Goal: Information Seeking & Learning: Check status

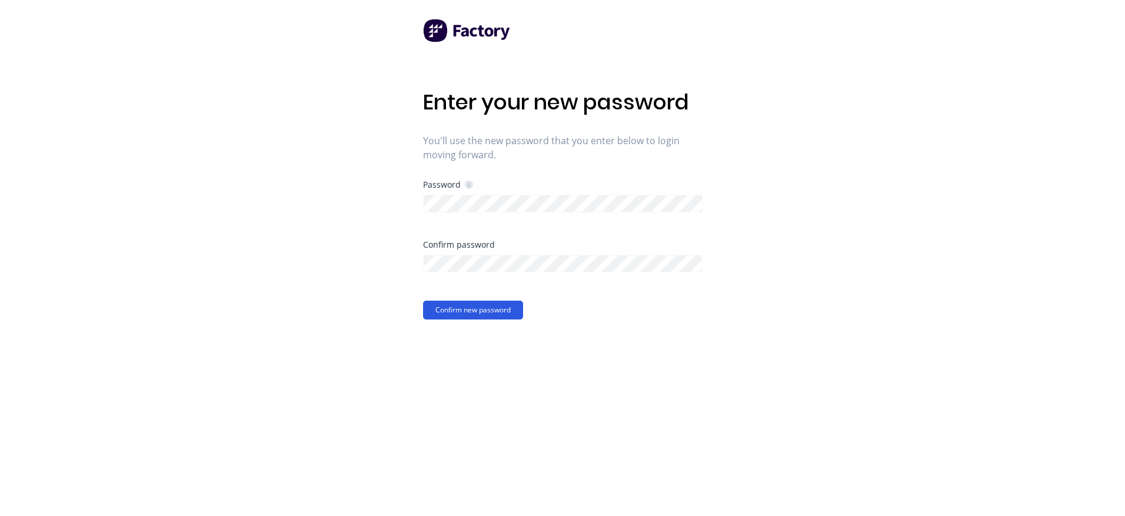
click at [429, 307] on button "Confirm new password" at bounding box center [473, 310] width 100 height 19
click at [396, 210] on div "Enter your new password You'll use the new password that you enter below to log…" at bounding box center [562, 258] width 1125 height 516
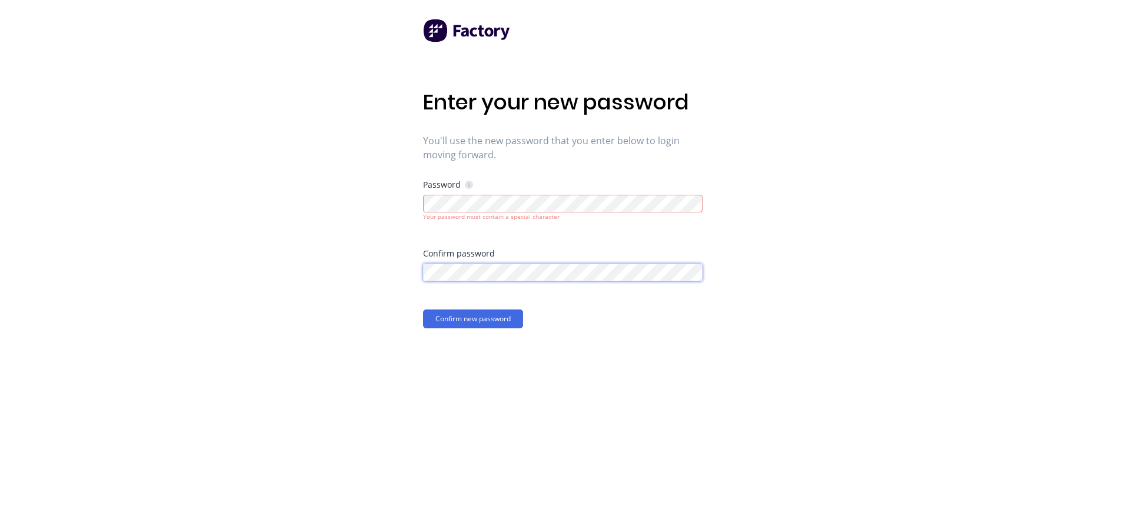
click at [423, 310] on button "Confirm new password" at bounding box center [473, 319] width 100 height 19
click at [431, 319] on button "Confirm new password" at bounding box center [473, 319] width 100 height 19
click at [461, 324] on button "Confirm new password" at bounding box center [473, 319] width 100 height 19
click at [353, 204] on div "Enter your new password You'll use the new password that you enter below to log…" at bounding box center [562, 258] width 1125 height 516
click at [302, 272] on div "Enter your new password You'll use the new password that you enter below to log…" at bounding box center [562, 258] width 1125 height 516
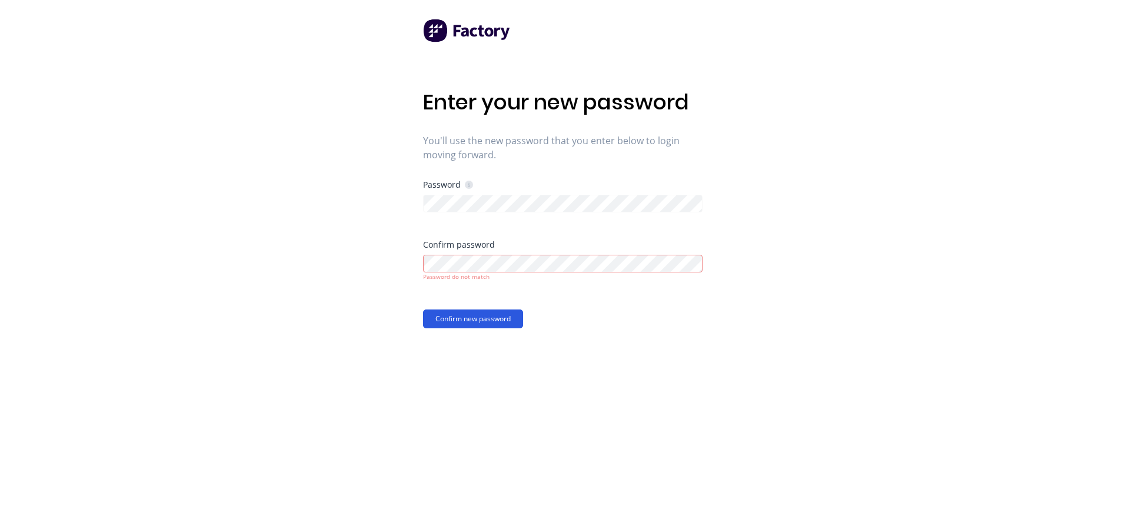
click at [507, 321] on button "Confirm new password" at bounding box center [473, 319] width 100 height 19
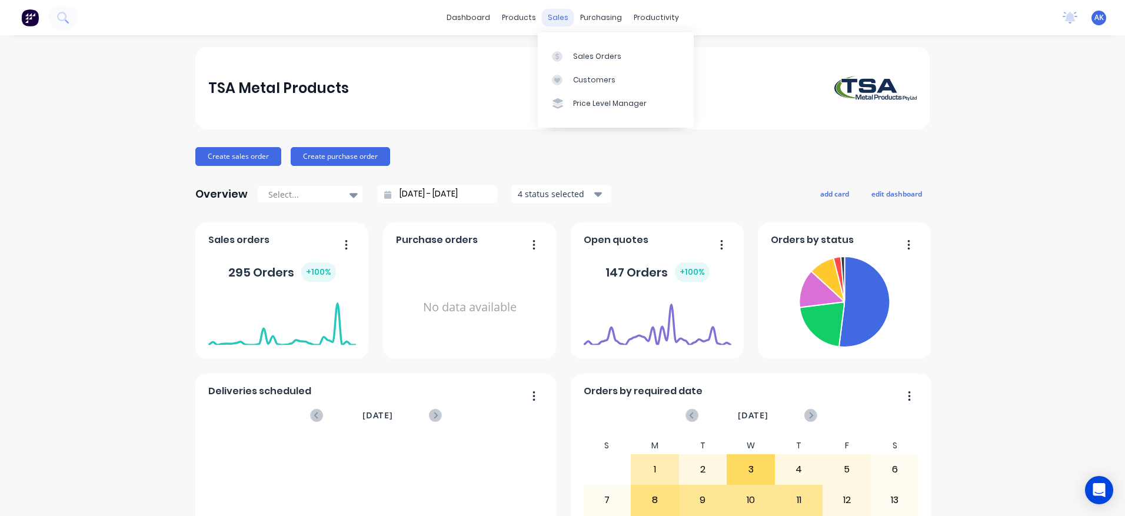
click at [560, 16] on div "sales" at bounding box center [558, 18] width 32 height 18
click at [581, 52] on div "Sales Orders" at bounding box center [597, 56] width 48 height 11
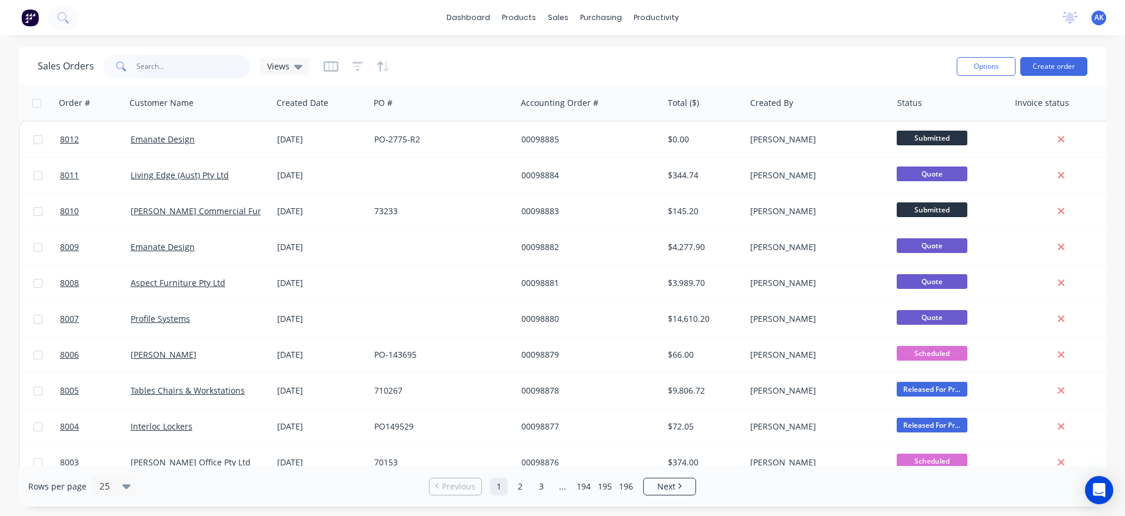
click at [144, 69] on input "text" at bounding box center [194, 67] width 115 height 24
type input "98854"
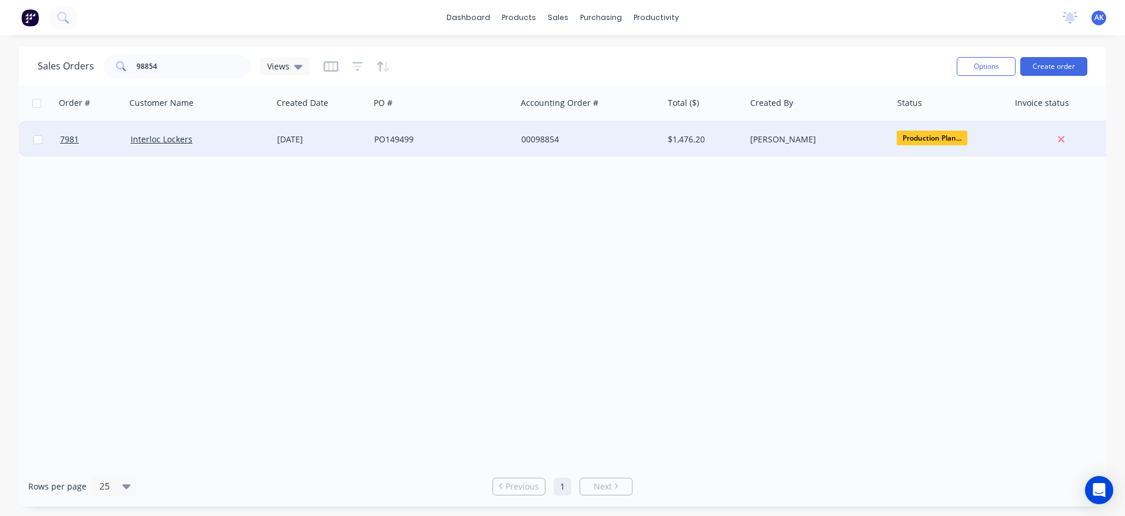
click at [291, 136] on div "[DATE]" at bounding box center [321, 140] width 88 height 12
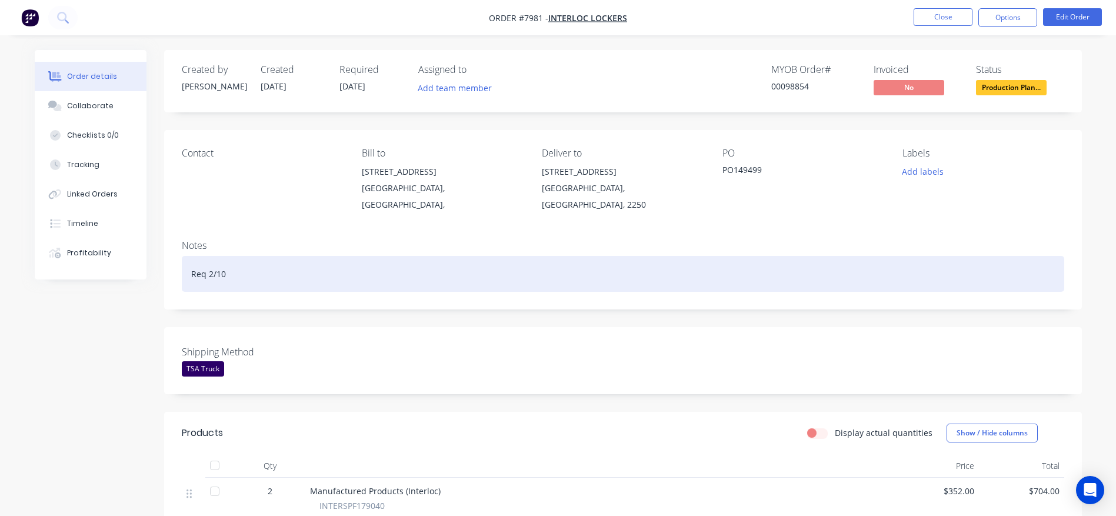
click at [660, 256] on div "Req 2/10" at bounding box center [623, 274] width 883 height 36
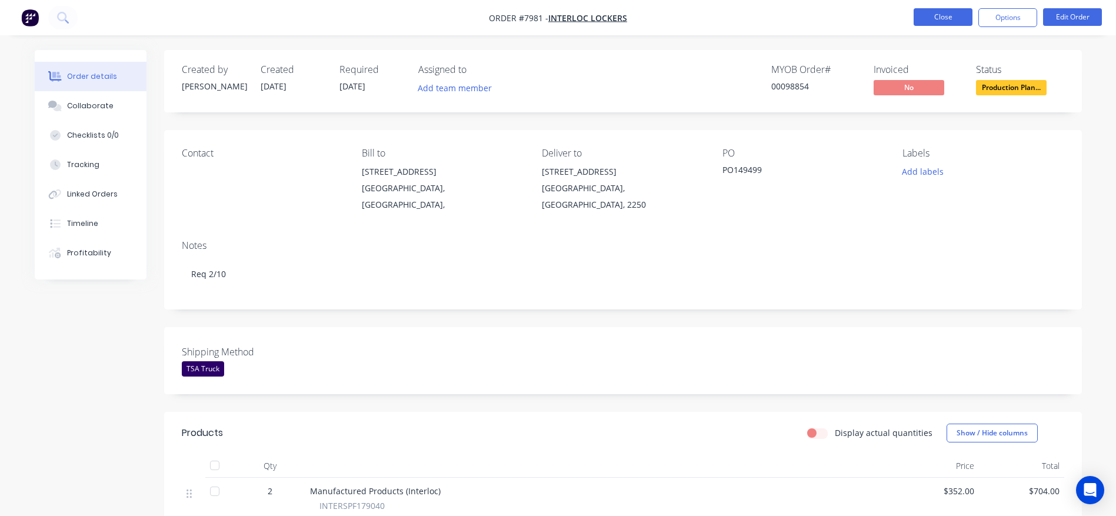
click at [952, 19] on button "Close" at bounding box center [943, 17] width 59 height 18
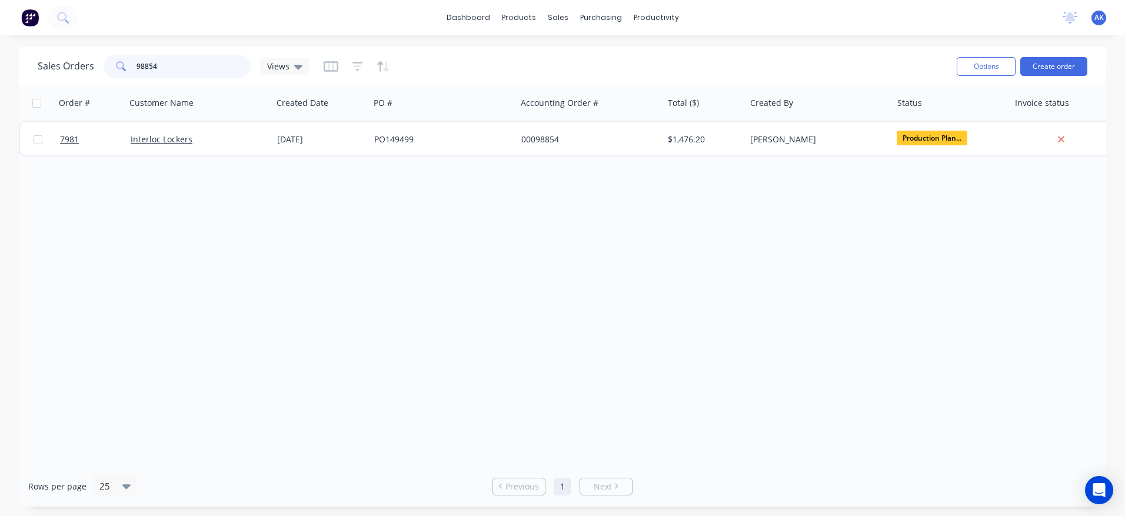
drag, startPoint x: 179, startPoint y: 58, endPoint x: 14, endPoint y: 98, distance: 170.3
click at [14, 98] on div "Sales Orders 98854 Views Options Create order Order # Customer Name Created Dat…" at bounding box center [562, 277] width 1125 height 460
type input "98874"
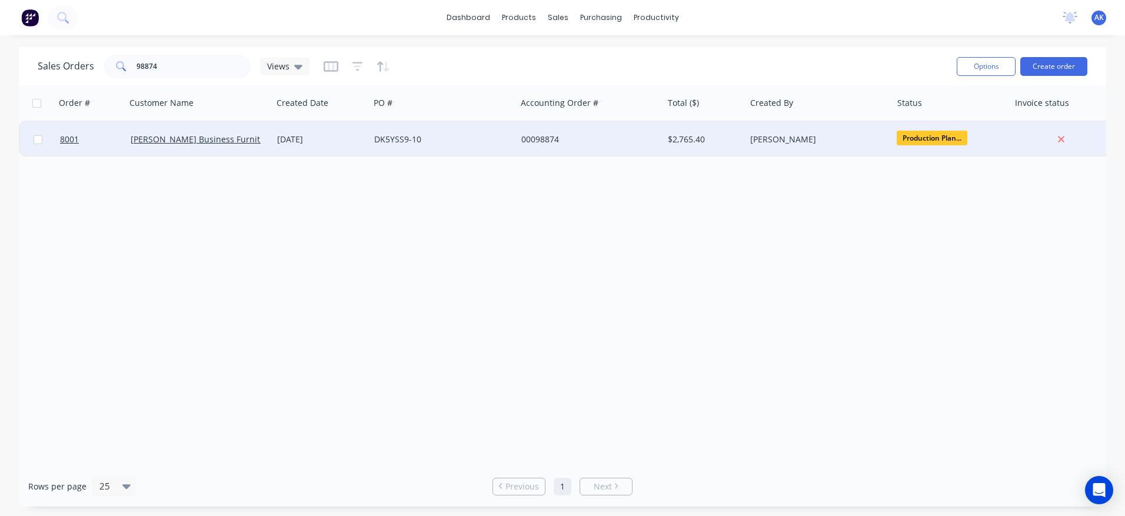
click at [380, 141] on div "DK5YSS9-10" at bounding box center [439, 140] width 131 height 12
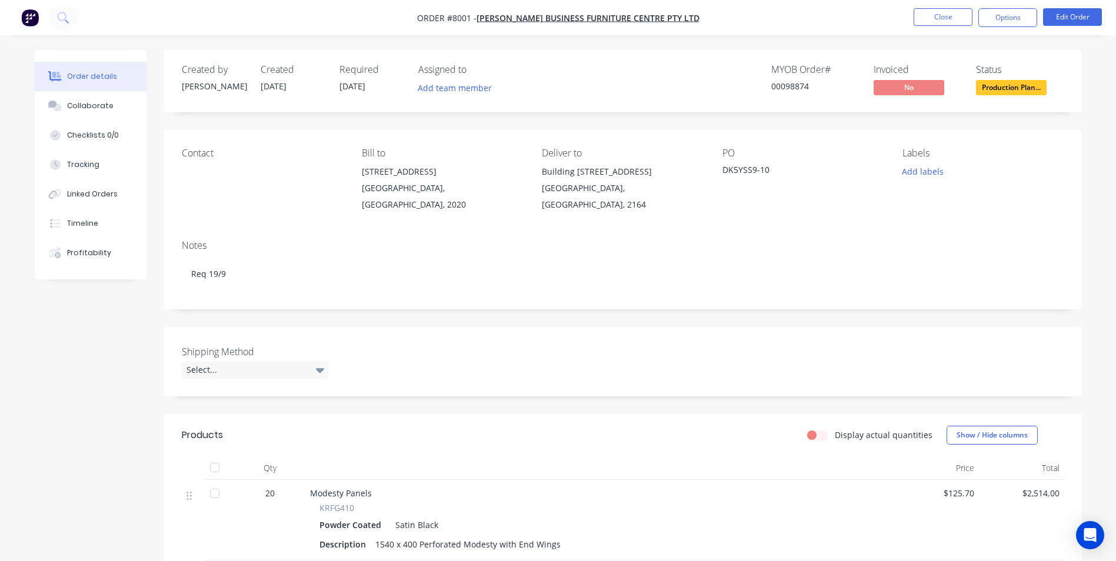
click at [1008, 90] on span "Production Plan..." at bounding box center [1011, 87] width 71 height 15
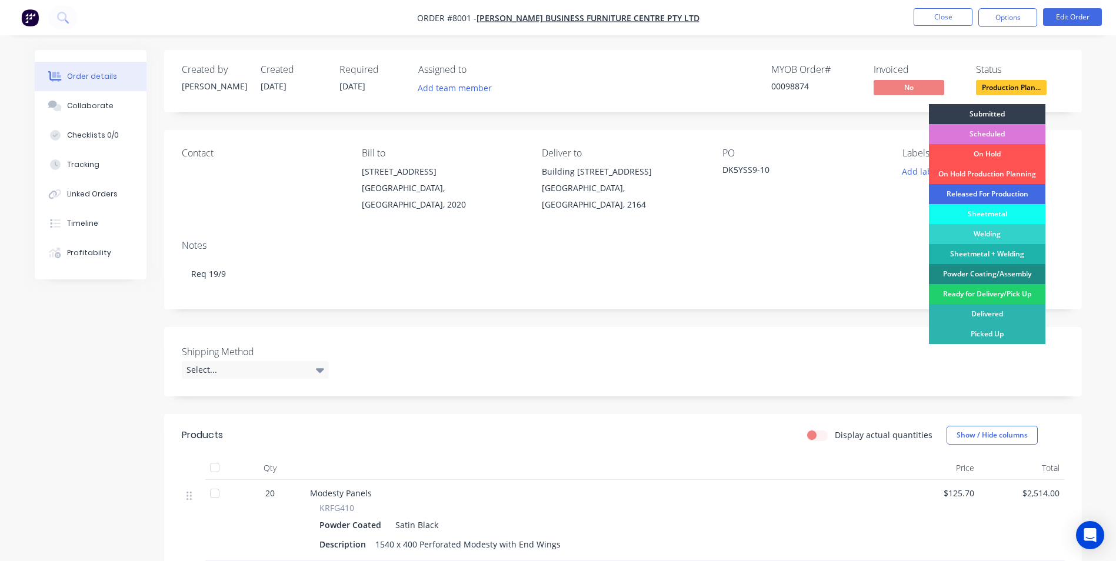
click at [993, 192] on div "Released For Production" at bounding box center [987, 194] width 117 height 20
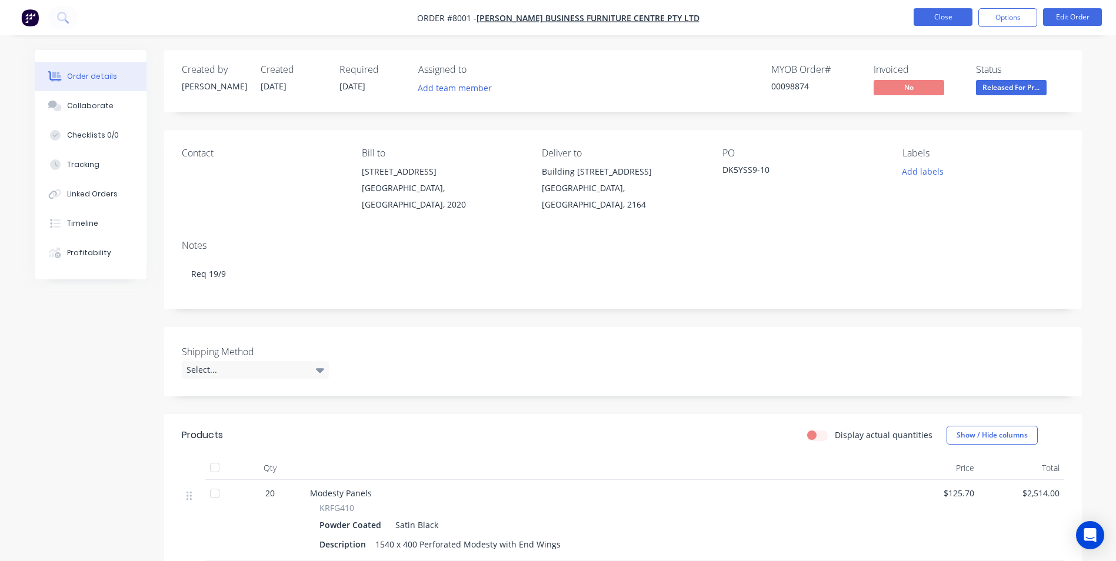
click at [952, 19] on button "Close" at bounding box center [943, 17] width 59 height 18
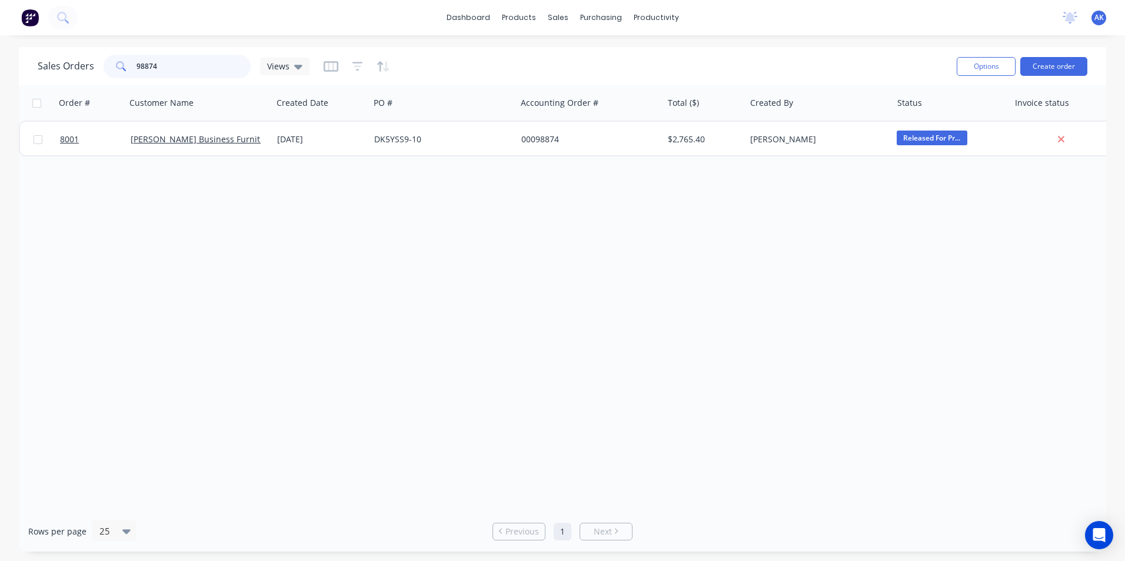
drag, startPoint x: 161, startPoint y: 68, endPoint x: 157, endPoint y: 63, distance: 6.3
click at [153, 63] on input "98874" at bounding box center [194, 67] width 115 height 24
click at [154, 63] on input "98874" at bounding box center [194, 67] width 115 height 24
drag, startPoint x: 157, startPoint y: 63, endPoint x: 144, endPoint y: 72, distance: 15.7
click at [144, 72] on input "98874" at bounding box center [194, 67] width 115 height 24
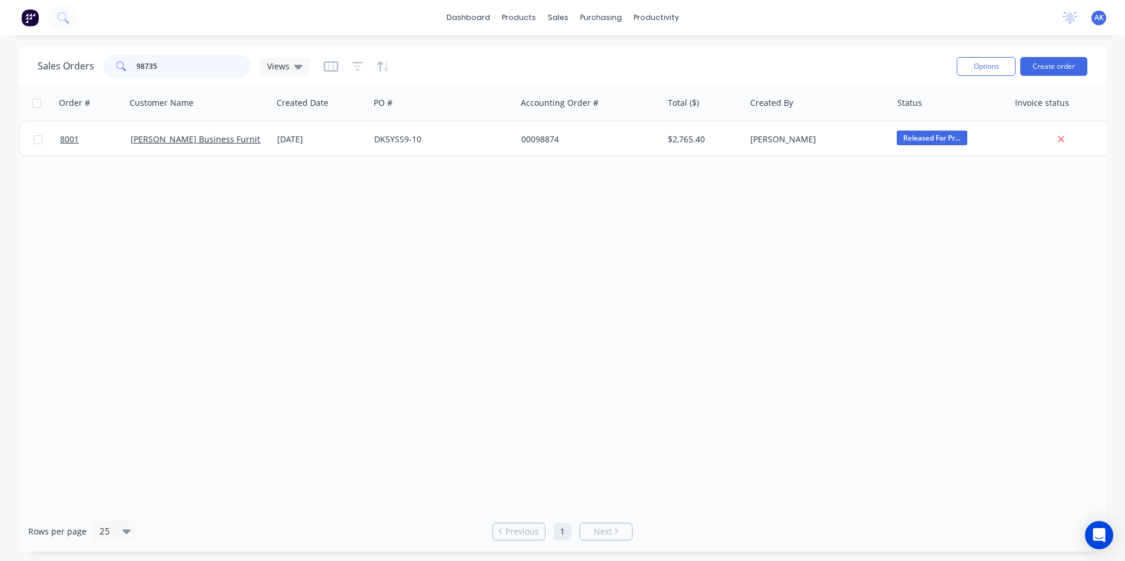
type input "98735"
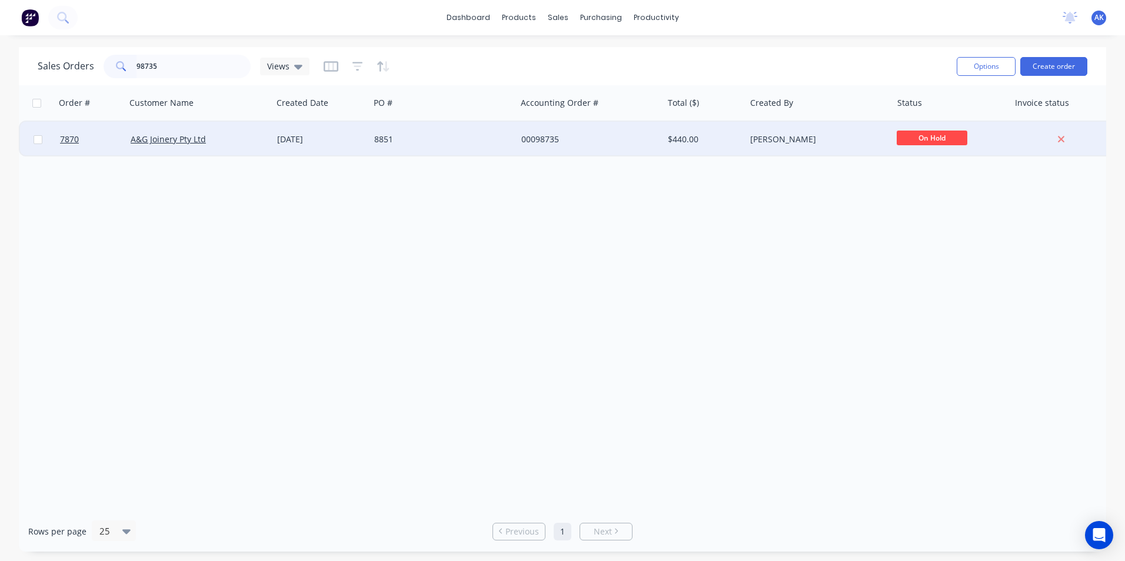
click at [339, 139] on div "[DATE]" at bounding box center [321, 140] width 88 height 12
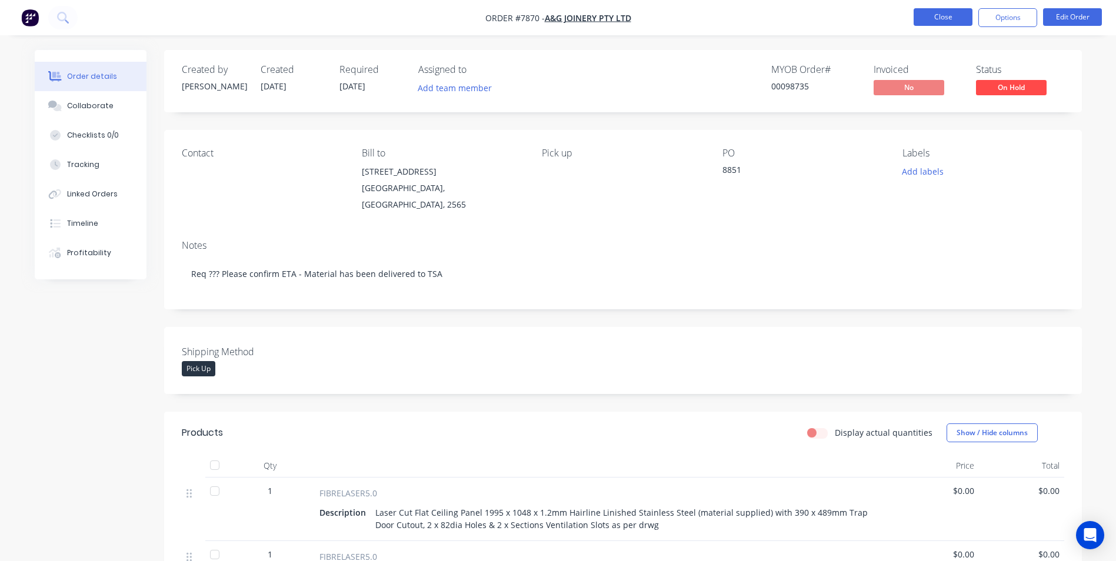
click at [955, 16] on button "Close" at bounding box center [943, 17] width 59 height 18
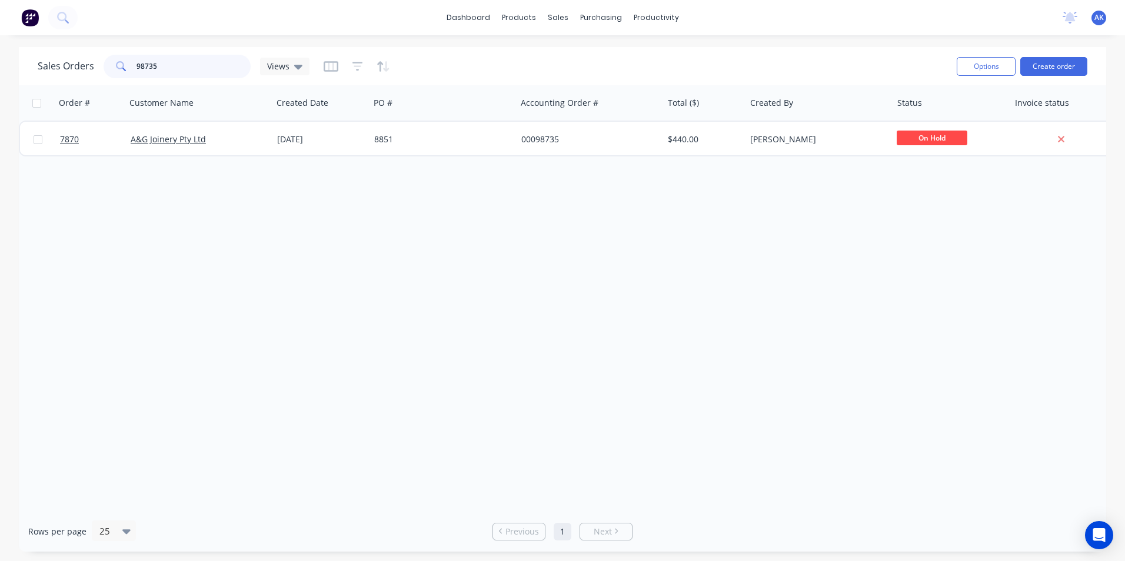
drag, startPoint x: 184, startPoint y: 64, endPoint x: 138, endPoint y: 68, distance: 45.5
click at [138, 68] on input "98735" at bounding box center [194, 67] width 115 height 24
type input "97834"
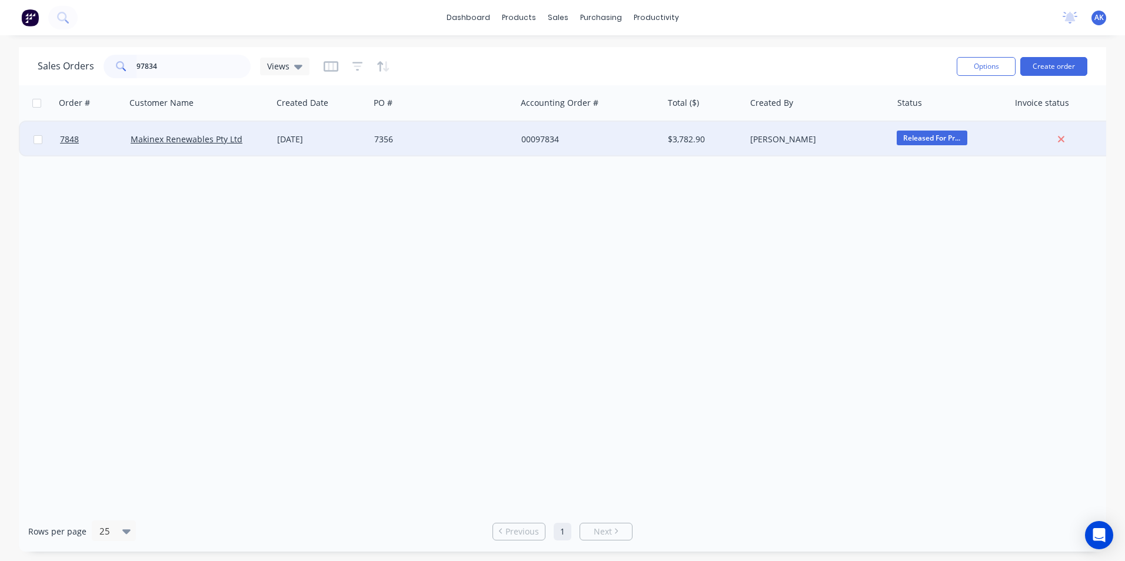
click at [326, 132] on div "[DATE]" at bounding box center [320, 139] width 97 height 35
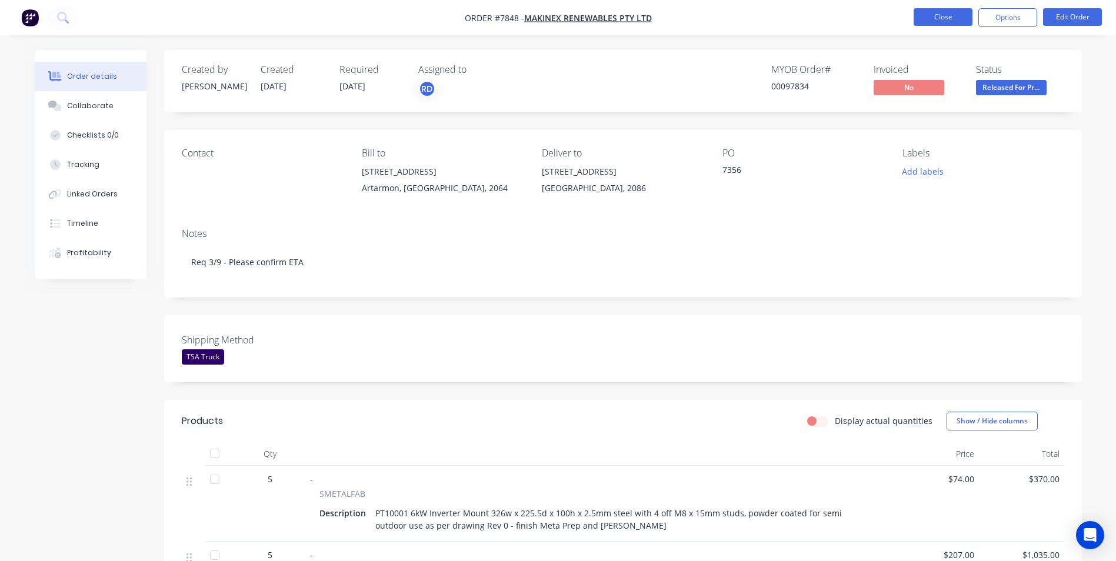
click at [947, 20] on button "Close" at bounding box center [943, 17] width 59 height 18
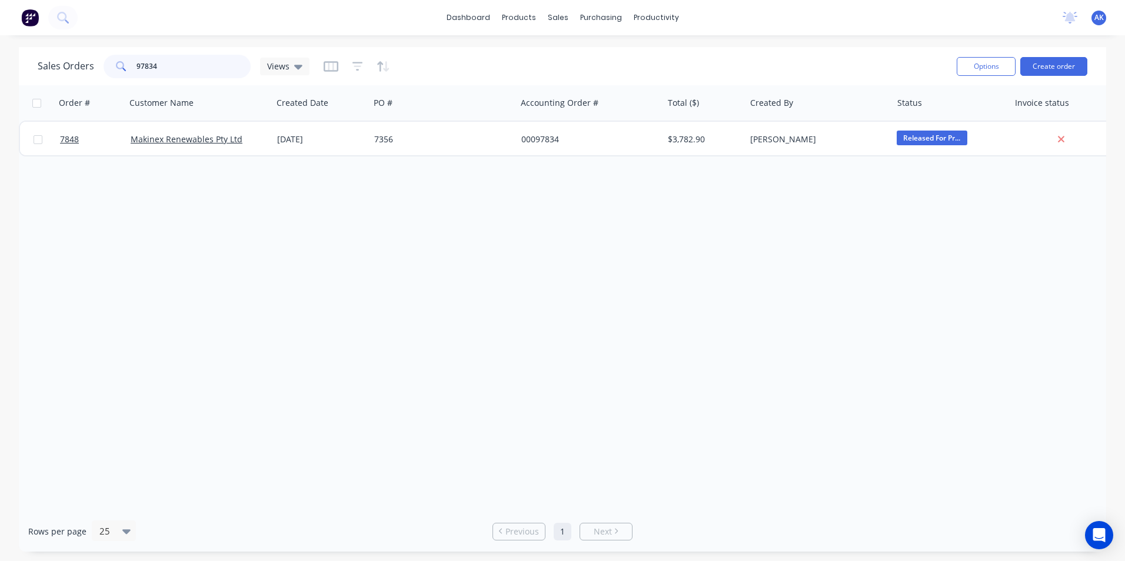
drag, startPoint x: 160, startPoint y: 63, endPoint x: 110, endPoint y: 74, distance: 51.1
click at [110, 74] on div "97834" at bounding box center [177, 67] width 147 height 24
type input "98816"
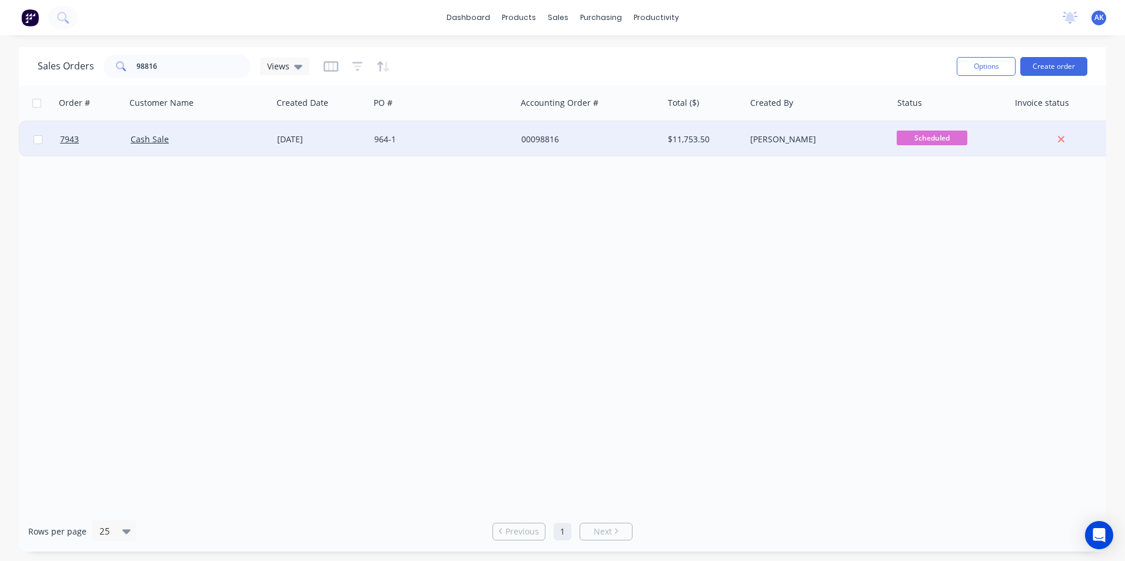
click at [307, 138] on div "[DATE]" at bounding box center [321, 140] width 88 height 12
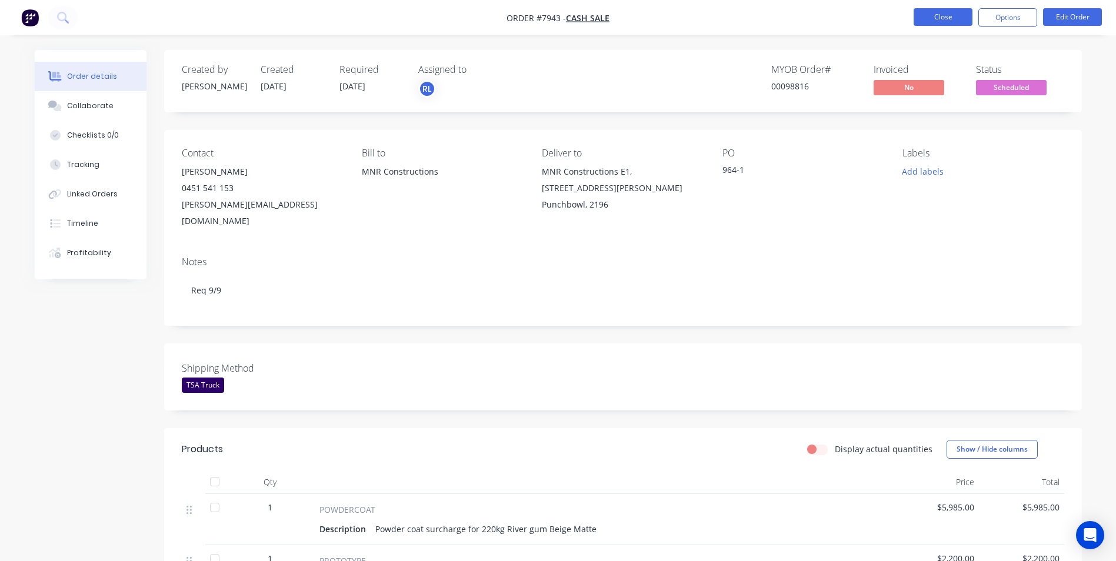
click at [932, 13] on button "Close" at bounding box center [943, 17] width 59 height 18
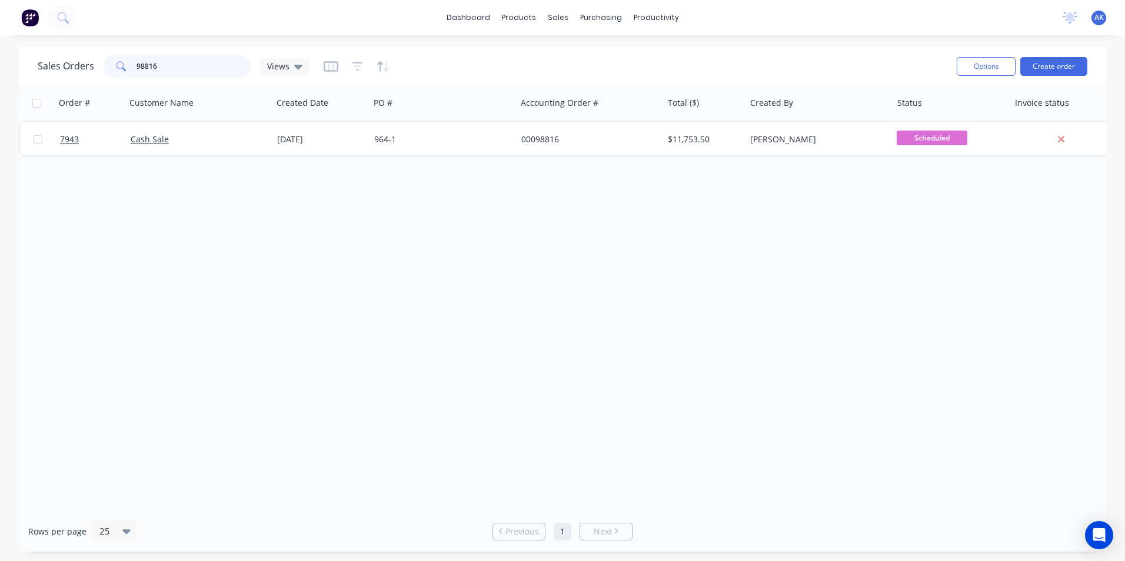
drag, startPoint x: 156, startPoint y: 65, endPoint x: 97, endPoint y: 68, distance: 59.5
click at [97, 68] on div "Sales Orders 98816 Views" at bounding box center [174, 67] width 272 height 24
click at [178, 62] on input "97582" at bounding box center [194, 67] width 115 height 24
type input "98096"
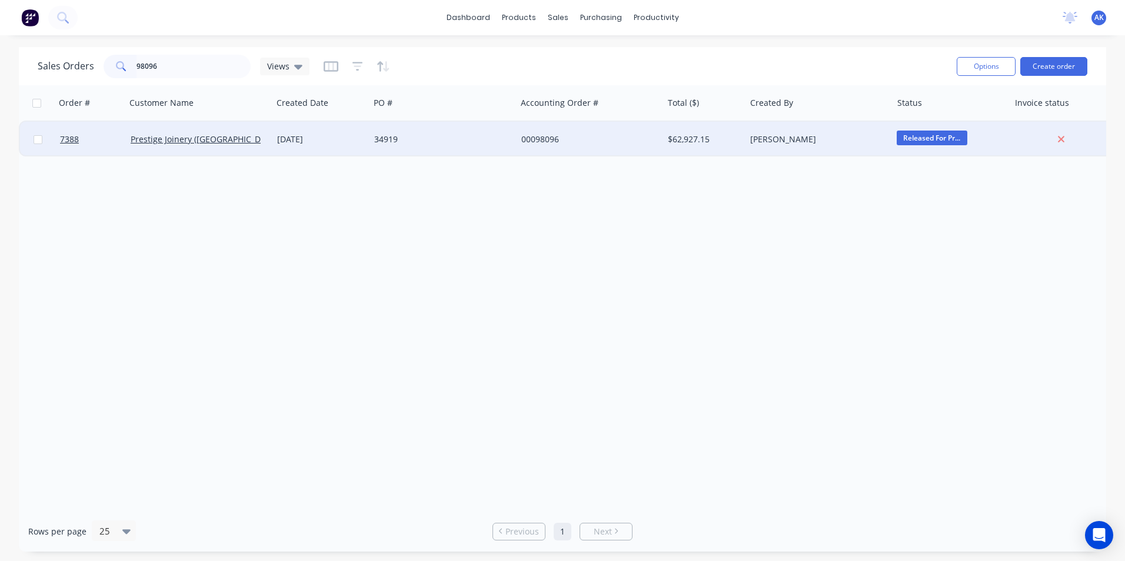
click at [331, 138] on div "[DATE]" at bounding box center [321, 140] width 88 height 12
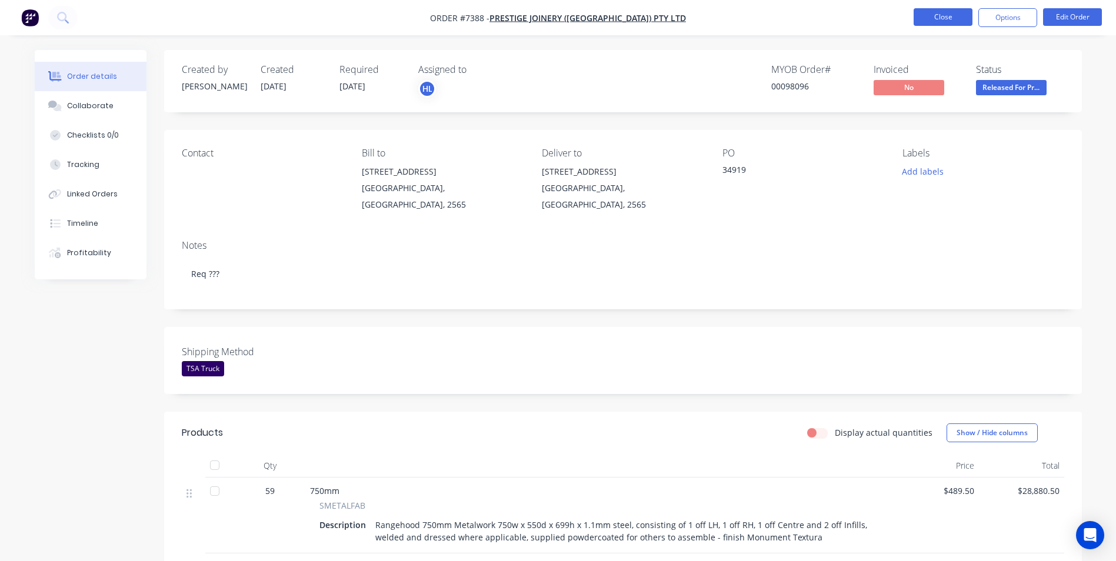
click at [923, 21] on button "Close" at bounding box center [943, 17] width 59 height 18
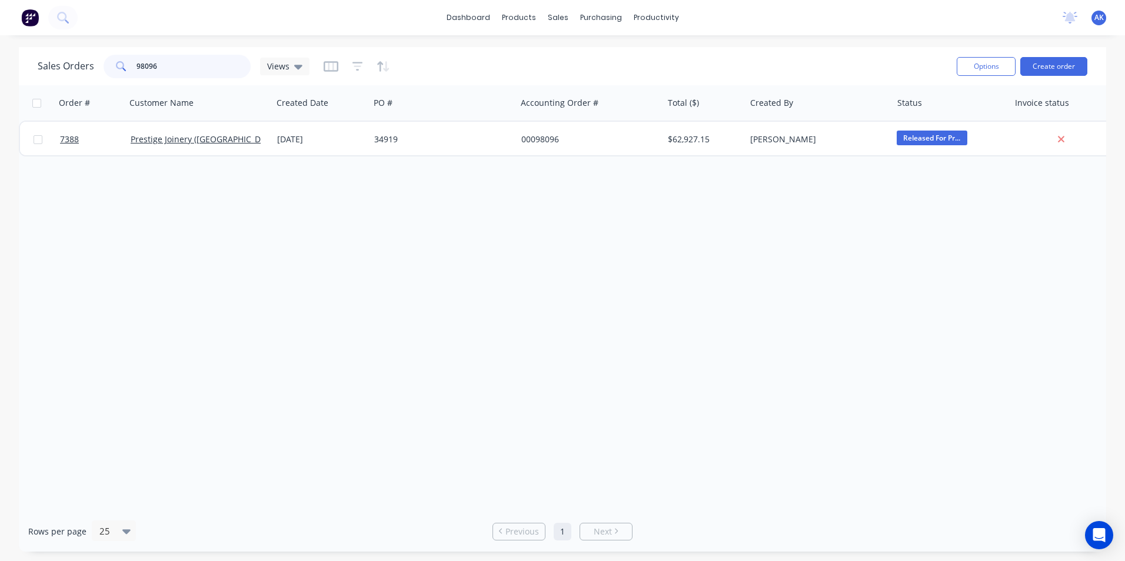
drag, startPoint x: 154, startPoint y: 69, endPoint x: 145, endPoint y: 63, distance: 11.1
click at [145, 63] on input "98096" at bounding box center [194, 67] width 115 height 24
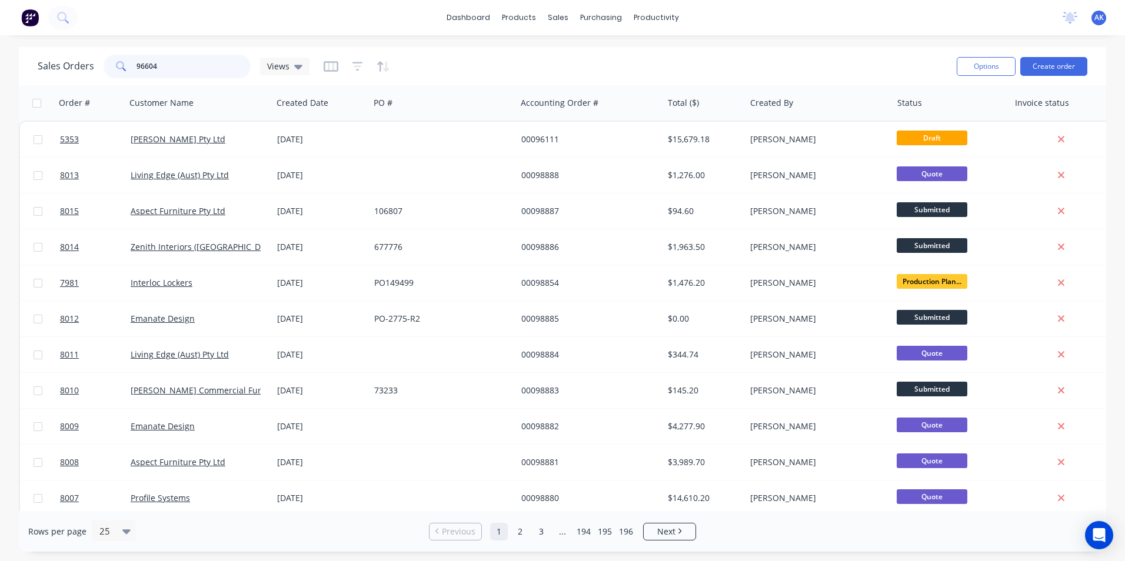
type input "96604"
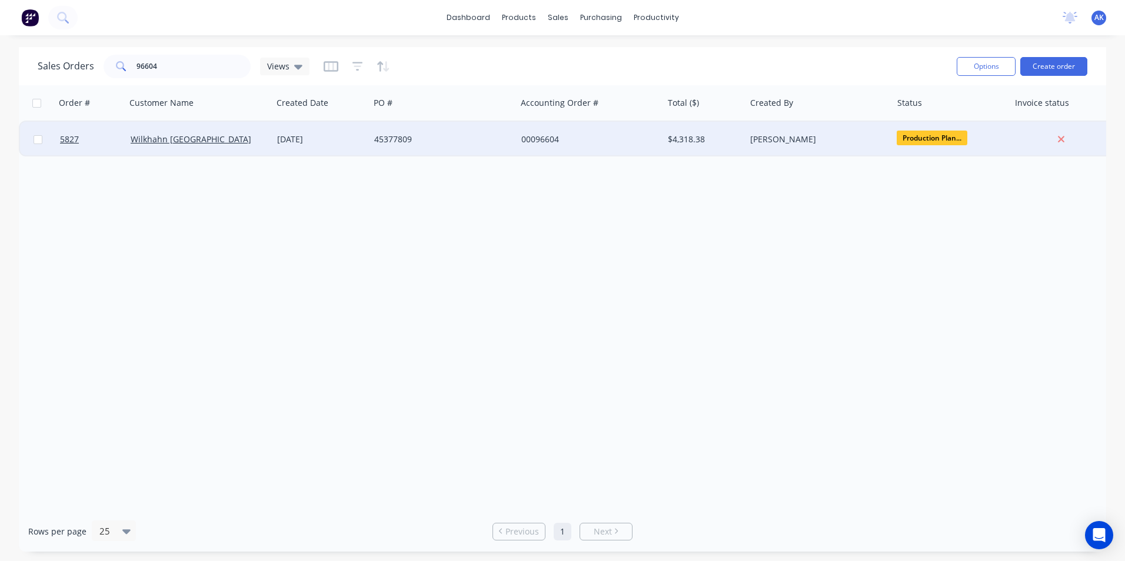
click at [335, 136] on div "[DATE]" at bounding box center [321, 140] width 88 height 12
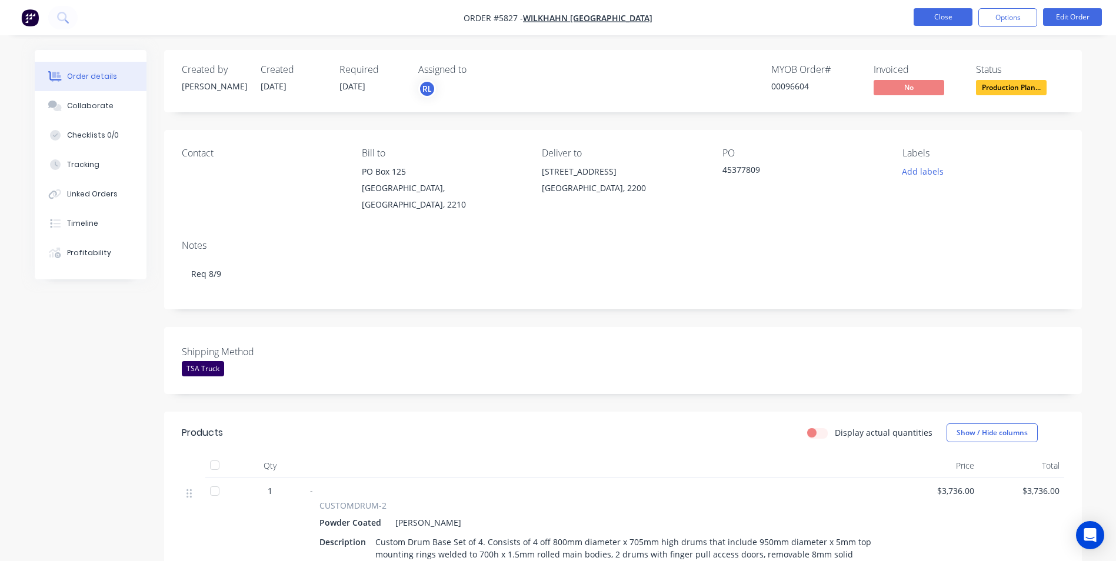
click at [927, 15] on button "Close" at bounding box center [943, 17] width 59 height 18
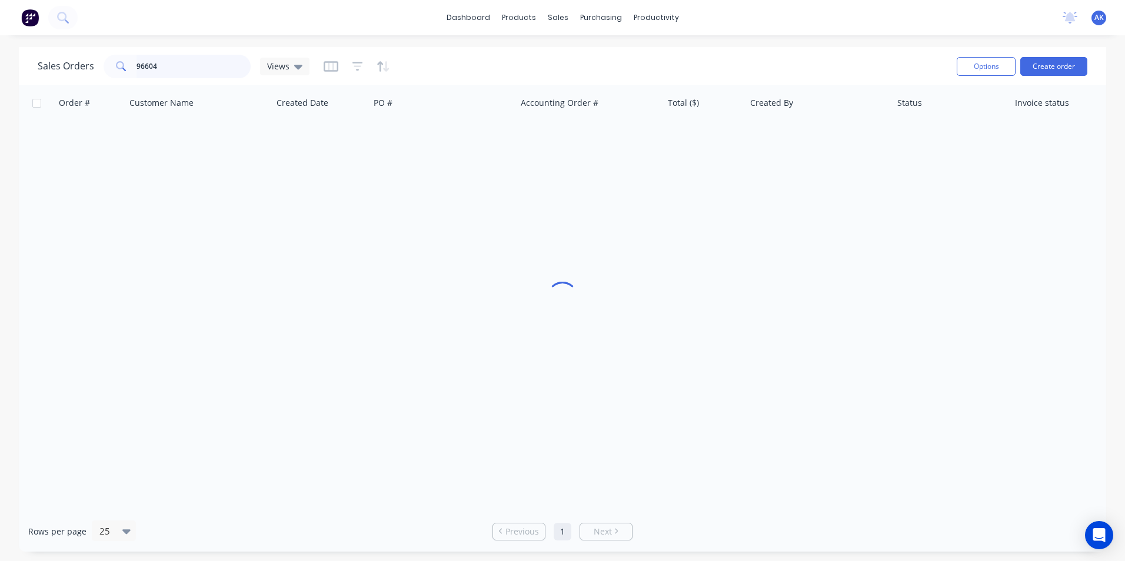
click at [185, 69] on input "96604" at bounding box center [194, 67] width 115 height 24
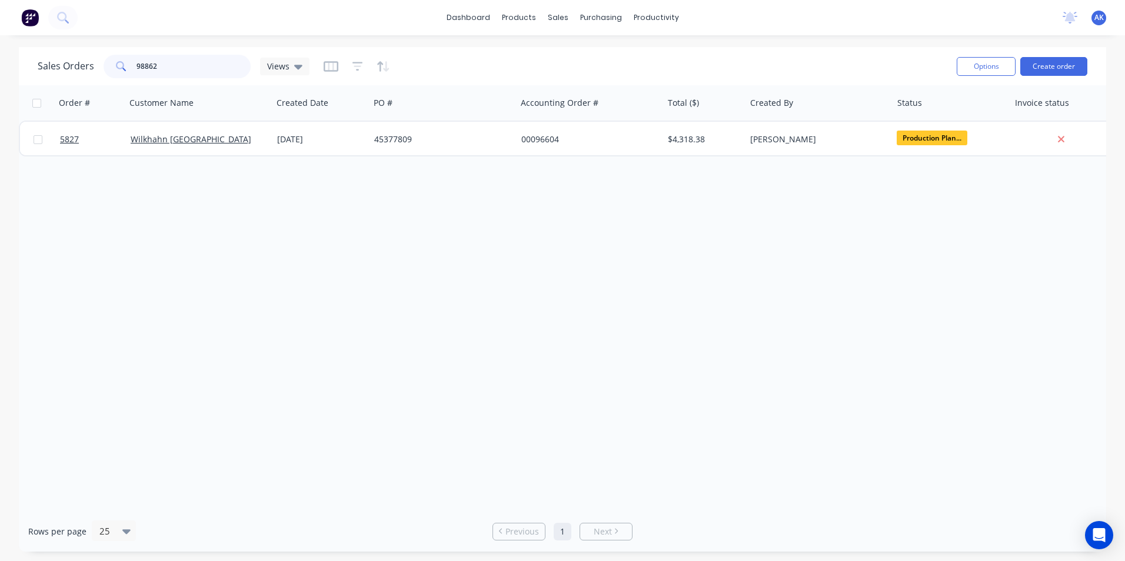
type input "98862"
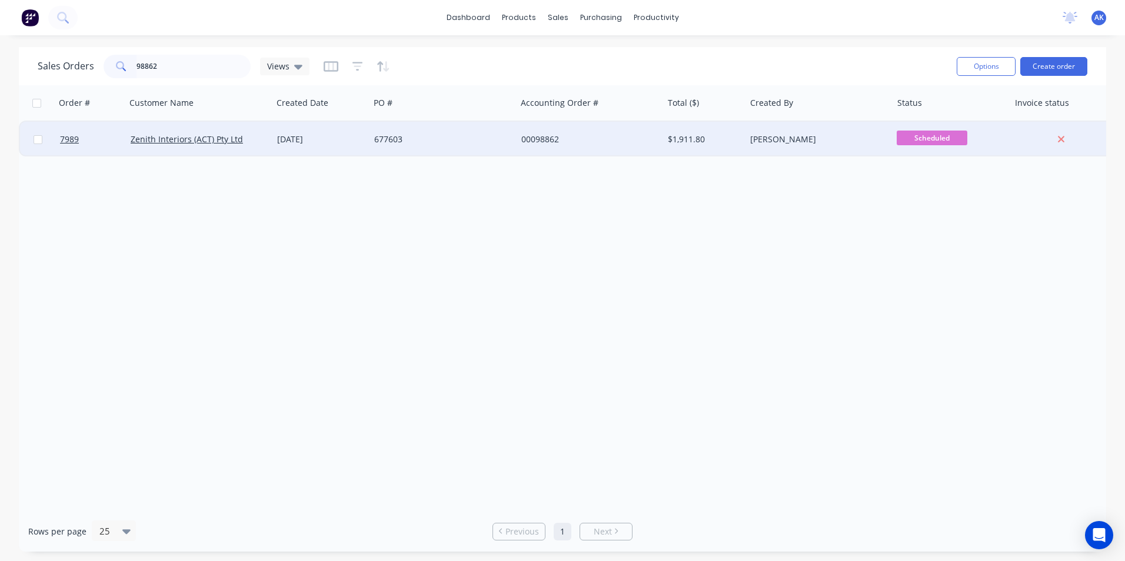
click at [323, 142] on div "[DATE]" at bounding box center [321, 140] width 88 height 12
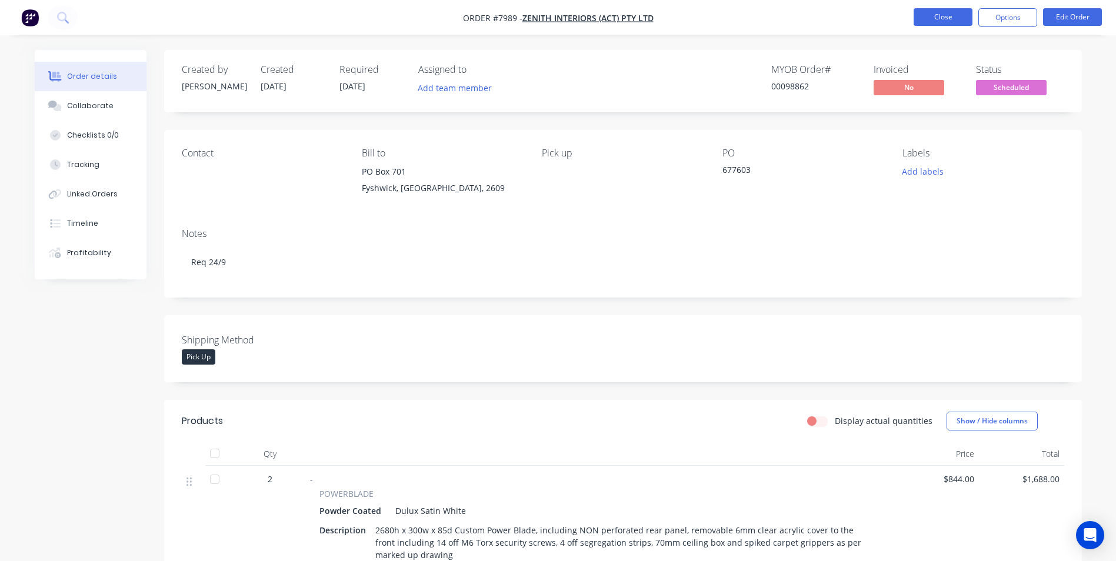
click at [951, 17] on button "Close" at bounding box center [943, 17] width 59 height 18
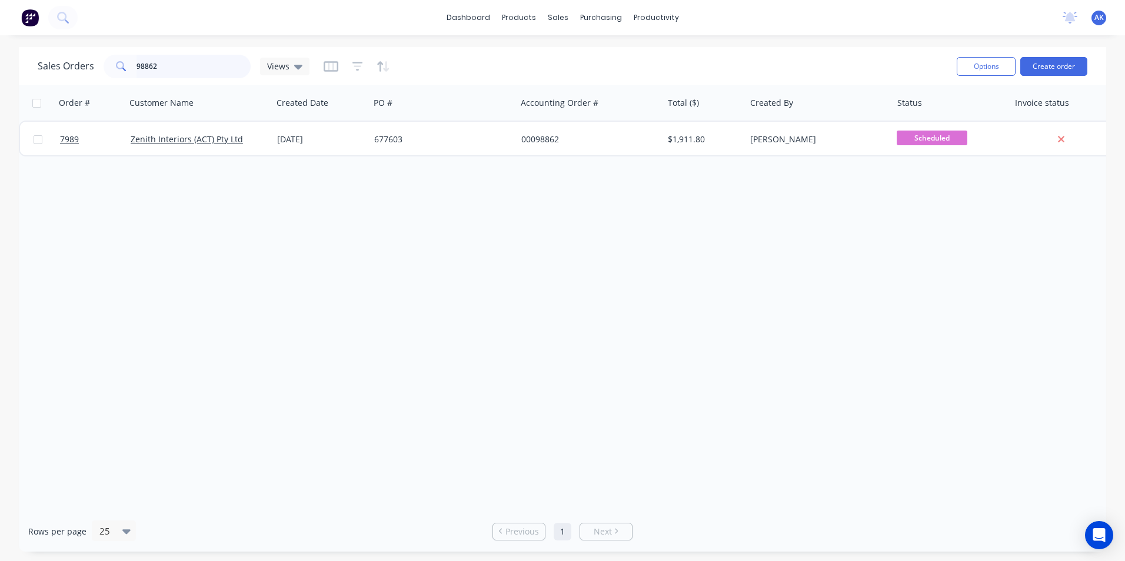
click at [161, 64] on input "98862" at bounding box center [194, 67] width 115 height 24
click at [204, 65] on input "98804" at bounding box center [194, 67] width 115 height 24
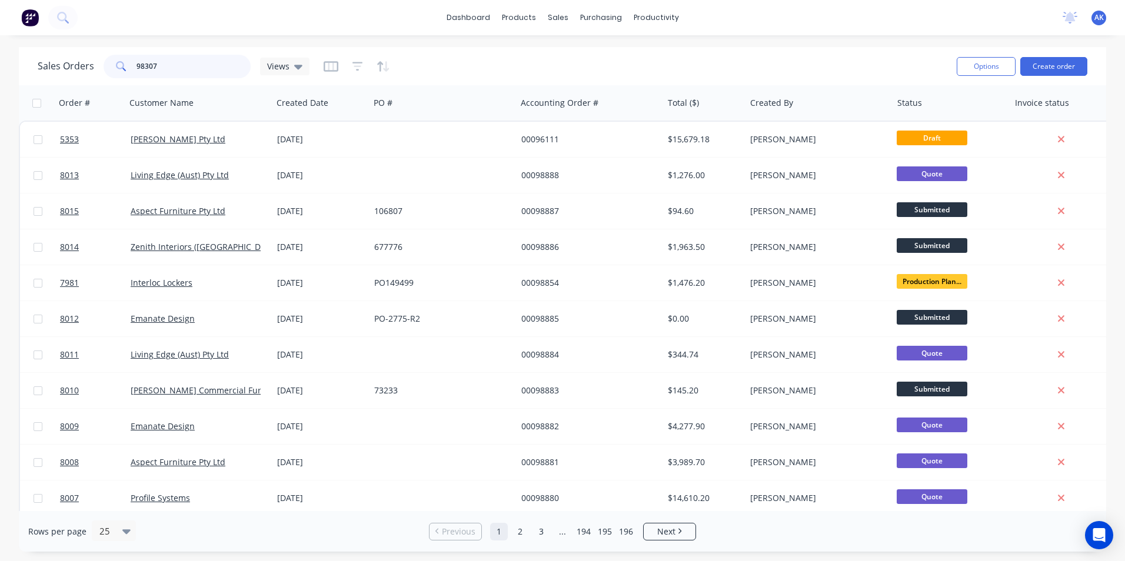
type input "98307"
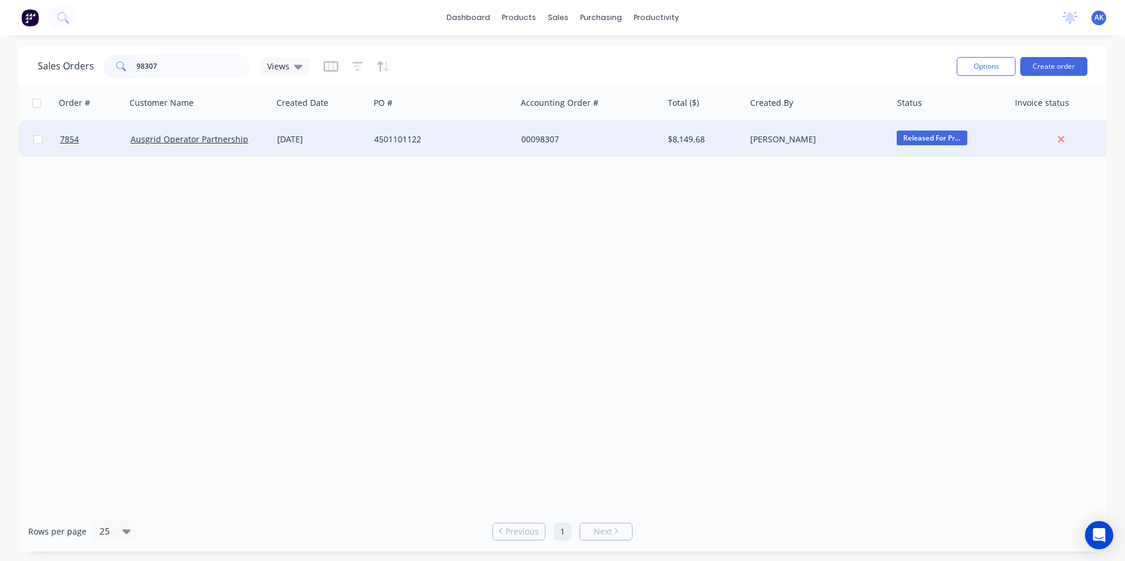
click at [395, 143] on div "4501101122" at bounding box center [439, 140] width 131 height 12
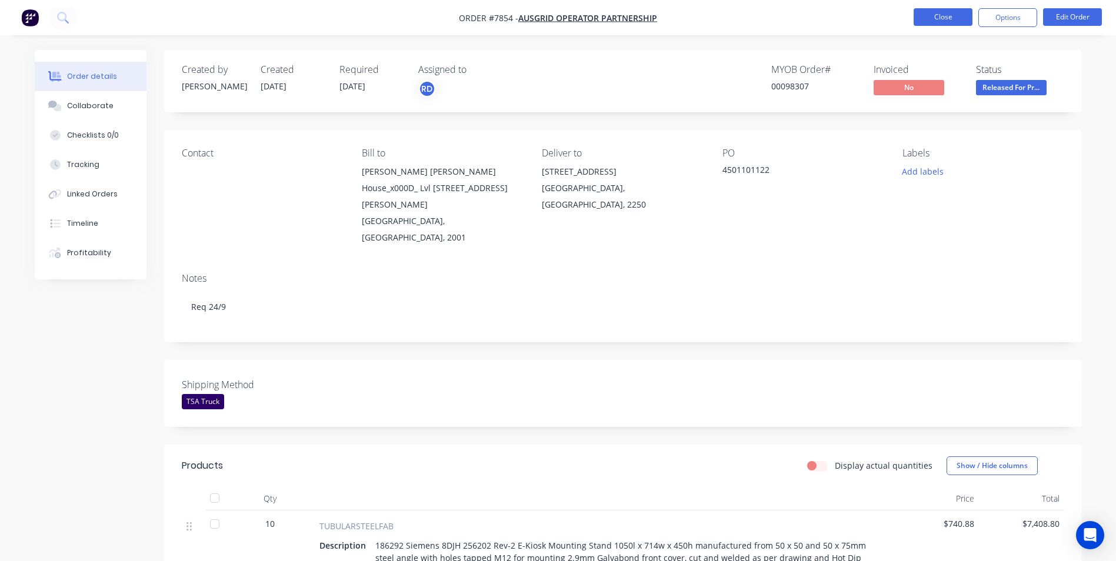
click at [943, 11] on button "Close" at bounding box center [943, 17] width 59 height 18
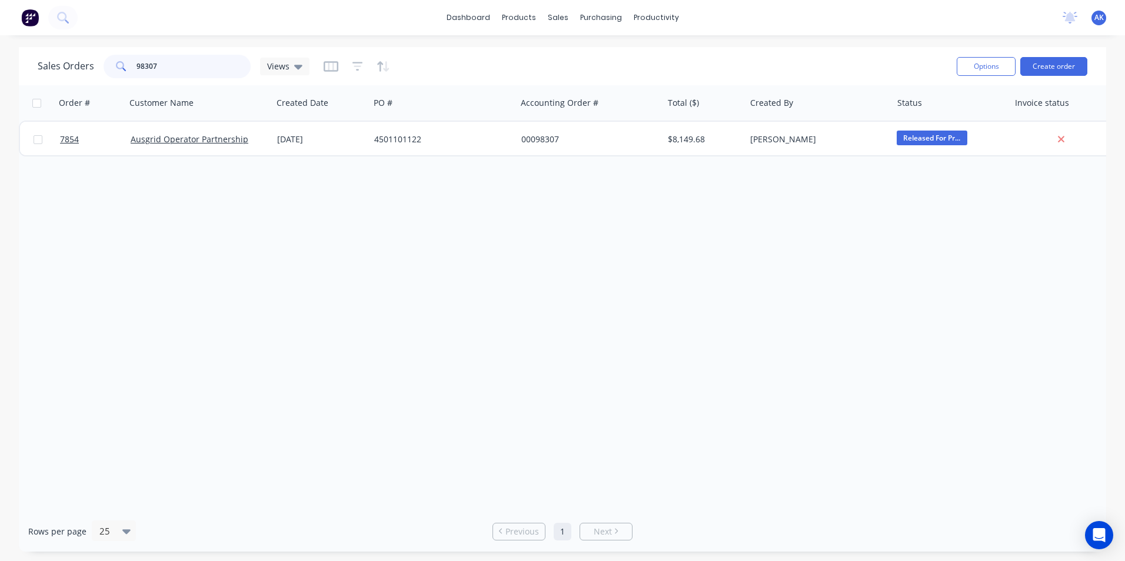
drag, startPoint x: 161, startPoint y: 68, endPoint x: 143, endPoint y: 67, distance: 18.3
click at [143, 67] on input "98307" at bounding box center [194, 67] width 115 height 24
type input "97681"
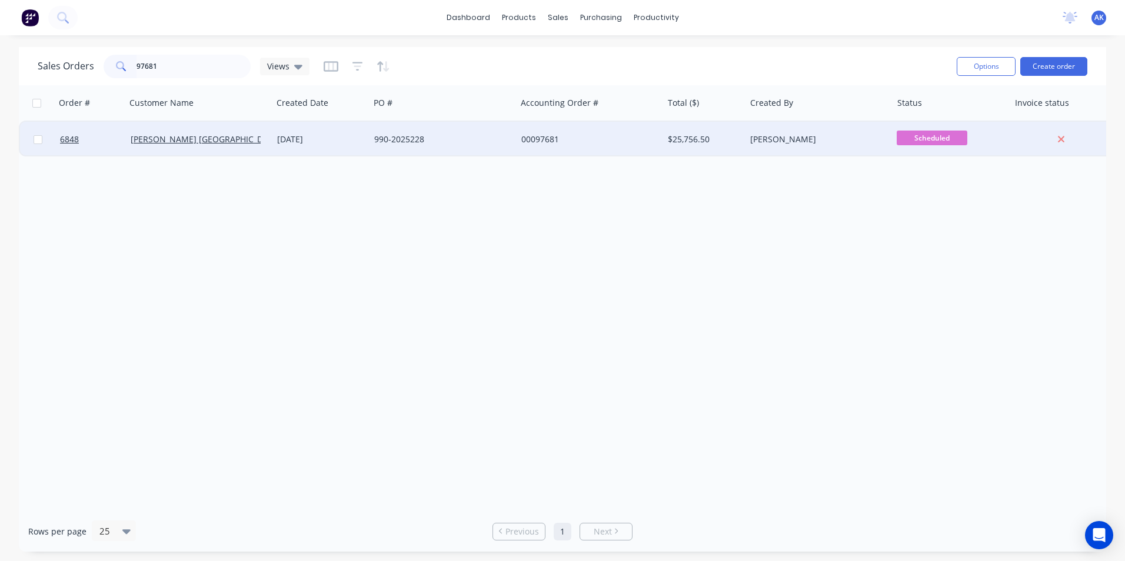
click at [423, 137] on div "990-2025228" at bounding box center [439, 140] width 131 height 12
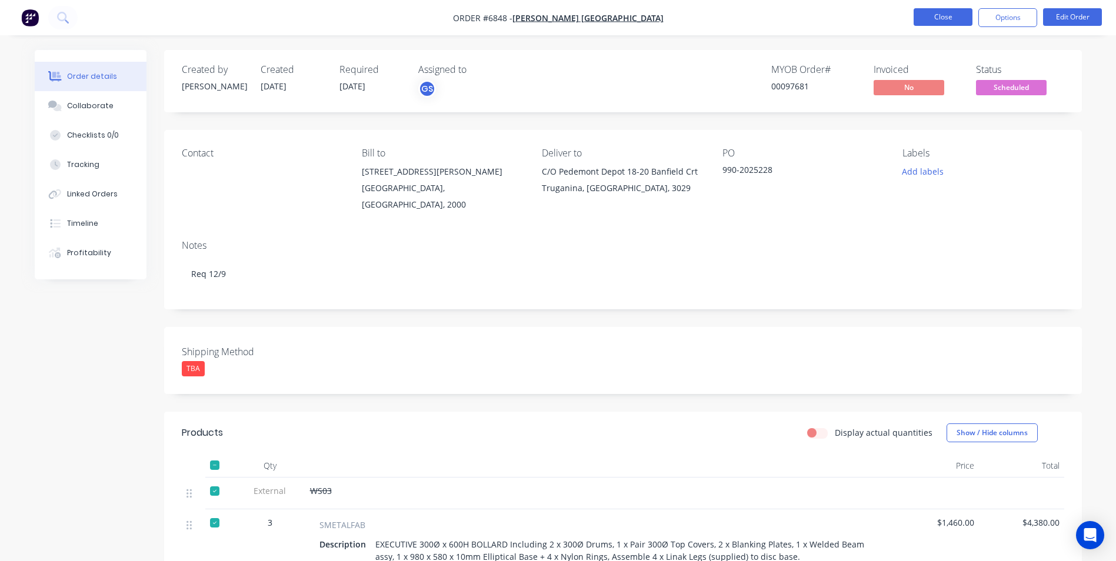
click at [960, 12] on button "Close" at bounding box center [943, 17] width 59 height 18
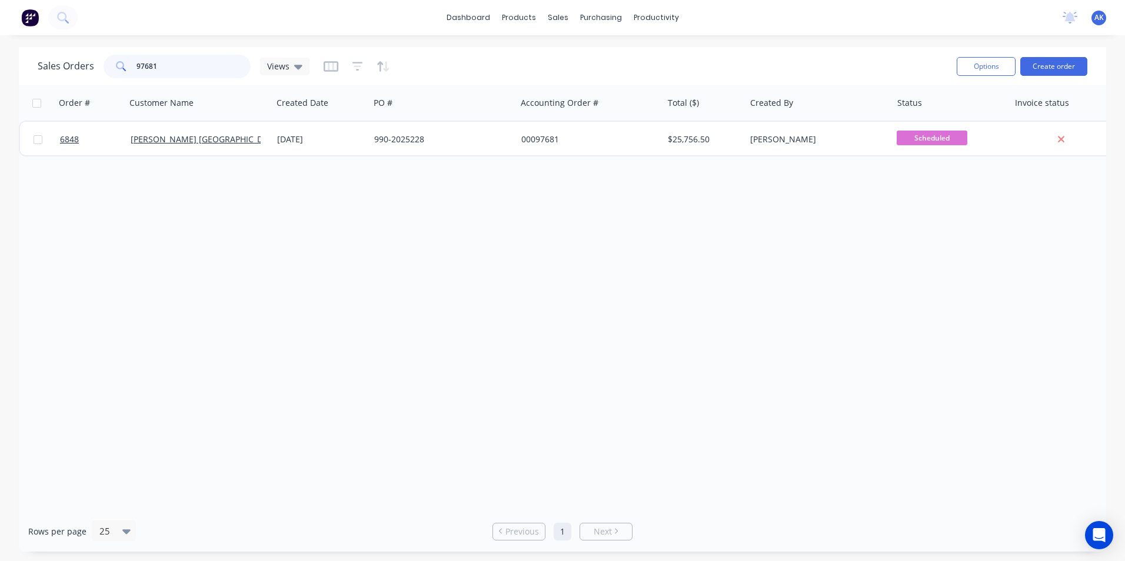
drag, startPoint x: 154, startPoint y: 64, endPoint x: 139, endPoint y: 72, distance: 16.6
click at [139, 72] on input "97681" at bounding box center [194, 67] width 115 height 24
drag, startPoint x: 160, startPoint y: 64, endPoint x: 147, endPoint y: 65, distance: 13.6
click at [147, 65] on input "98768" at bounding box center [194, 67] width 115 height 24
type input "98721"
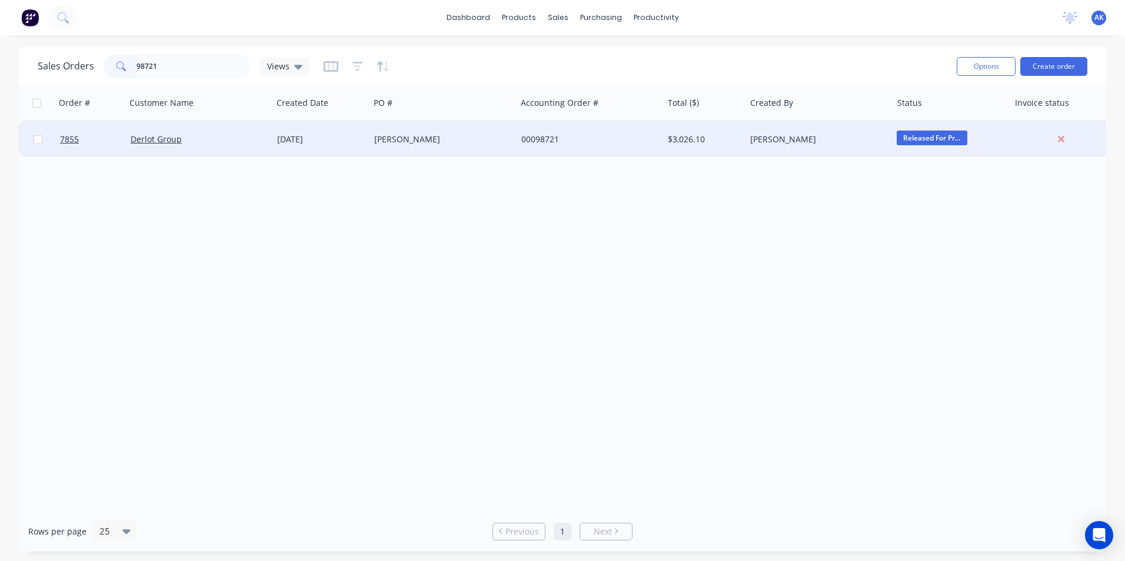
click at [276, 141] on div "[DATE]" at bounding box center [320, 139] width 97 height 35
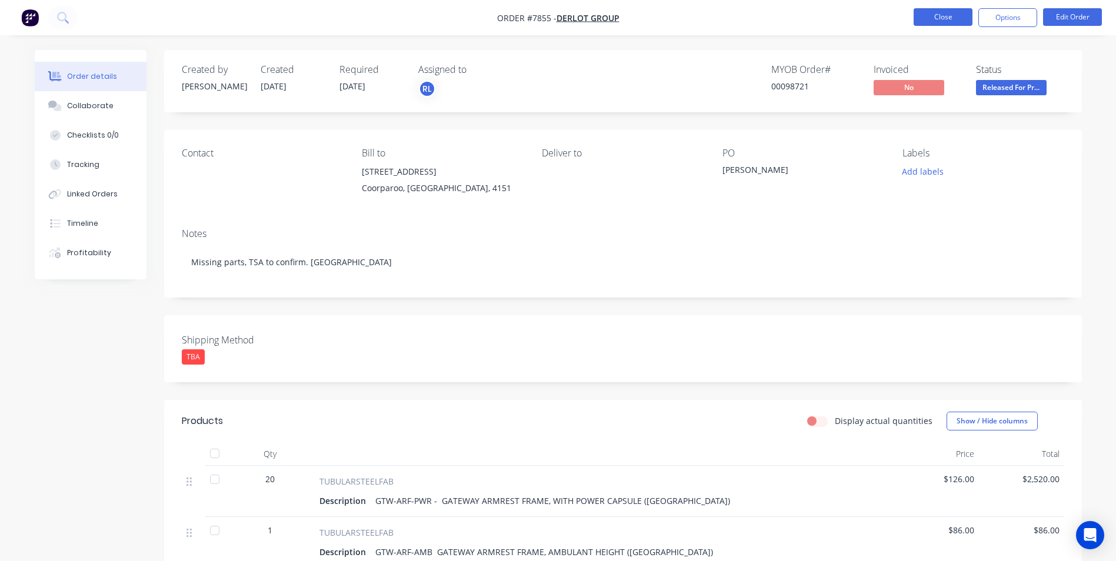
click at [929, 19] on button "Close" at bounding box center [943, 17] width 59 height 18
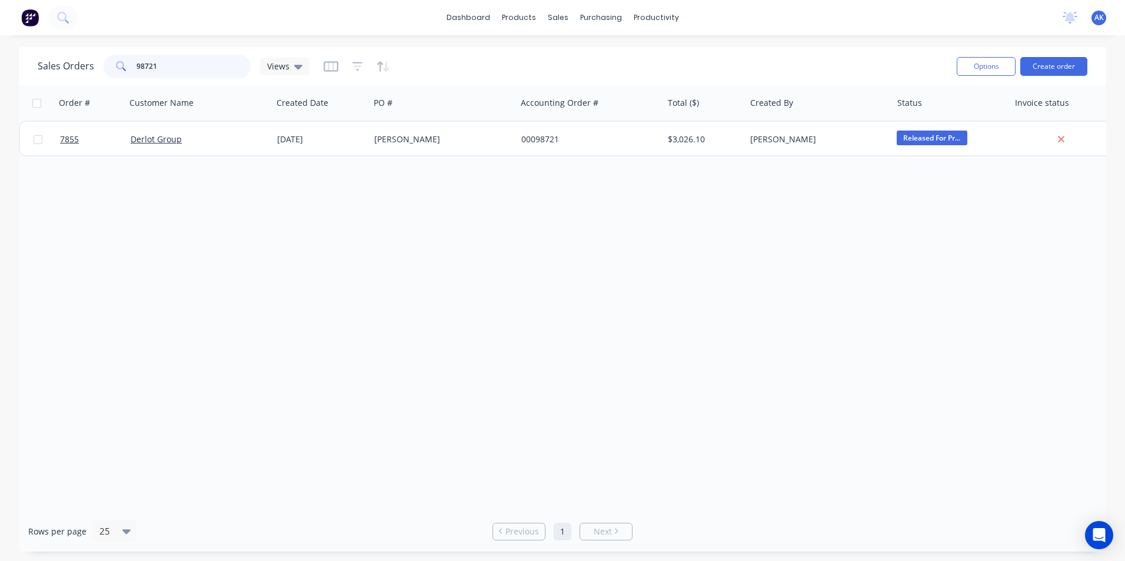
drag, startPoint x: 181, startPoint y: 71, endPoint x: 142, endPoint y: 73, distance: 38.9
click at [142, 73] on input "98721" at bounding box center [194, 67] width 115 height 24
type input "98422"
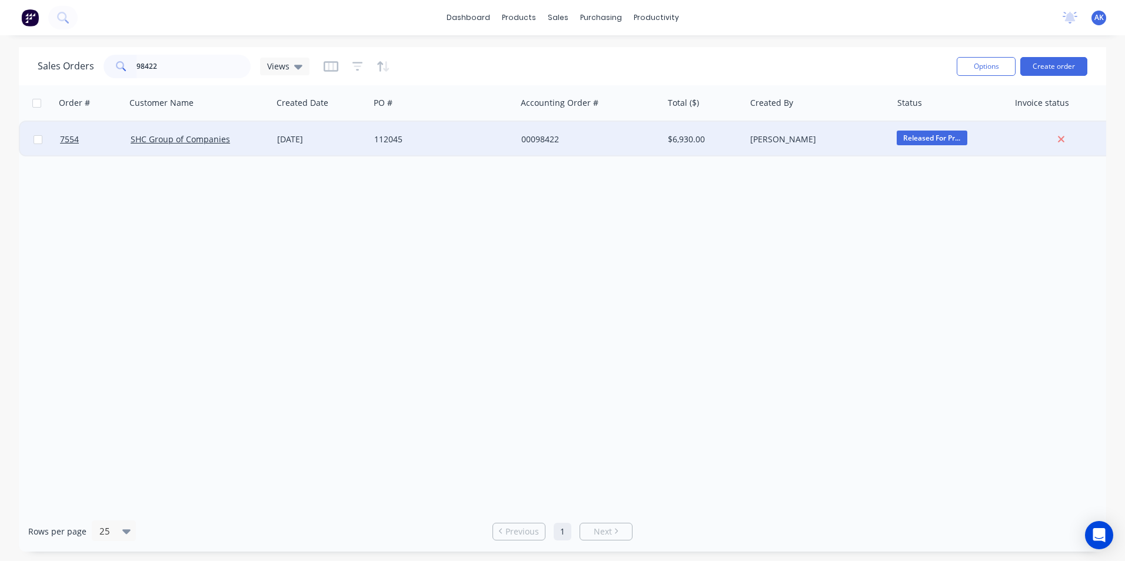
click at [332, 142] on div "[DATE]" at bounding box center [321, 140] width 88 height 12
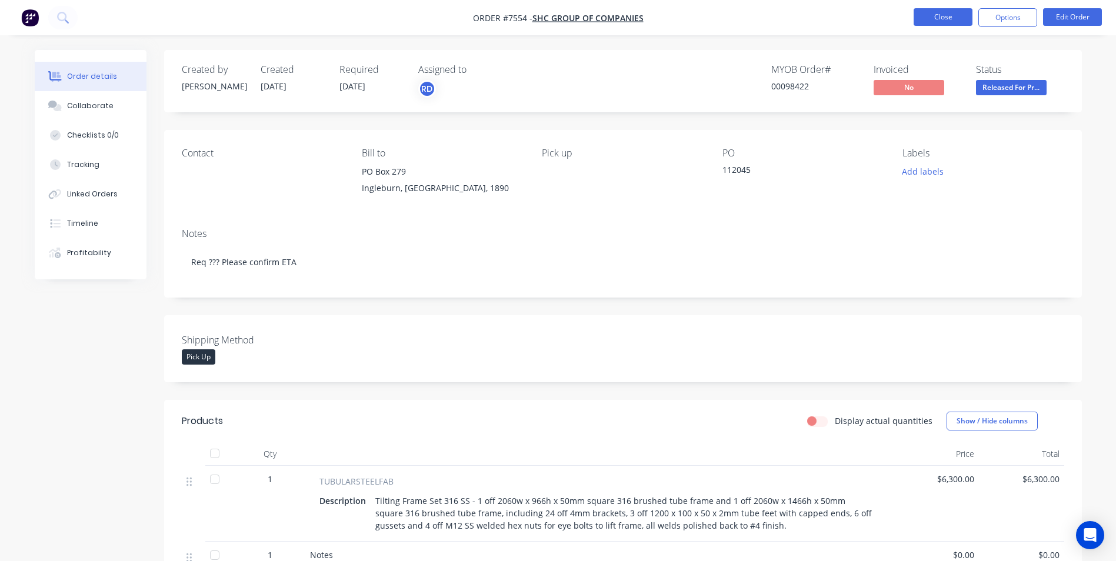
click at [933, 14] on button "Close" at bounding box center [943, 17] width 59 height 18
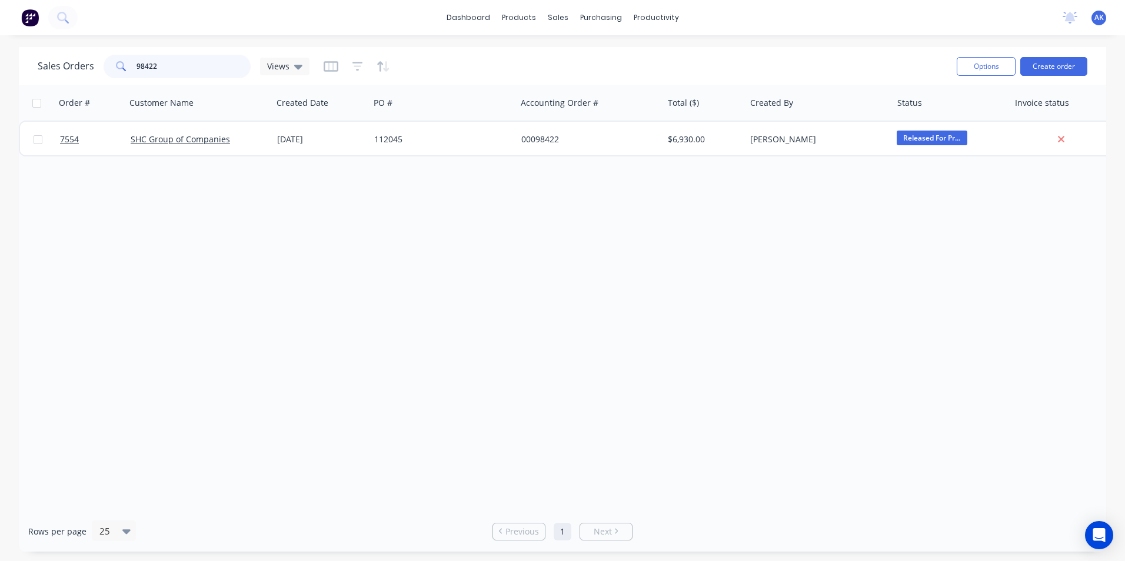
drag, startPoint x: 158, startPoint y: 66, endPoint x: 145, endPoint y: 66, distance: 13.0
click at [145, 66] on input "98422" at bounding box center [194, 67] width 115 height 24
type input "98712"
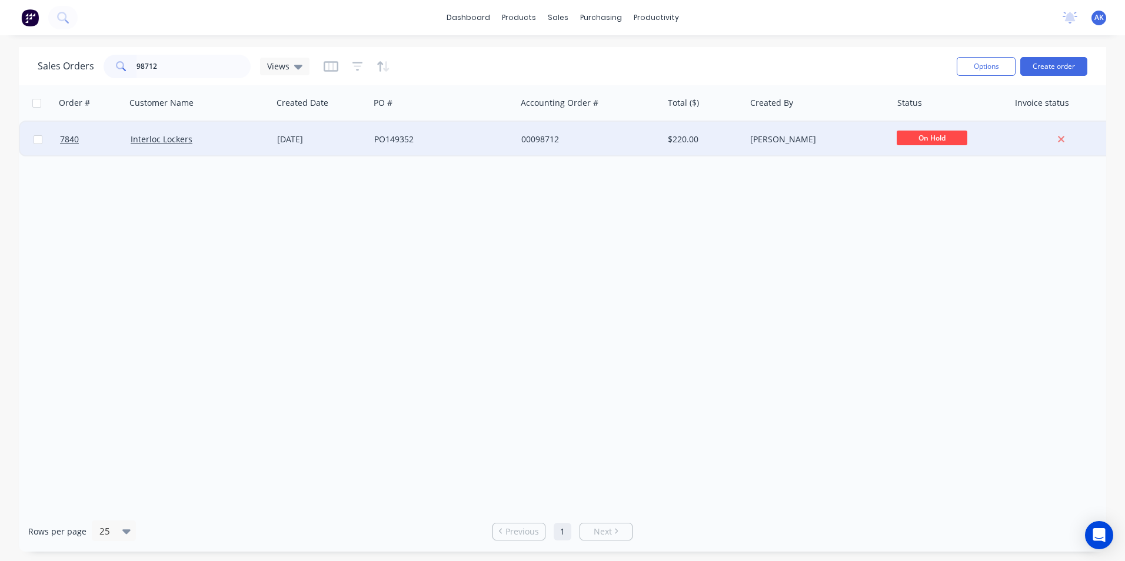
click at [285, 134] on div "[DATE]" at bounding box center [321, 140] width 88 height 12
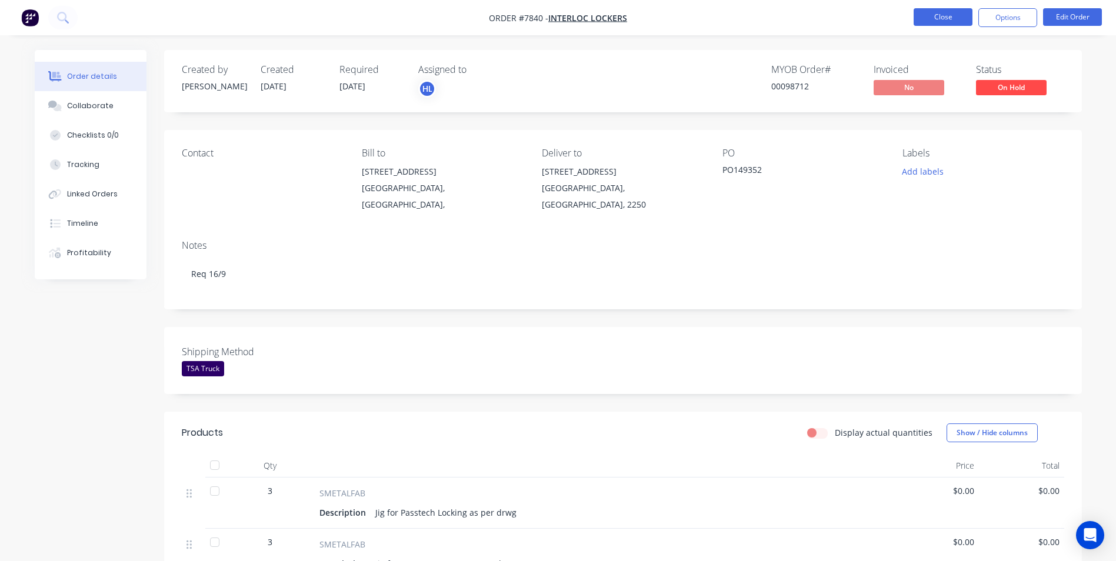
click at [926, 17] on button "Close" at bounding box center [943, 17] width 59 height 18
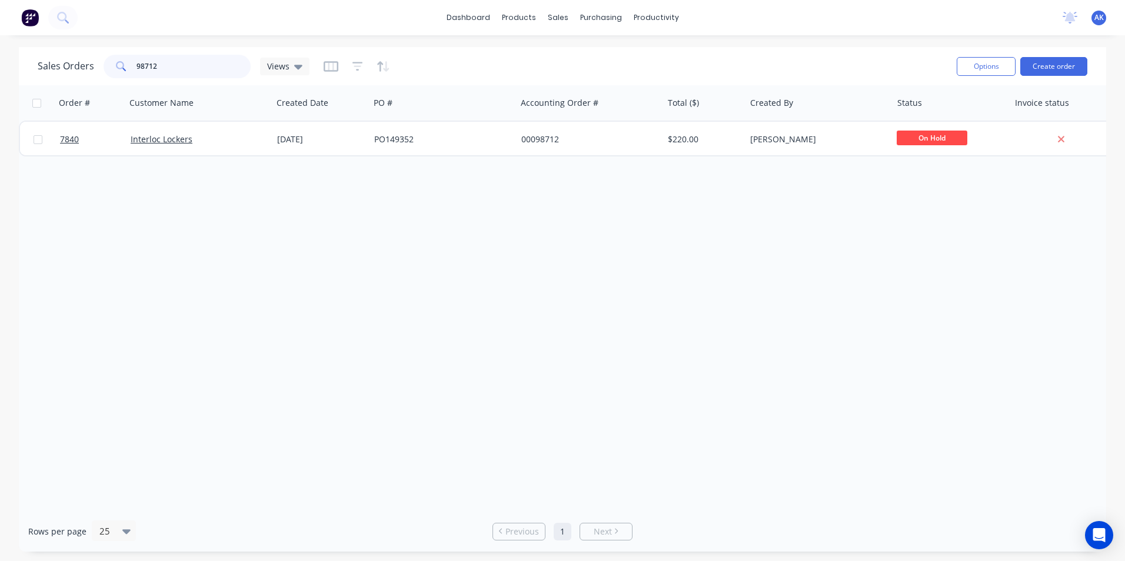
drag, startPoint x: 157, startPoint y: 66, endPoint x: 148, endPoint y: 68, distance: 9.1
click at [148, 68] on input "98712" at bounding box center [194, 67] width 115 height 24
type input "98738"
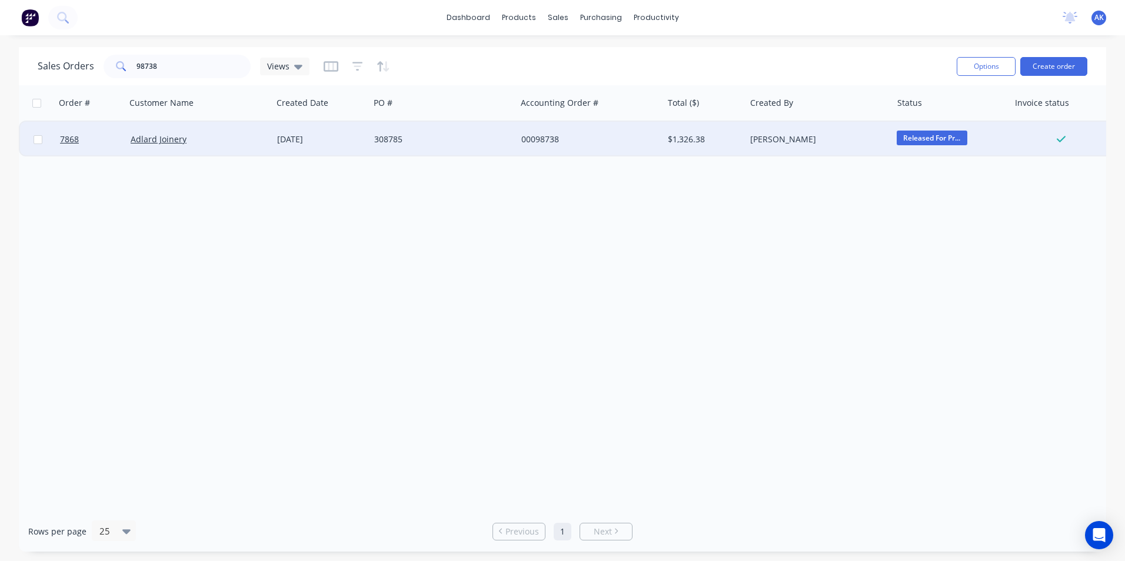
click at [328, 140] on div "[DATE]" at bounding box center [321, 140] width 88 height 12
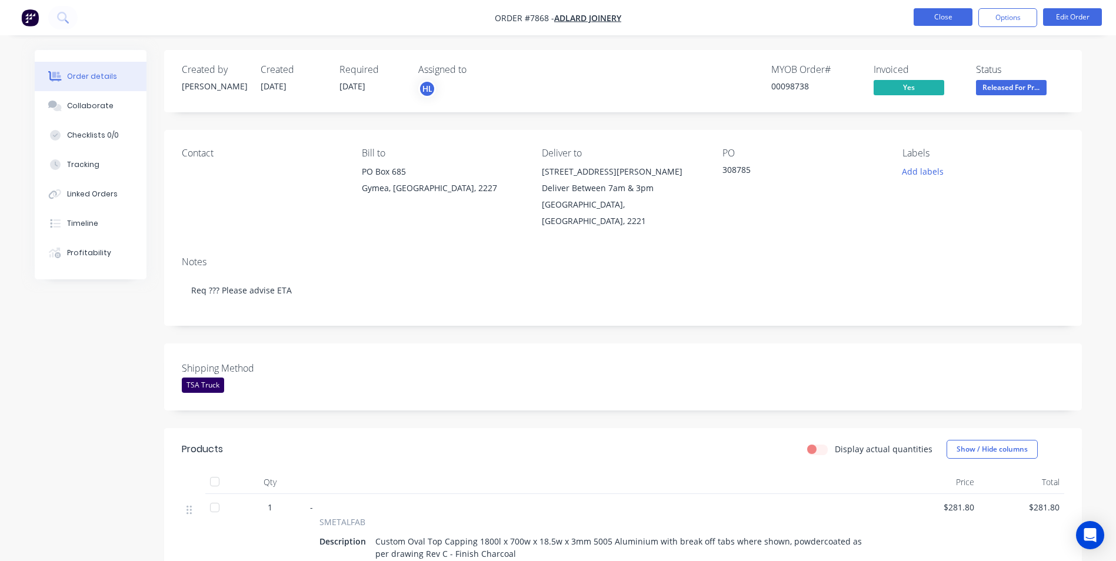
click at [943, 12] on button "Close" at bounding box center [943, 17] width 59 height 18
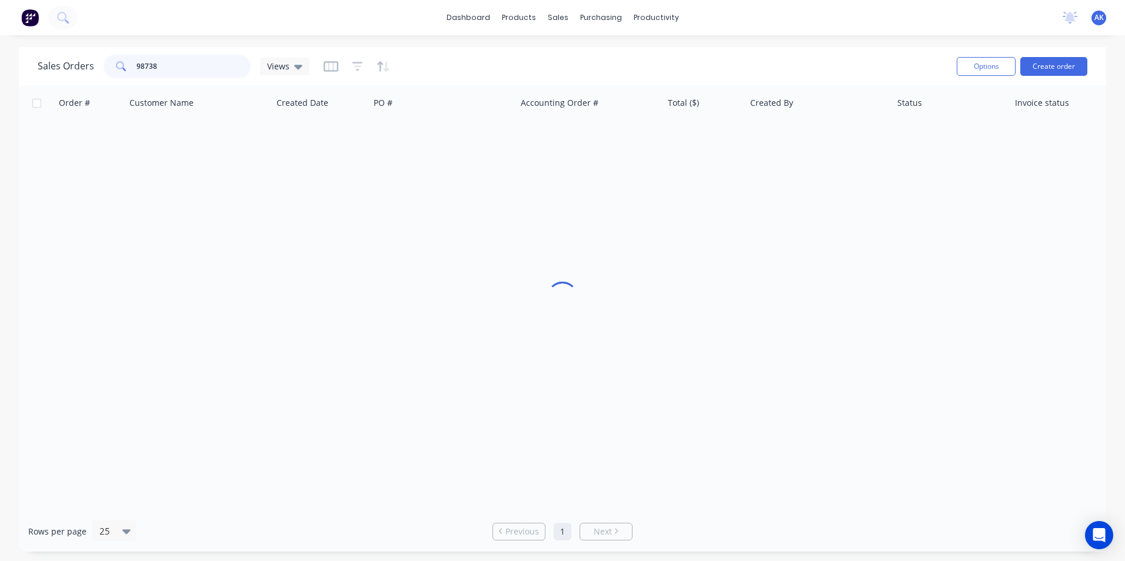
drag, startPoint x: 228, startPoint y: 64, endPoint x: -2, endPoint y: 78, distance: 231.1
click at [0, 78] on html "dashboard products sales purchasing productivity dashboard products Product Cat…" at bounding box center [562, 280] width 1125 height 561
drag, startPoint x: 173, startPoint y: 69, endPoint x: 149, endPoint y: 70, distance: 24.2
click at [149, 70] on input "98825" at bounding box center [194, 67] width 115 height 24
click at [168, 68] on input "98818" at bounding box center [194, 67] width 115 height 24
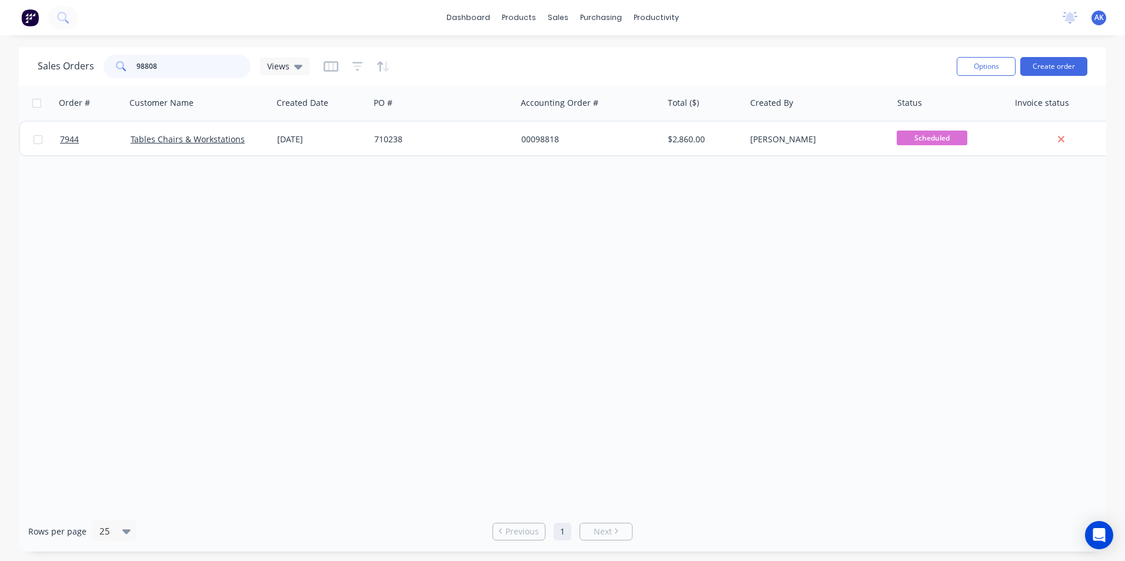
type input "98808"
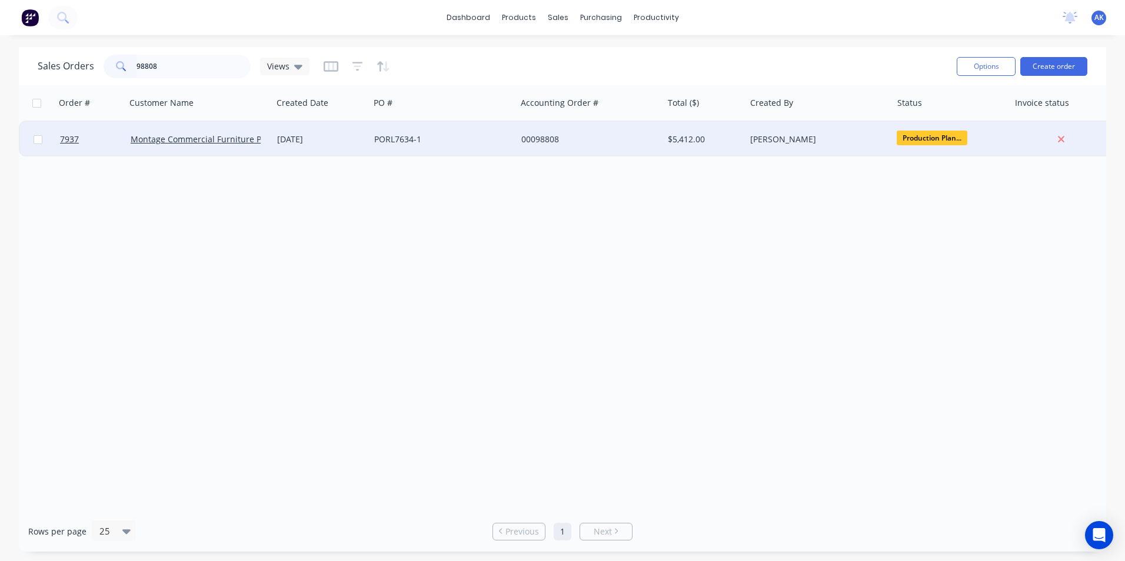
click at [403, 143] on div "PORL7634-1" at bounding box center [439, 140] width 131 height 12
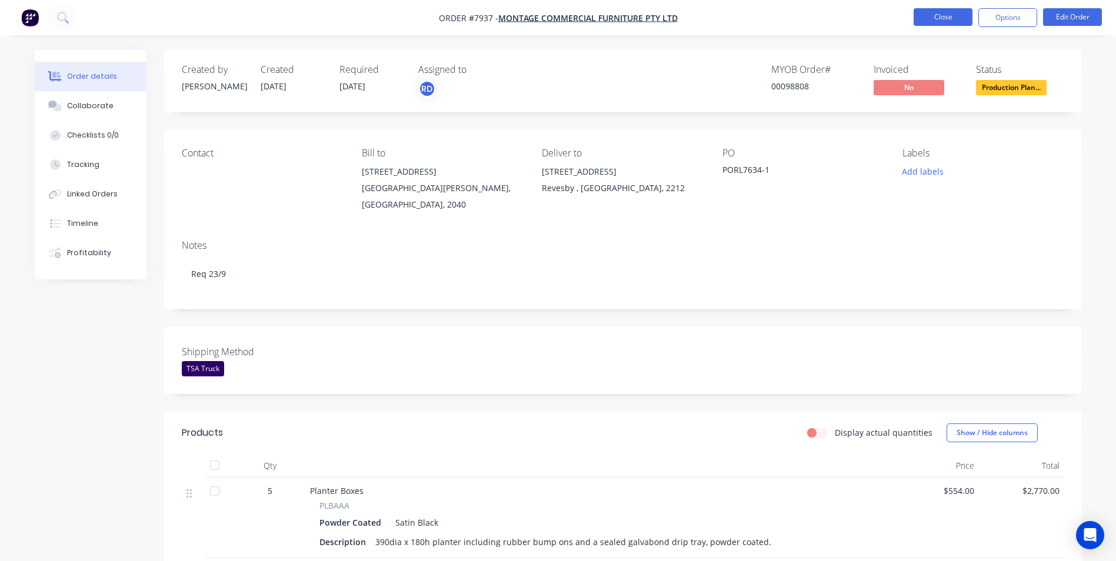
click at [943, 21] on button "Close" at bounding box center [943, 17] width 59 height 18
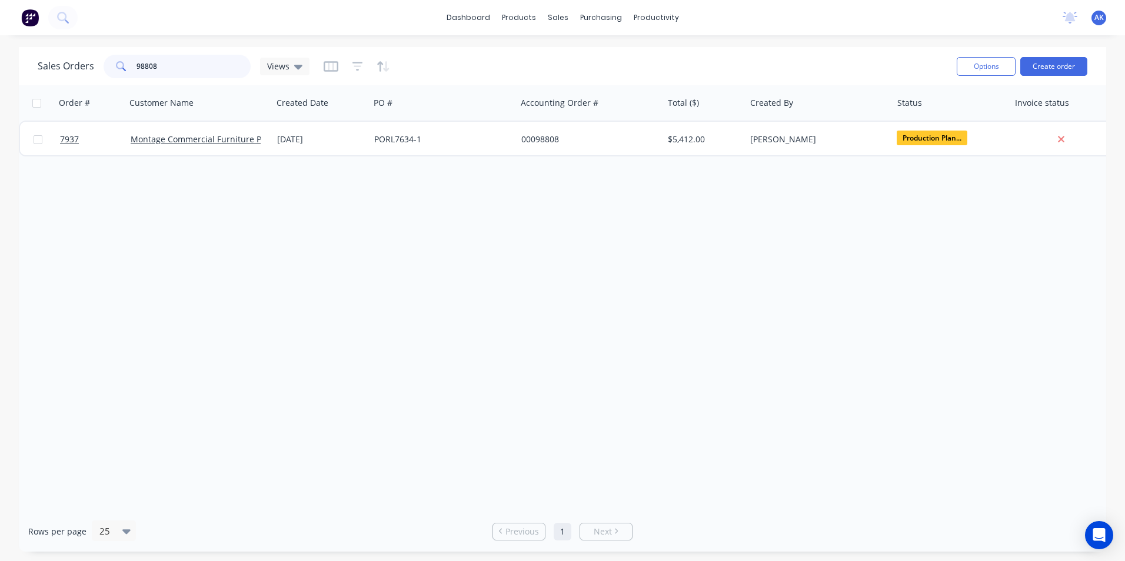
click at [146, 67] on input "98808" at bounding box center [194, 67] width 115 height 24
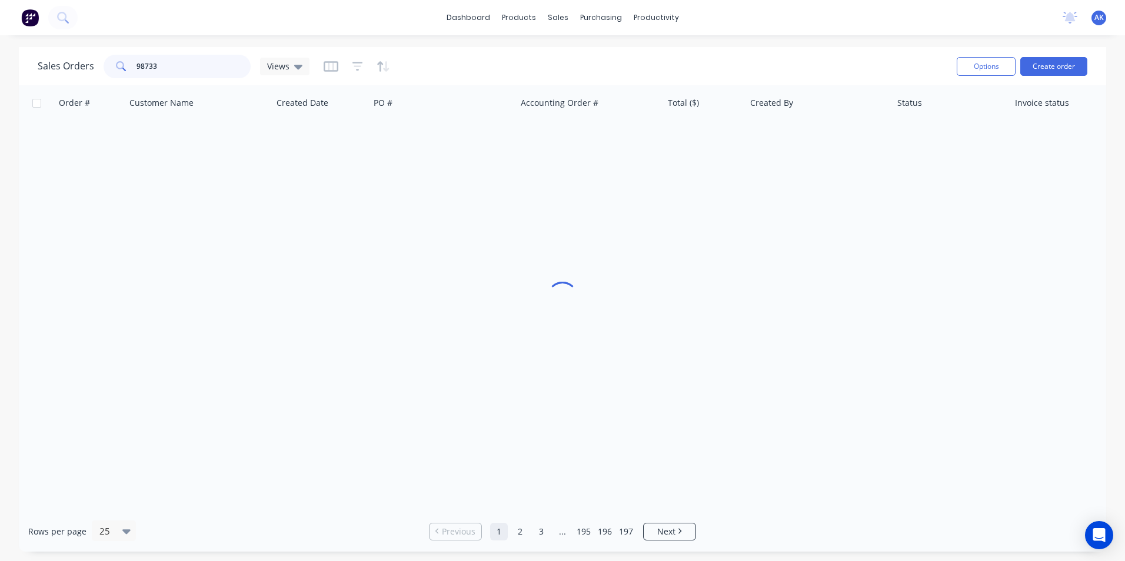
type input "98733"
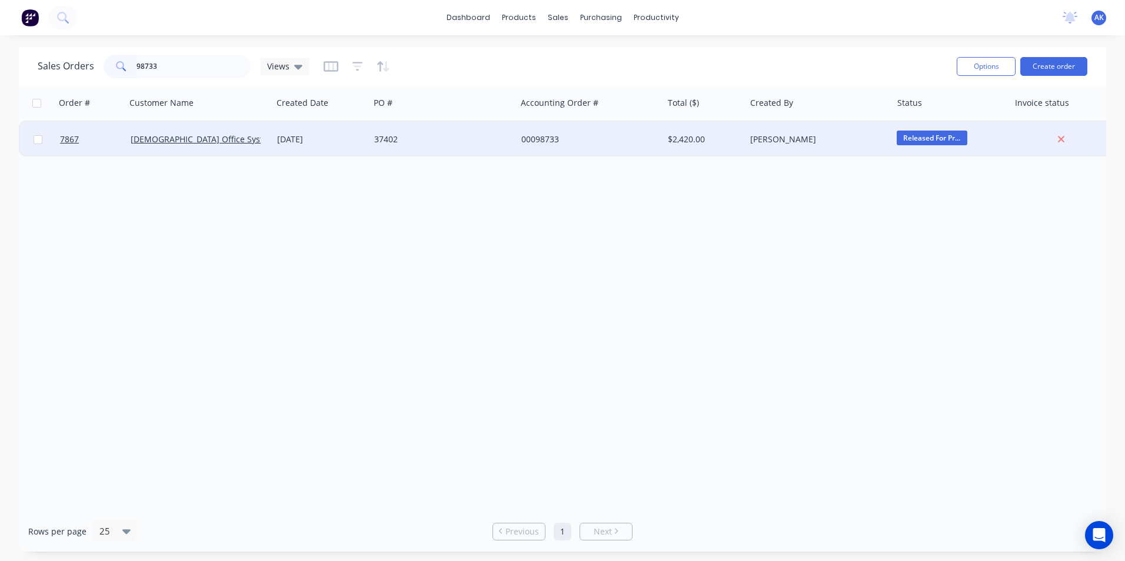
click at [388, 141] on div "37402" at bounding box center [439, 140] width 131 height 12
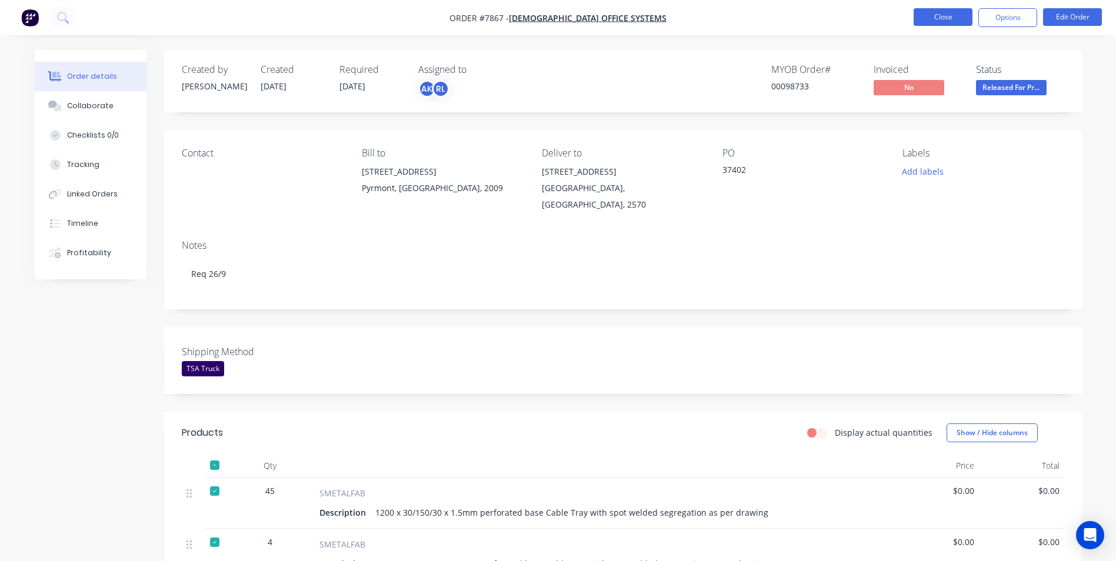
click at [934, 11] on button "Close" at bounding box center [943, 17] width 59 height 18
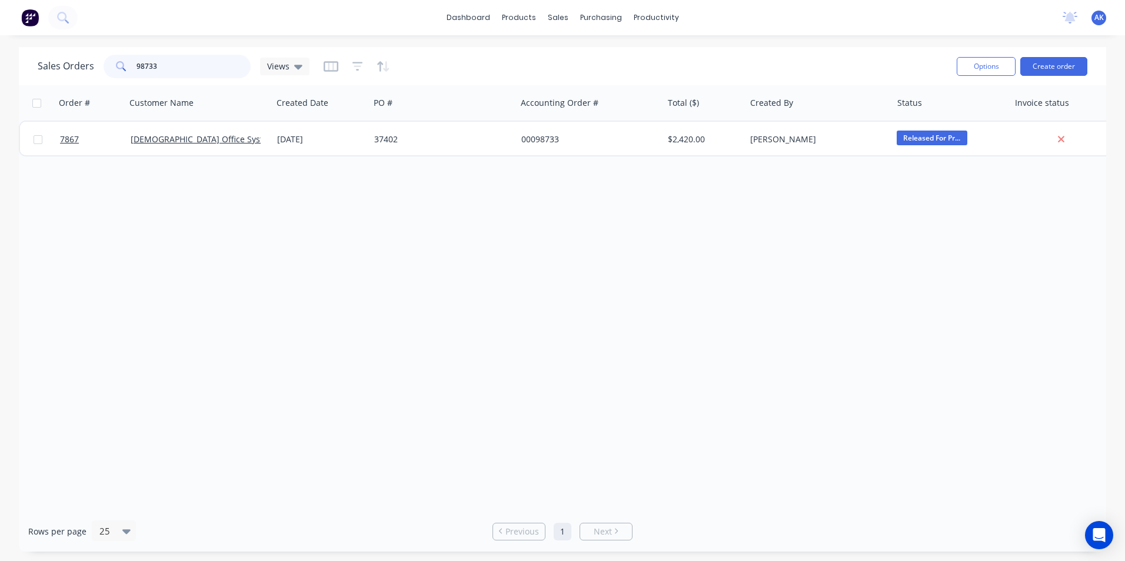
drag, startPoint x: 176, startPoint y: 68, endPoint x: 55, endPoint y: 76, distance: 121.5
click at [55, 76] on div "Sales Orders 98733 Views" at bounding box center [174, 67] width 272 height 24
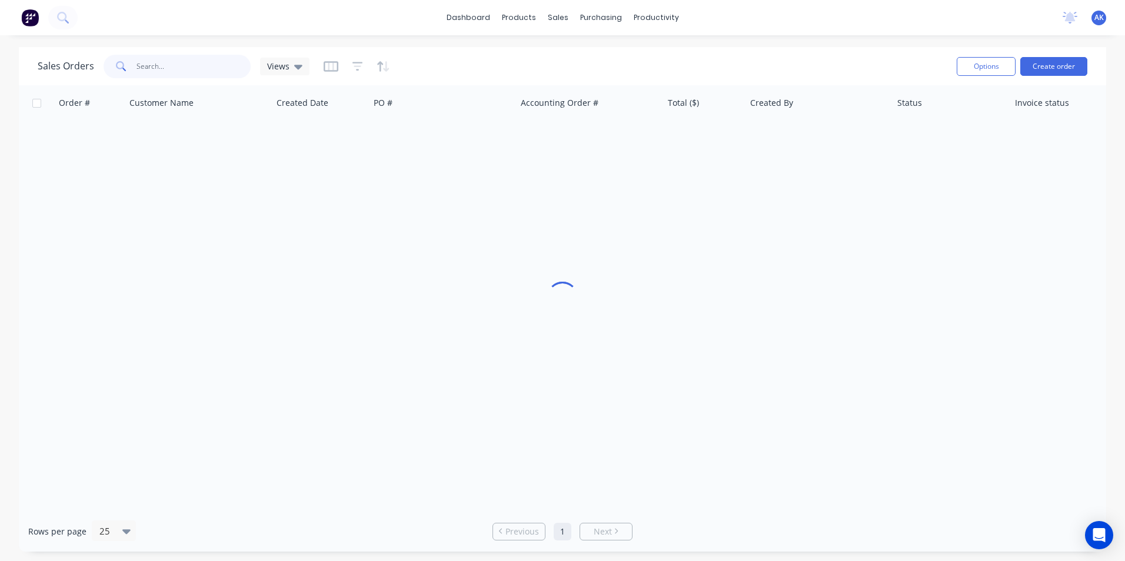
type input "+"
click at [149, 71] on input "98338" at bounding box center [194, 67] width 115 height 24
type input "98838"
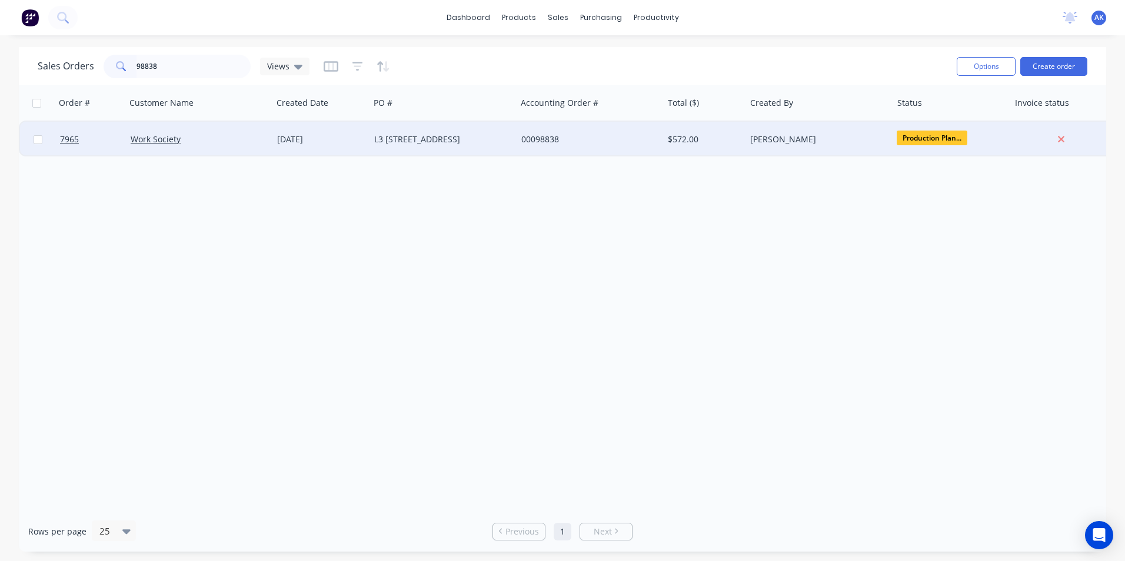
click at [331, 141] on div "[DATE]" at bounding box center [321, 140] width 88 height 12
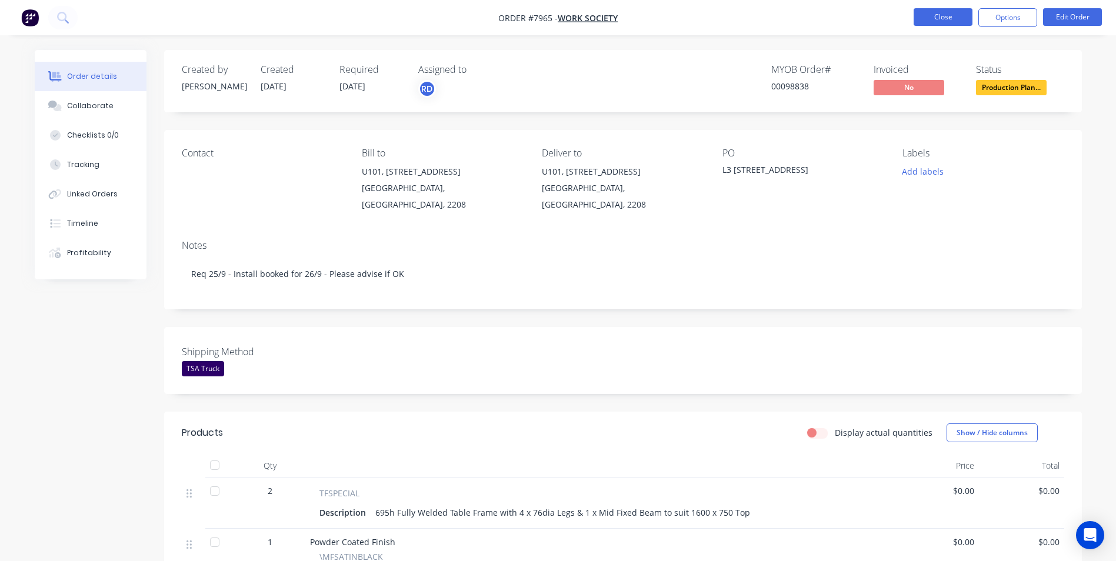
click at [932, 19] on button "Close" at bounding box center [943, 17] width 59 height 18
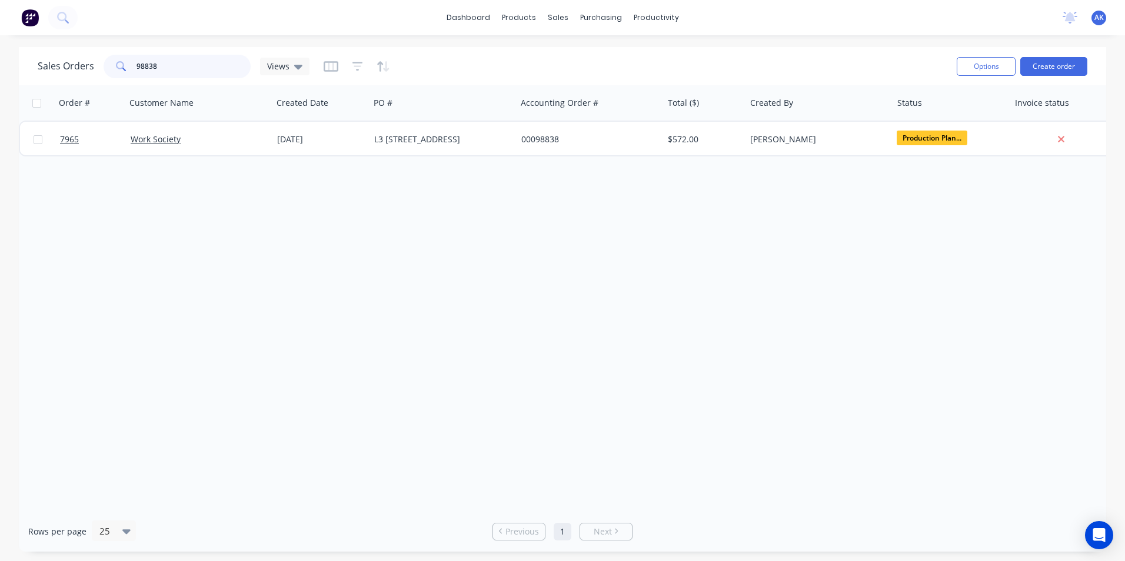
click at [205, 68] on input "98838" at bounding box center [194, 67] width 115 height 24
type input "98836"
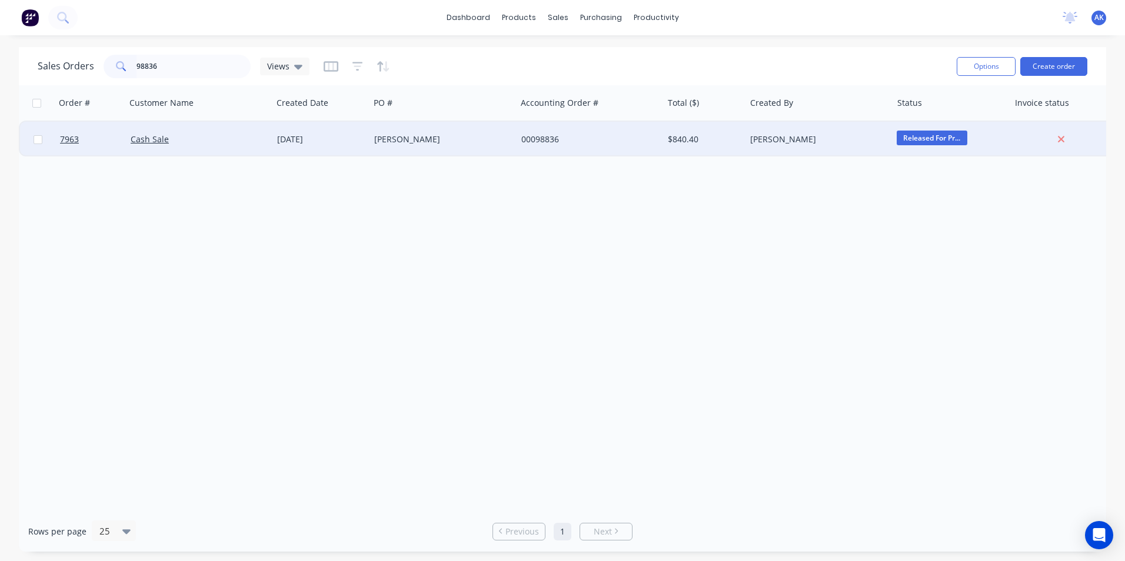
click at [310, 139] on div "[DATE]" at bounding box center [321, 140] width 88 height 12
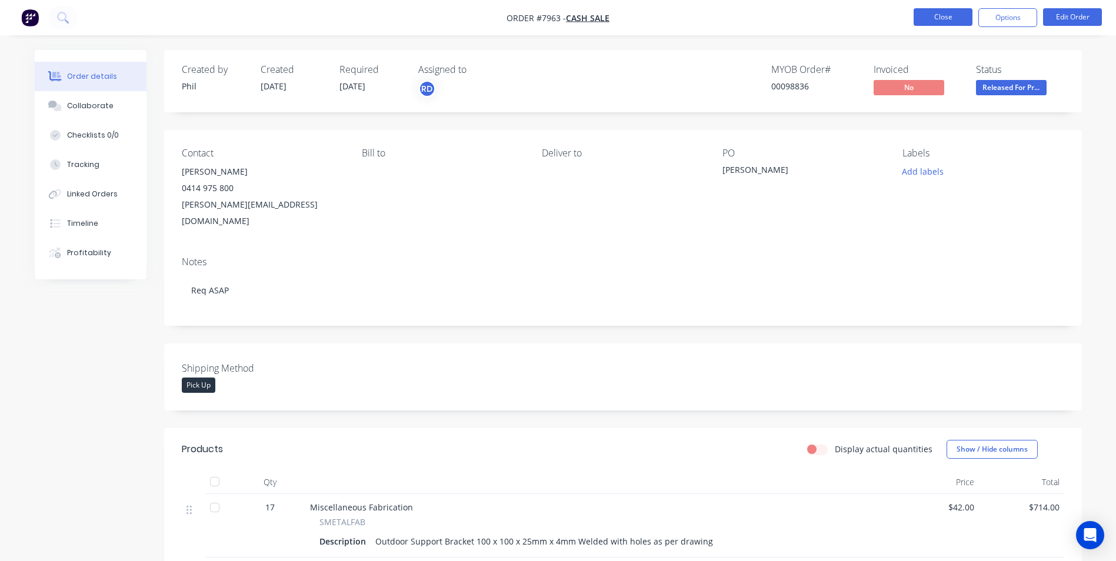
click at [946, 16] on button "Close" at bounding box center [943, 17] width 59 height 18
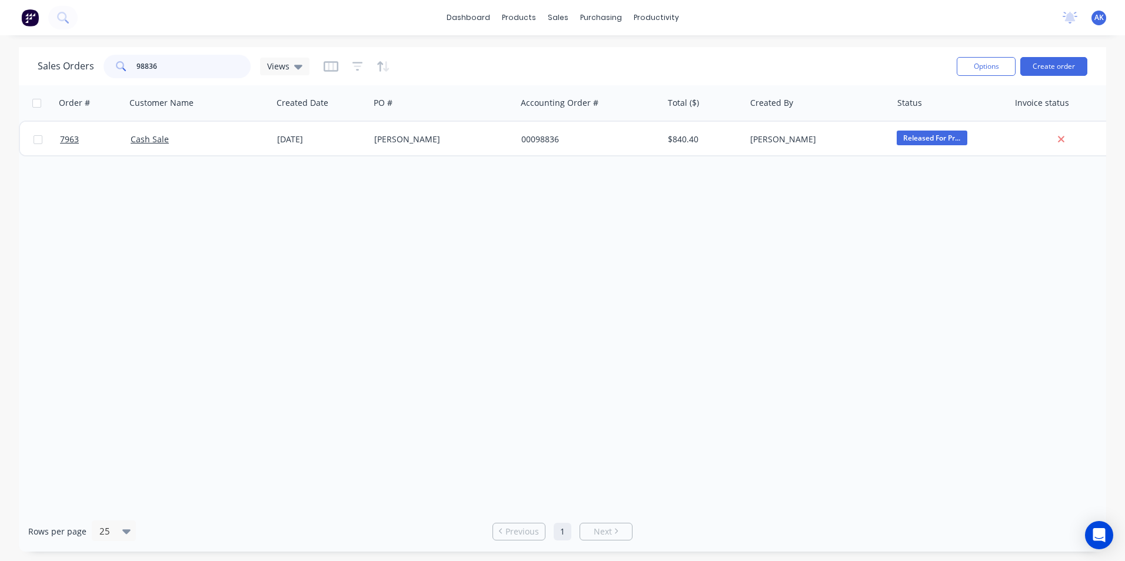
drag, startPoint x: 151, startPoint y: 68, endPoint x: 145, endPoint y: 69, distance: 6.7
click at [145, 69] on input "98836" at bounding box center [194, 67] width 115 height 24
drag, startPoint x: 157, startPoint y: 66, endPoint x: 145, endPoint y: 70, distance: 12.3
click at [145, 70] on input "98522" at bounding box center [194, 67] width 115 height 24
type input "98250"
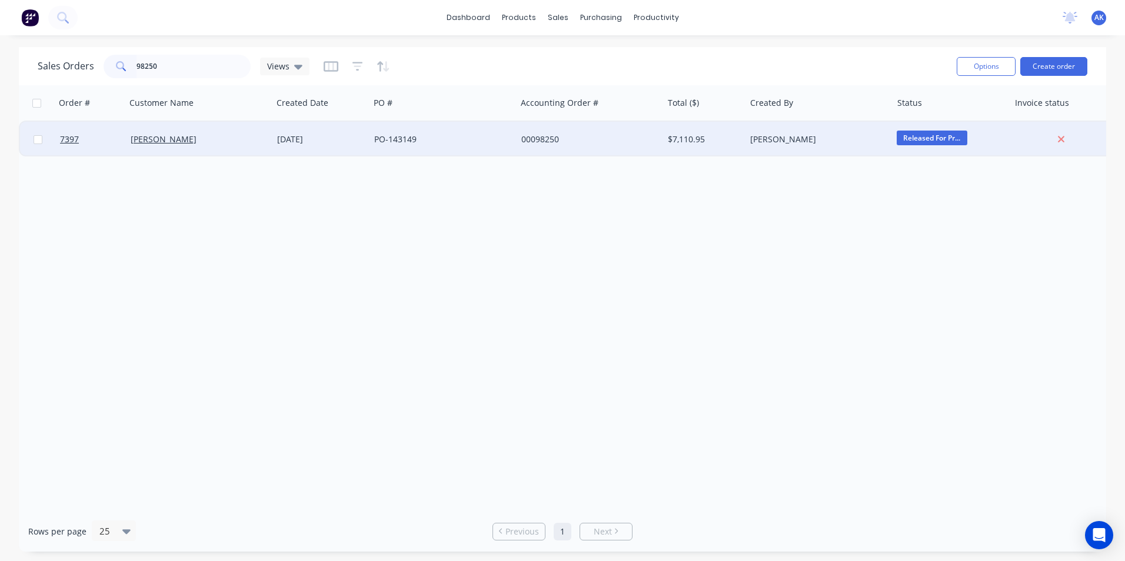
click at [299, 139] on div "[DATE]" at bounding box center [321, 140] width 88 height 12
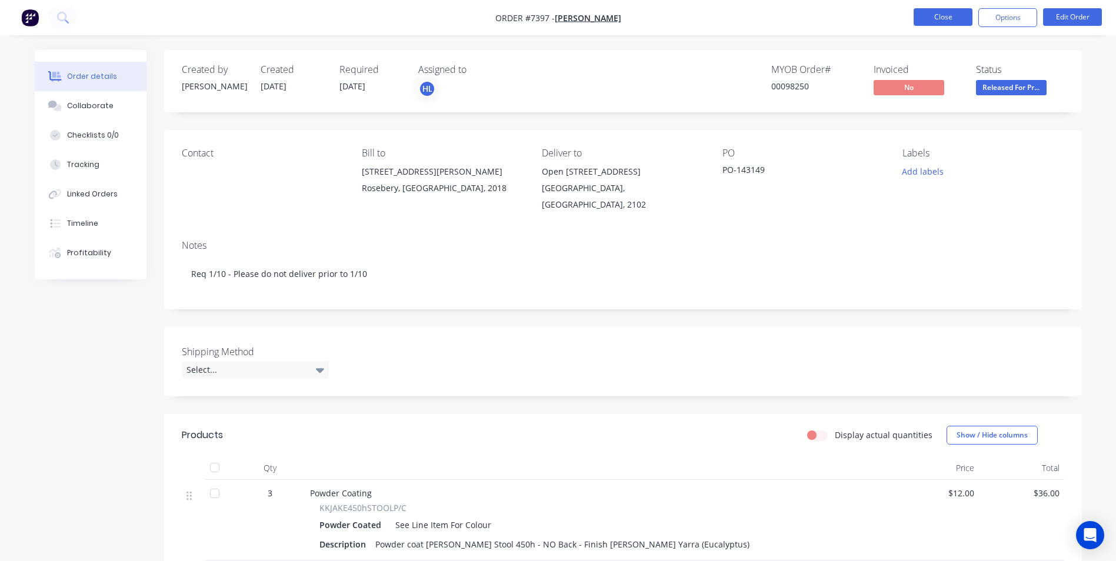
click at [924, 21] on button "Close" at bounding box center [943, 17] width 59 height 18
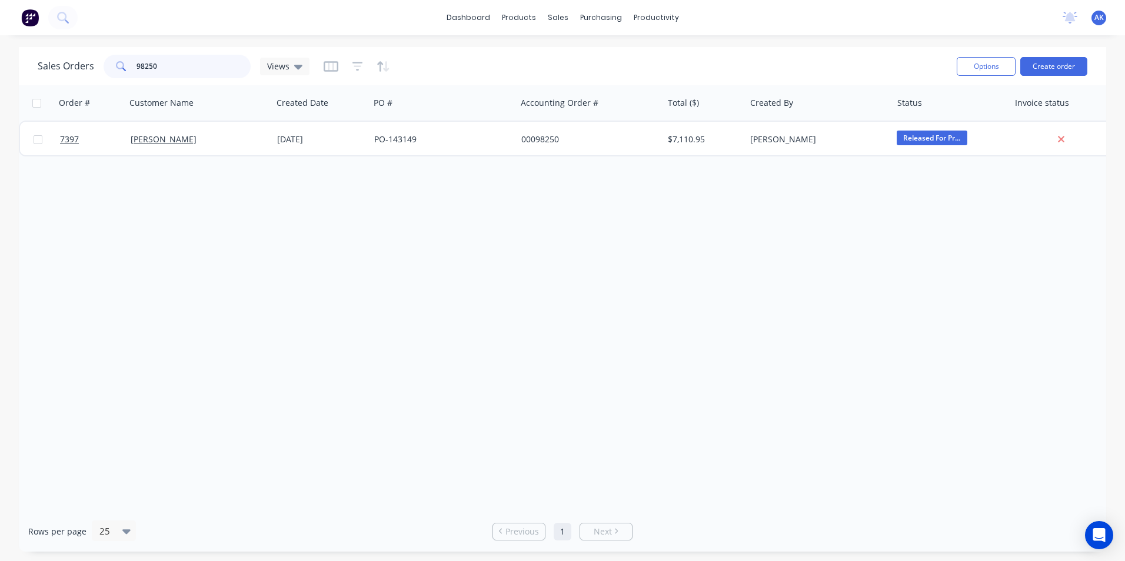
drag, startPoint x: 154, startPoint y: 65, endPoint x: 142, endPoint y: 75, distance: 15.5
click at [144, 75] on input "98250" at bounding box center [194, 67] width 115 height 24
type input "98653"
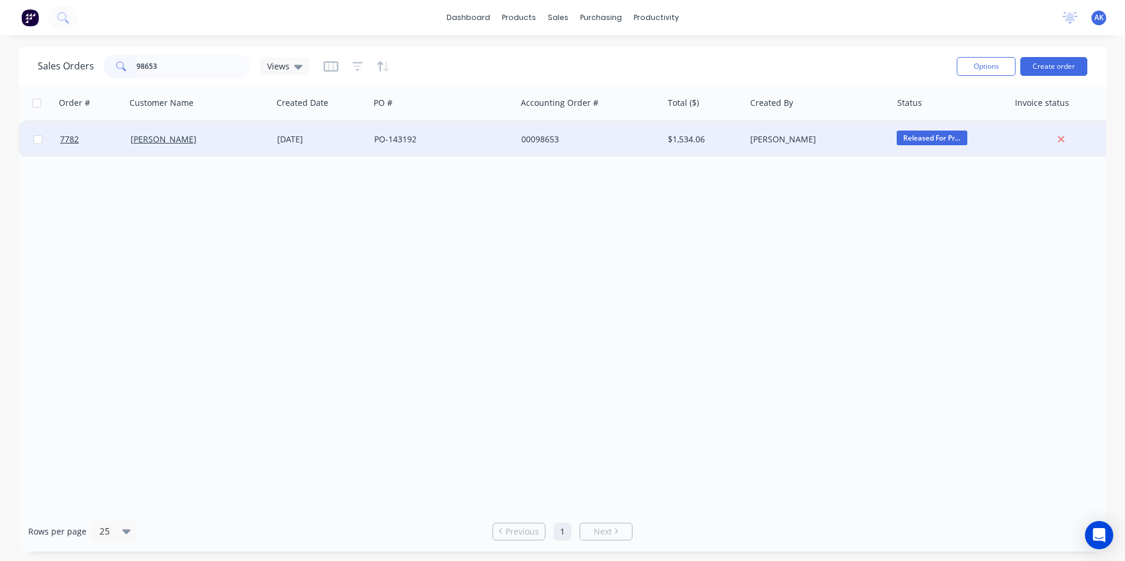
click at [344, 140] on div "[DATE]" at bounding box center [321, 140] width 88 height 12
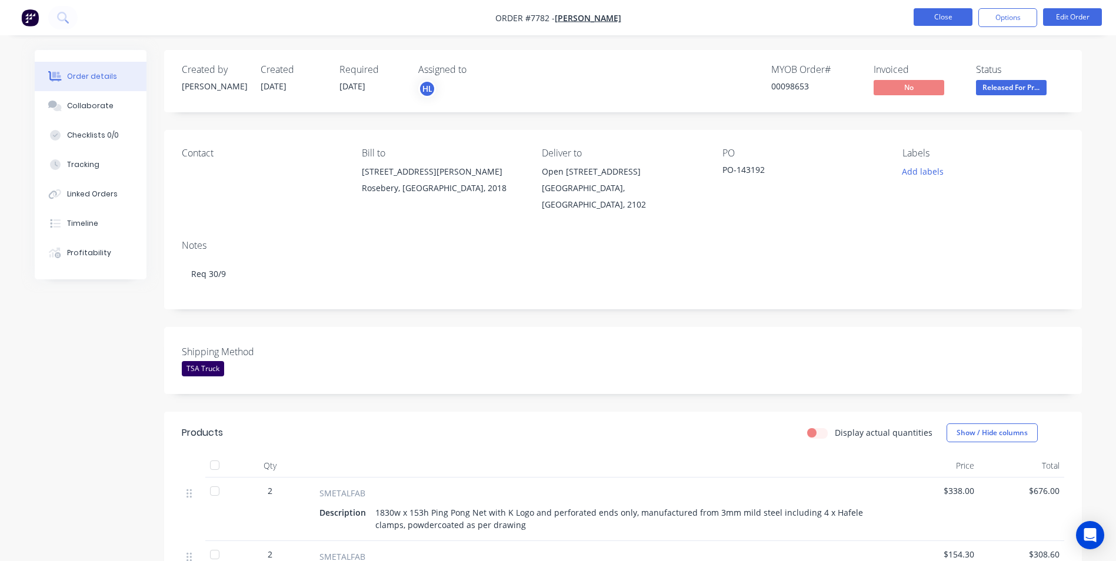
click at [951, 21] on button "Close" at bounding box center [943, 17] width 59 height 18
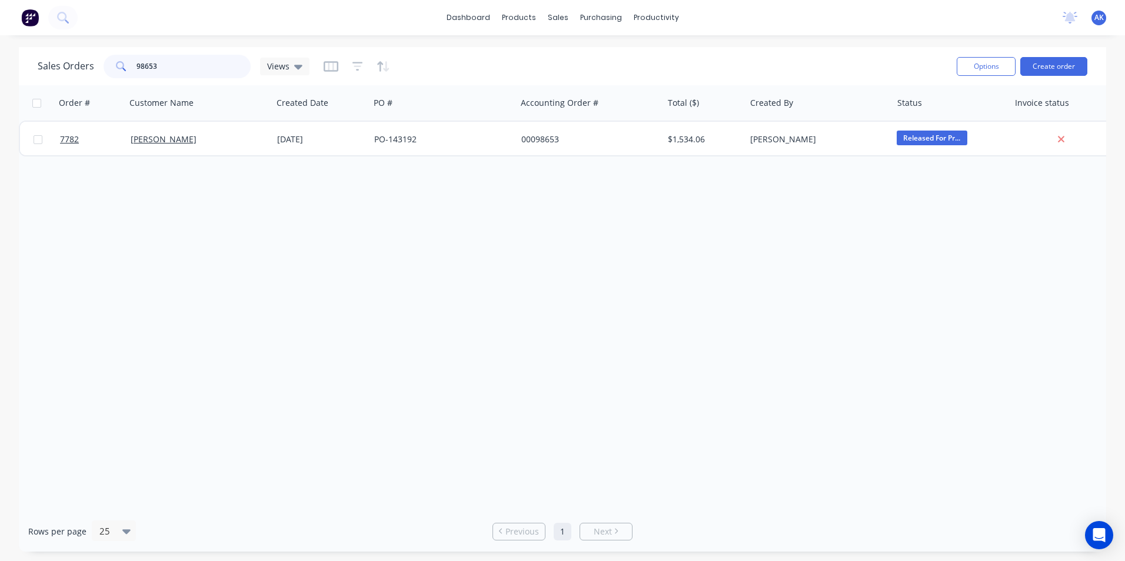
drag, startPoint x: 155, startPoint y: 68, endPoint x: 144, endPoint y: 65, distance: 11.4
click at [144, 65] on input "98653" at bounding box center [194, 67] width 115 height 24
click at [144, 68] on input "98572" at bounding box center [194, 67] width 115 height 24
type input "97572"
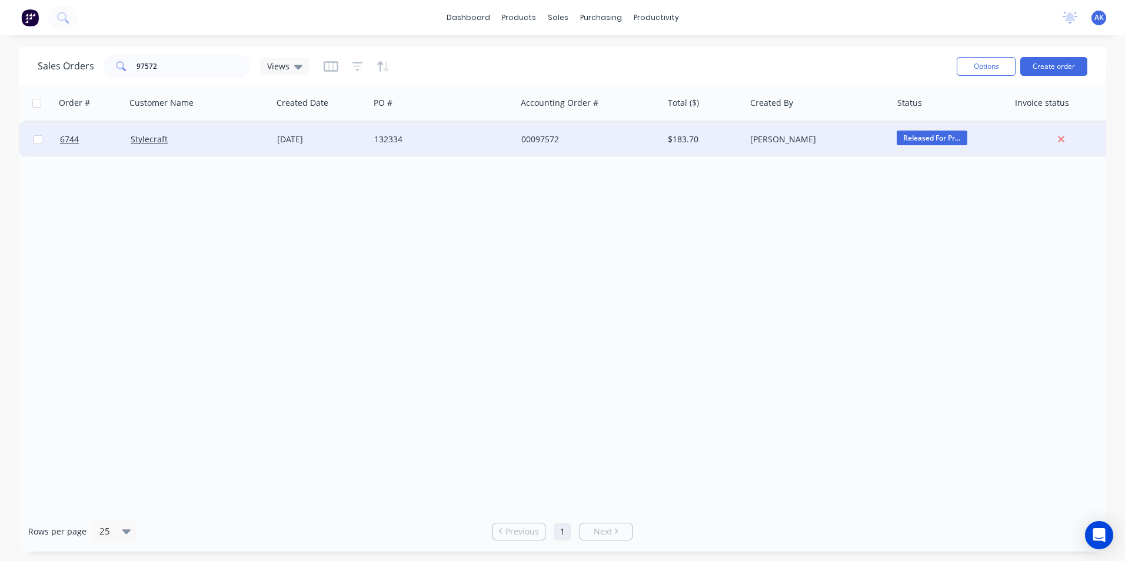
click at [282, 140] on div "[DATE]" at bounding box center [321, 140] width 88 height 12
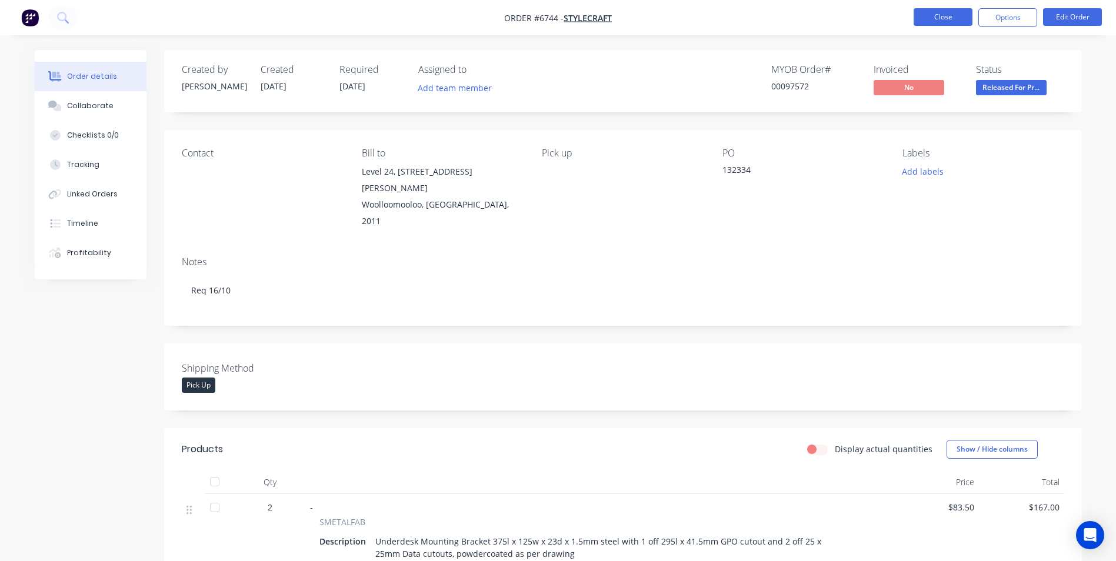
click at [924, 11] on button "Close" at bounding box center [943, 17] width 59 height 18
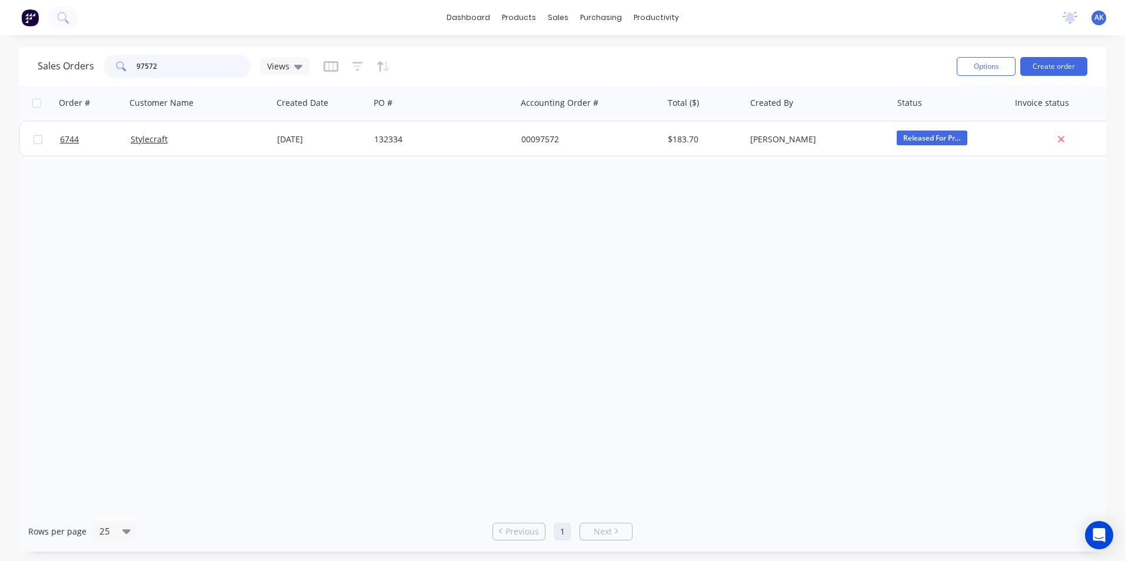
drag, startPoint x: 157, startPoint y: 67, endPoint x: 138, endPoint y: 68, distance: 18.3
click at [138, 68] on input "97572" at bounding box center [194, 67] width 115 height 24
type input "98713"
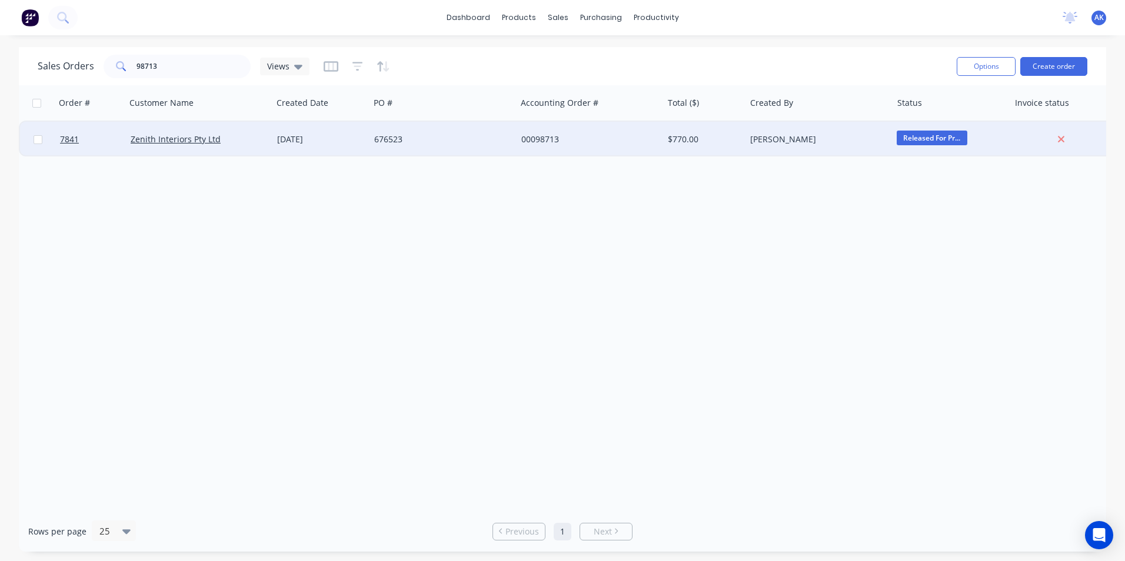
click at [375, 141] on div "676523" at bounding box center [439, 140] width 131 height 12
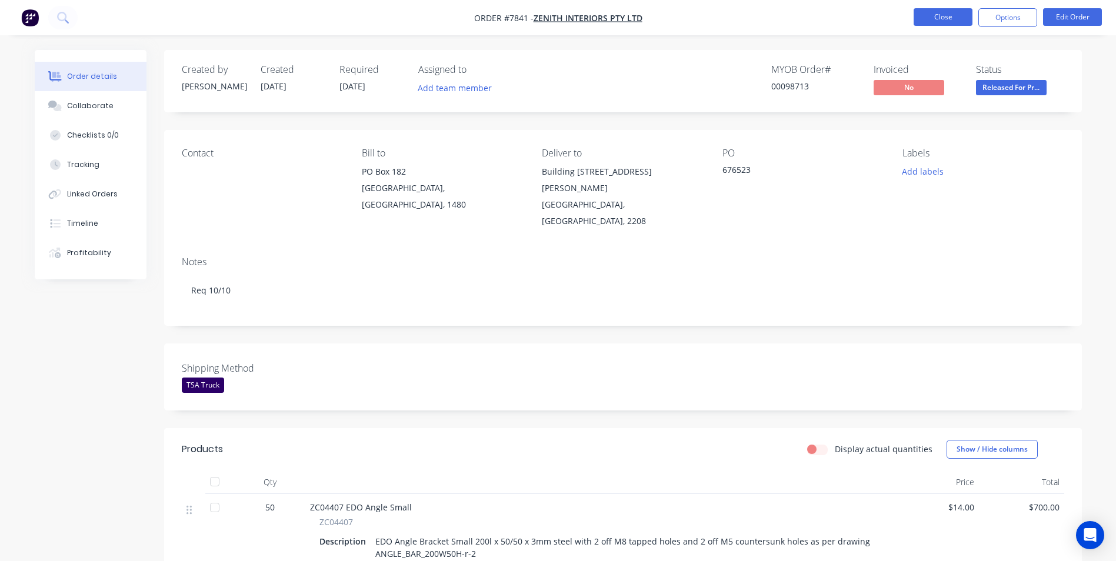
click at [944, 10] on button "Close" at bounding box center [943, 17] width 59 height 18
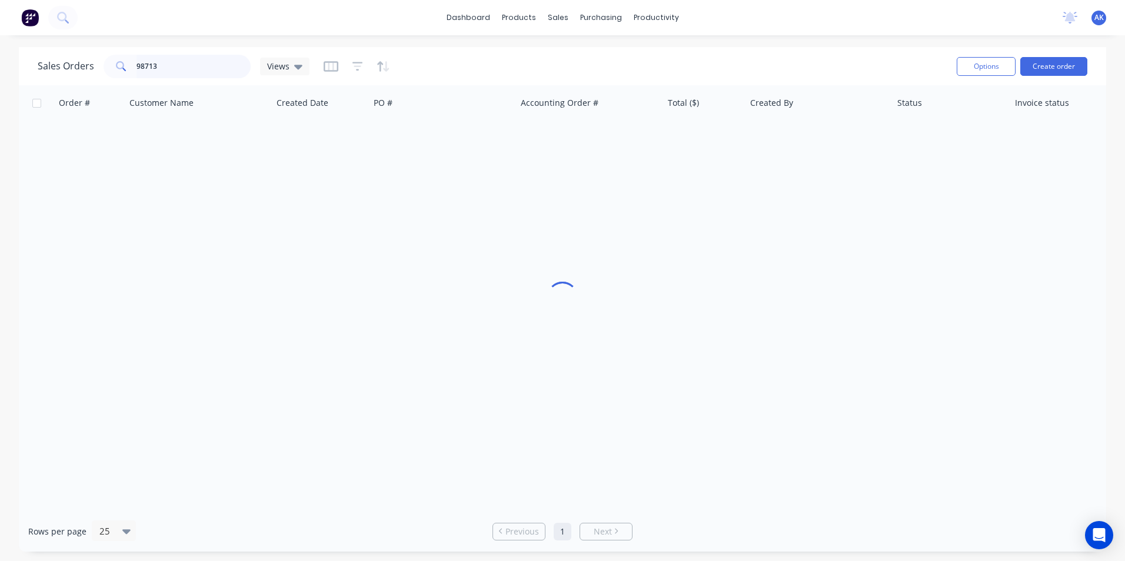
click at [165, 72] on input "98713" at bounding box center [194, 67] width 115 height 24
type input "98080"
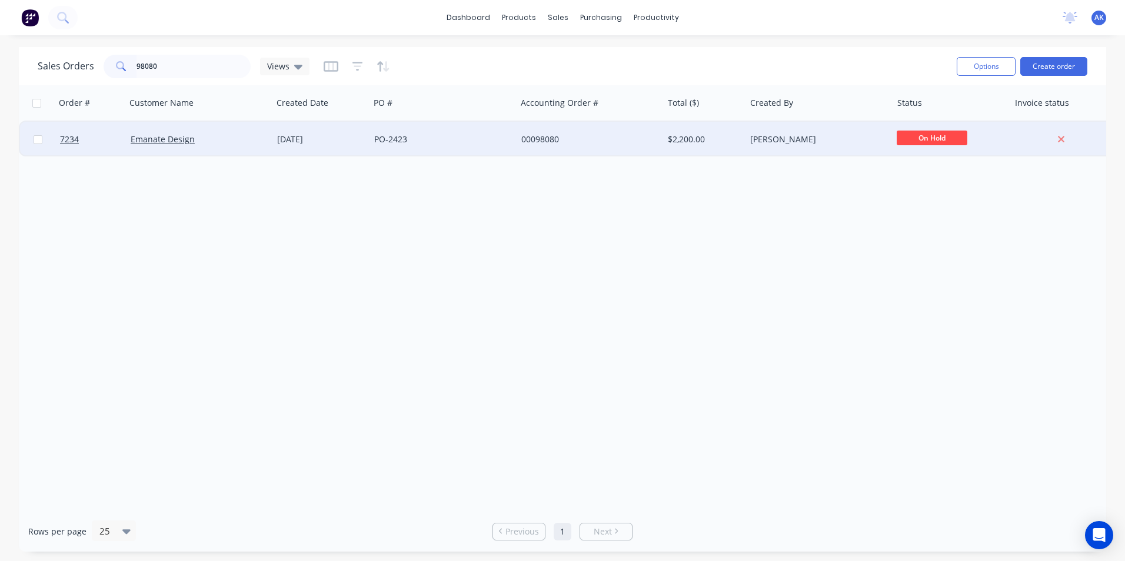
click at [277, 135] on div "[DATE]" at bounding box center [320, 139] width 97 height 35
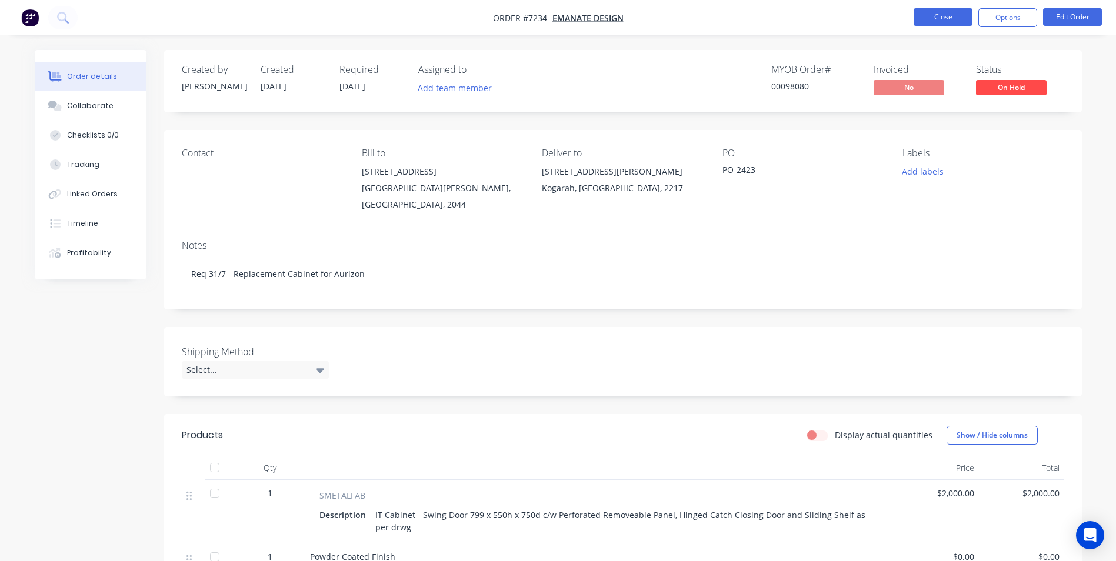
click at [939, 12] on button "Close" at bounding box center [943, 17] width 59 height 18
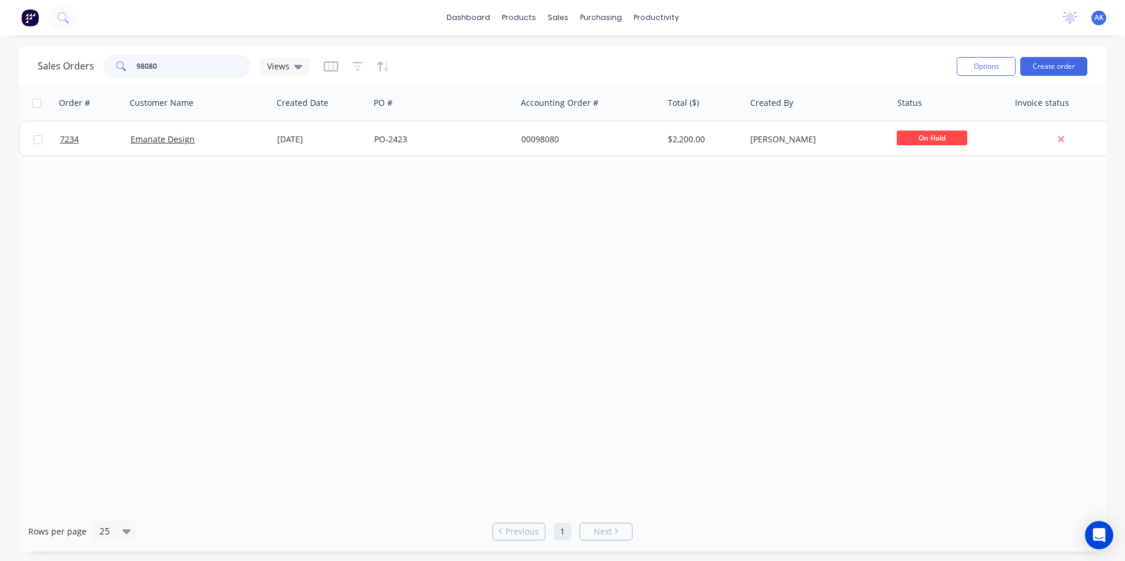
drag, startPoint x: 155, startPoint y: 65, endPoint x: 145, endPoint y: 68, distance: 11.0
click at [145, 68] on input "98080" at bounding box center [194, 67] width 115 height 24
type input "98662"
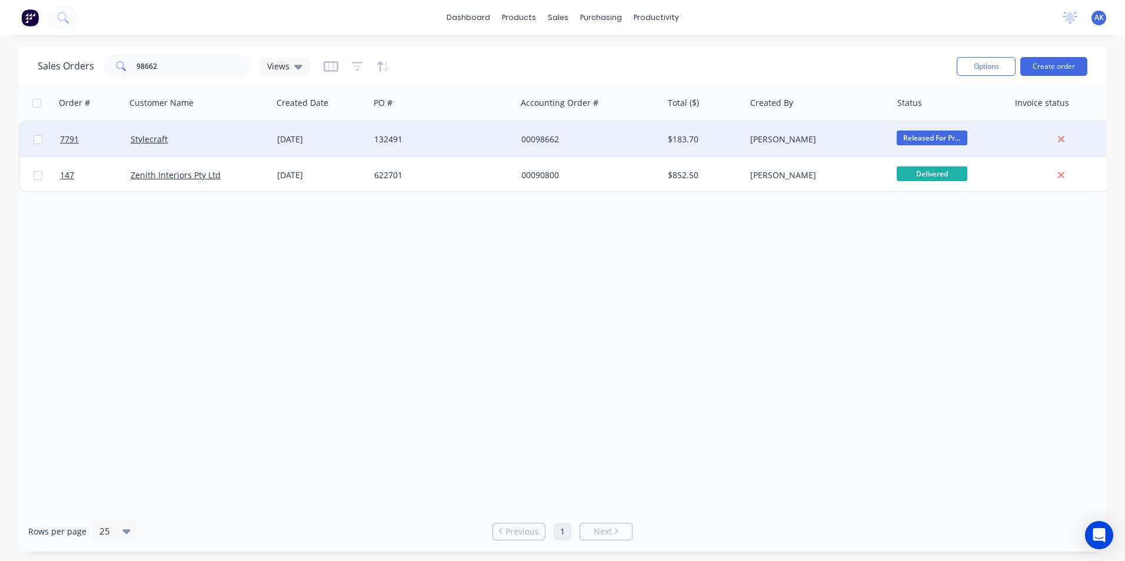
click at [298, 136] on div "[DATE]" at bounding box center [321, 140] width 88 height 12
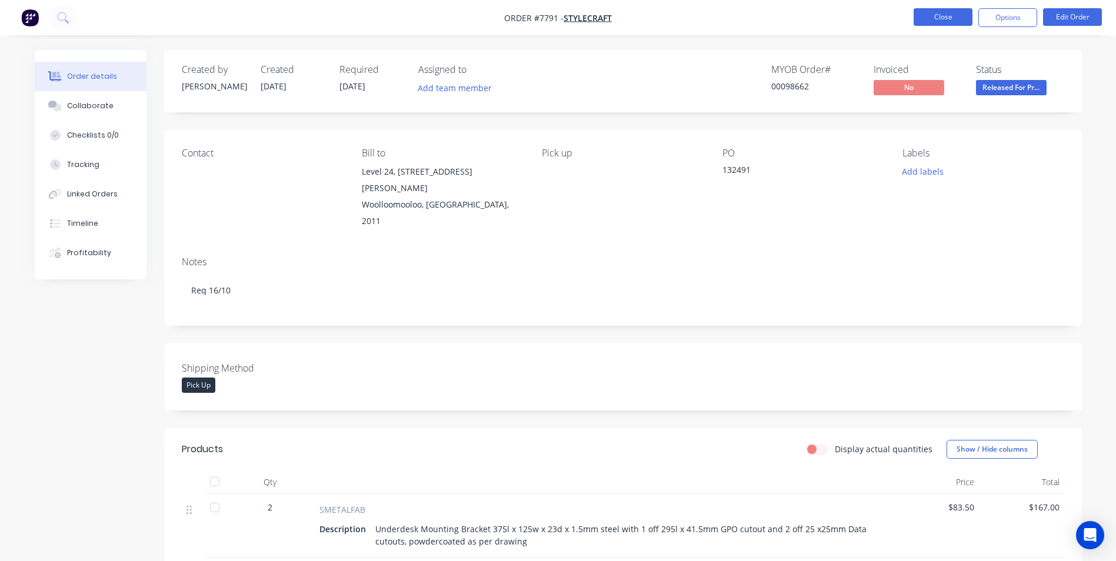
click at [936, 15] on button "Close" at bounding box center [943, 17] width 59 height 18
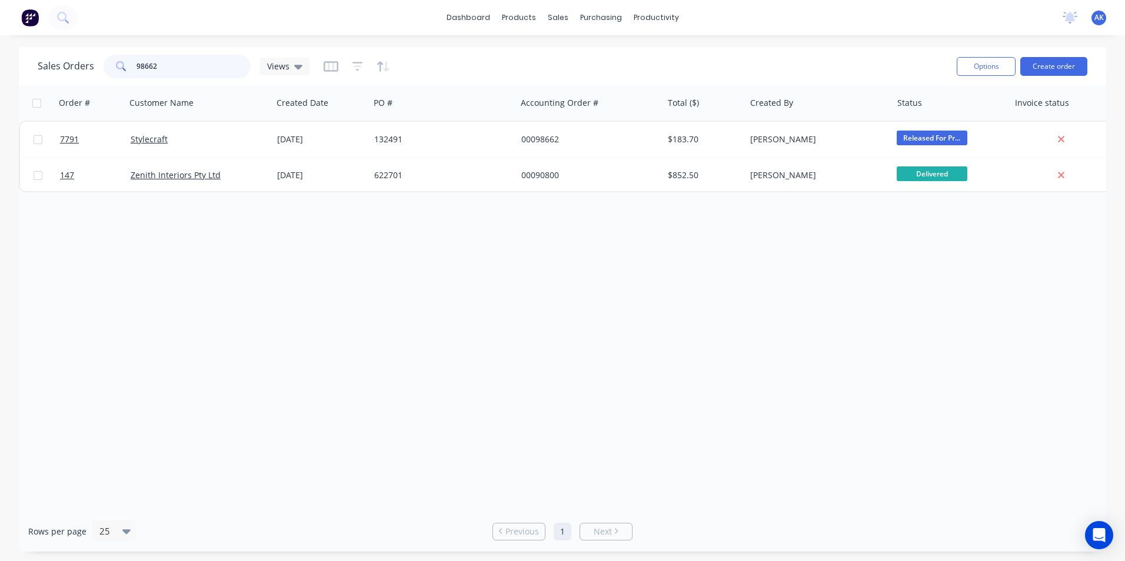
click at [154, 70] on input "98662" at bounding box center [194, 67] width 115 height 24
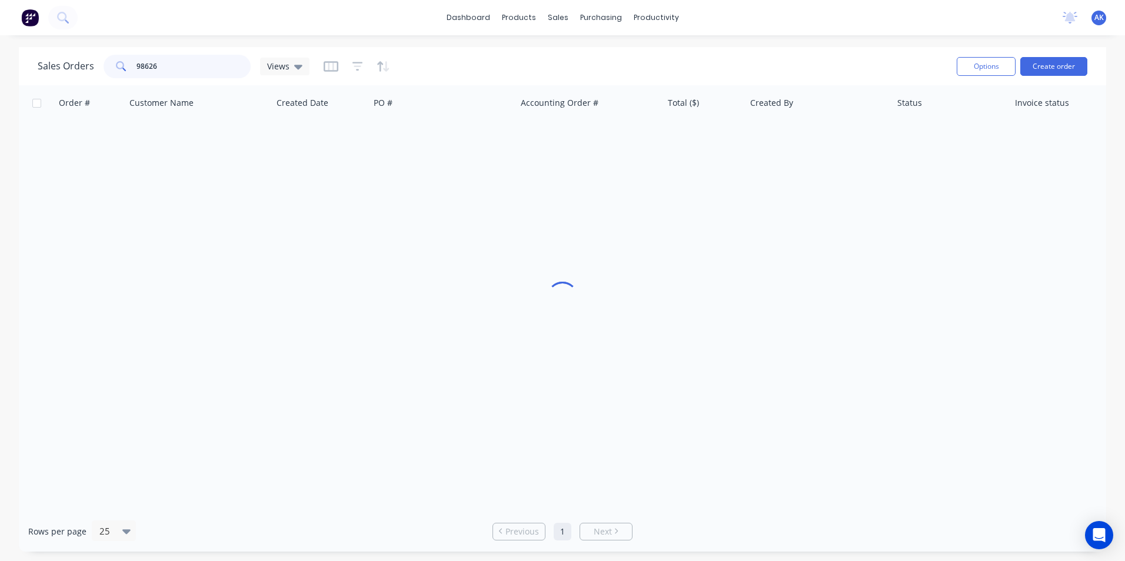
drag, startPoint x: 159, startPoint y: 65, endPoint x: 144, endPoint y: 73, distance: 17.9
click at [144, 73] on input "98626" at bounding box center [194, 67] width 115 height 24
type input "98766"
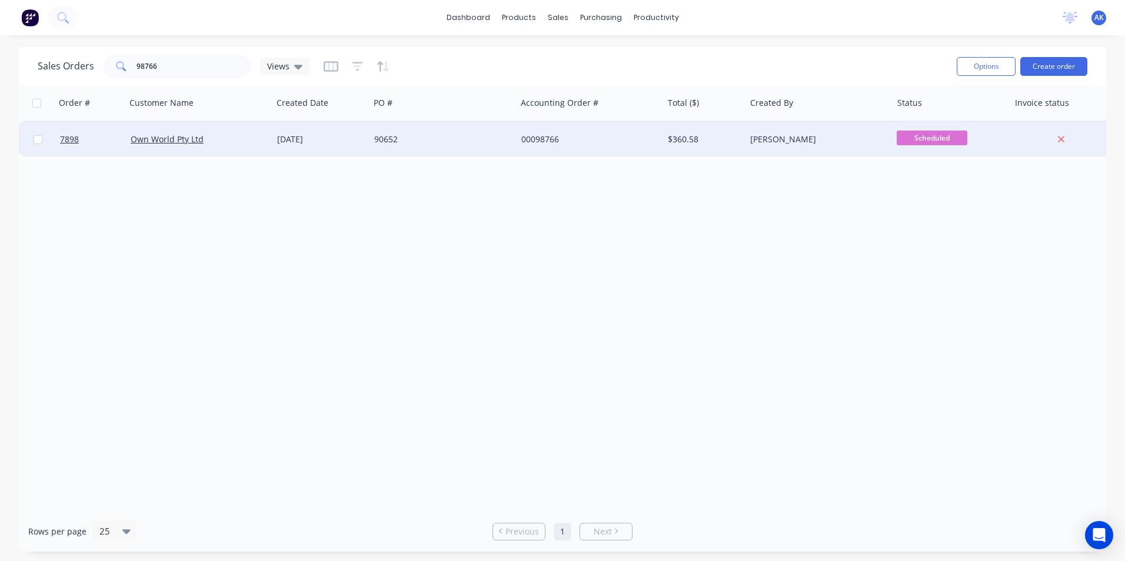
click at [315, 136] on div "[DATE]" at bounding box center [321, 140] width 88 height 12
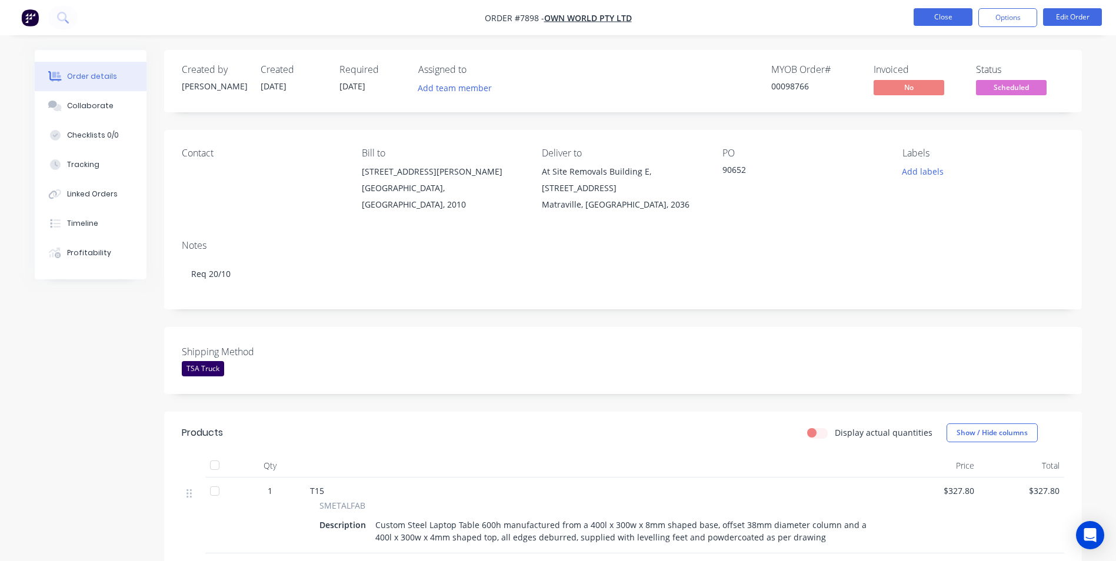
click at [940, 25] on button "Close" at bounding box center [943, 17] width 59 height 18
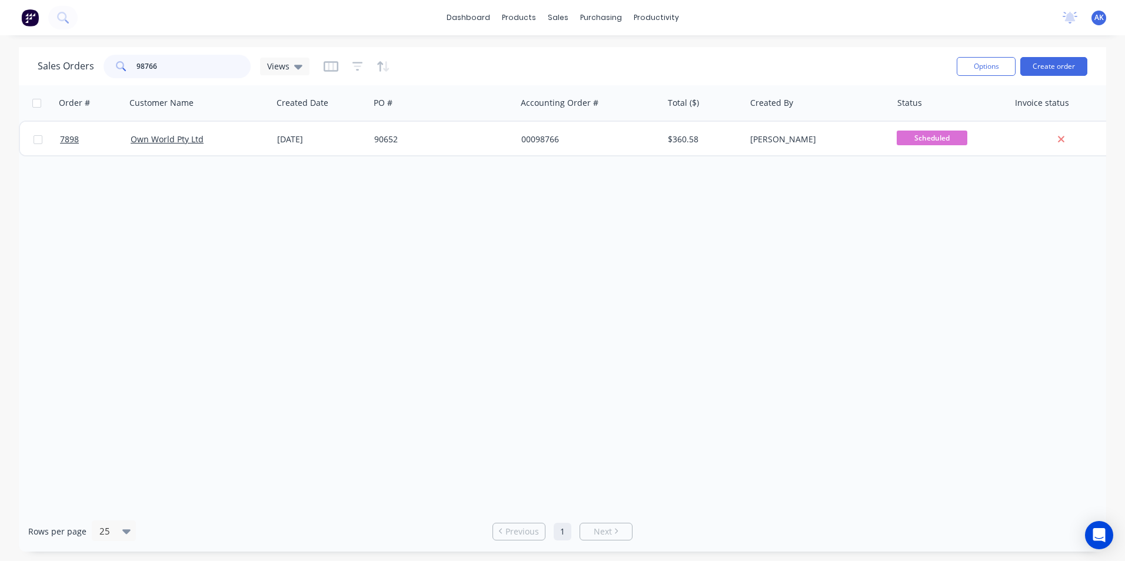
drag, startPoint x: 168, startPoint y: 62, endPoint x: 114, endPoint y: 72, distance: 55.0
click at [115, 72] on div "98766" at bounding box center [177, 67] width 147 height 24
type input "98776"
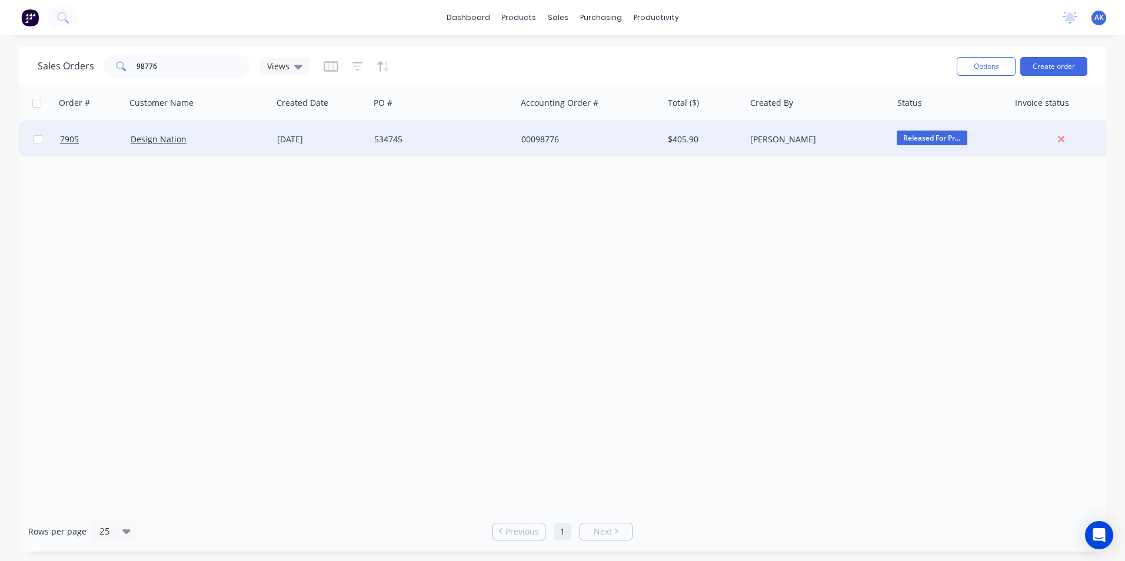
click at [420, 141] on div "534745" at bounding box center [439, 140] width 131 height 12
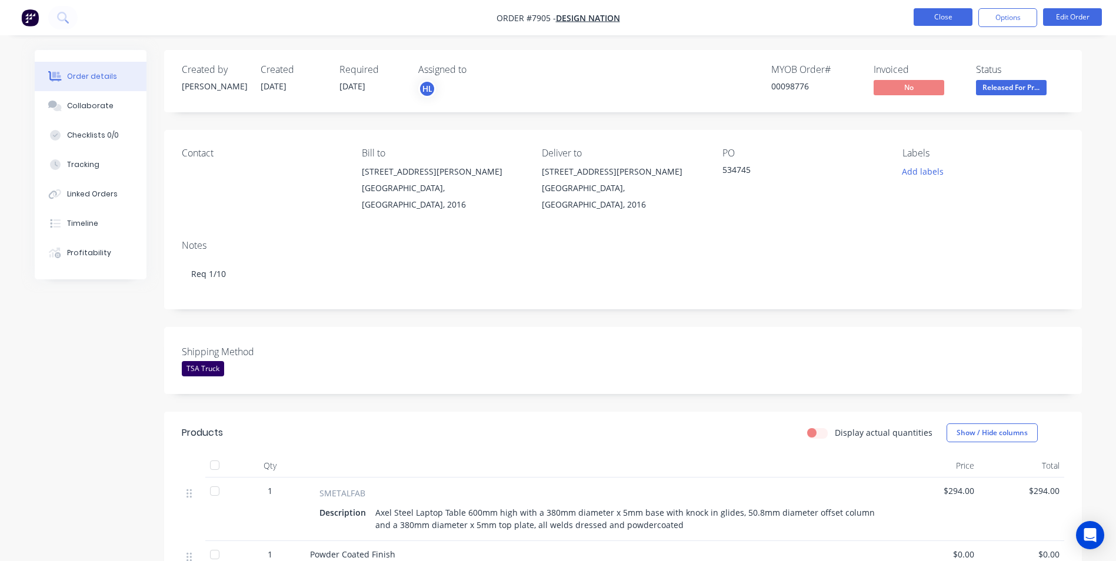
drag, startPoint x: 949, startPoint y: 12, endPoint x: 943, endPoint y: 12, distance: 6.5
click at [943, 12] on button "Close" at bounding box center [943, 17] width 59 height 18
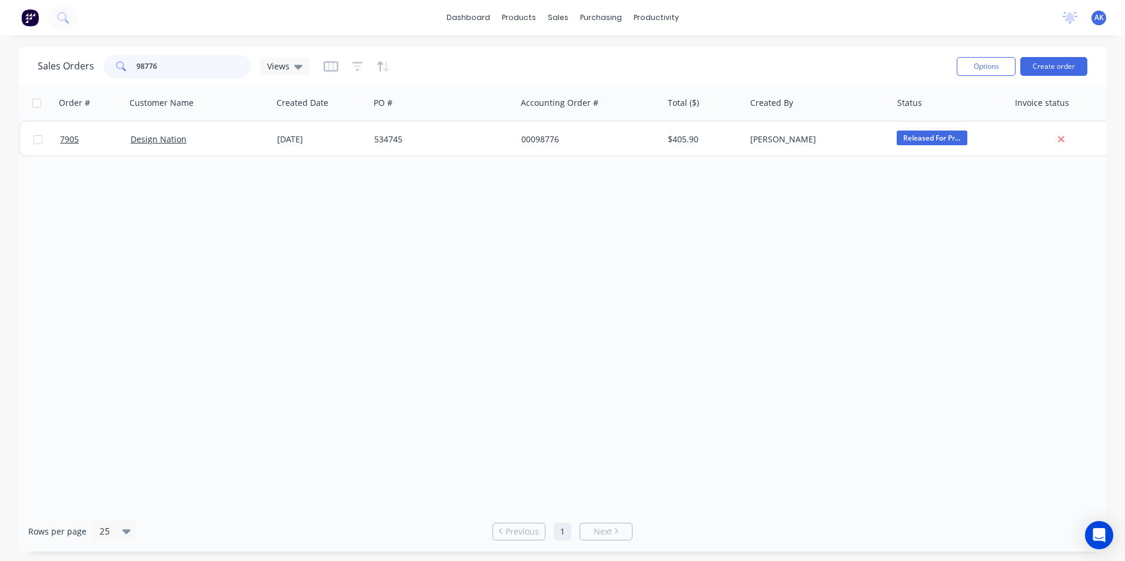
drag, startPoint x: 159, startPoint y: 69, endPoint x: 148, endPoint y: 71, distance: 11.8
click at [148, 71] on input "98776" at bounding box center [194, 67] width 115 height 24
type input "98785"
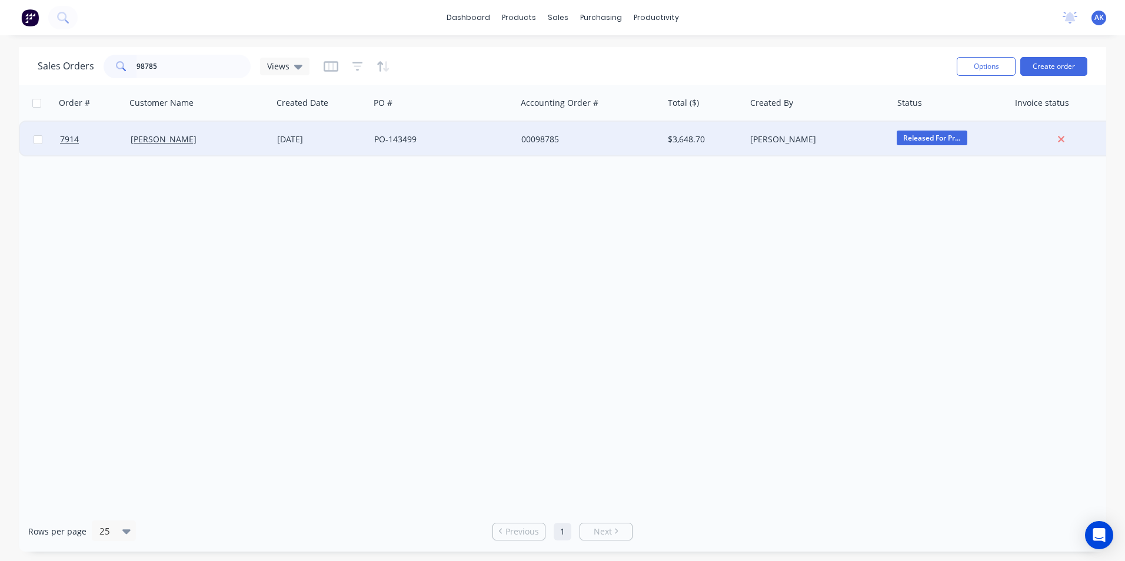
click at [288, 135] on div "[DATE]" at bounding box center [321, 140] width 88 height 12
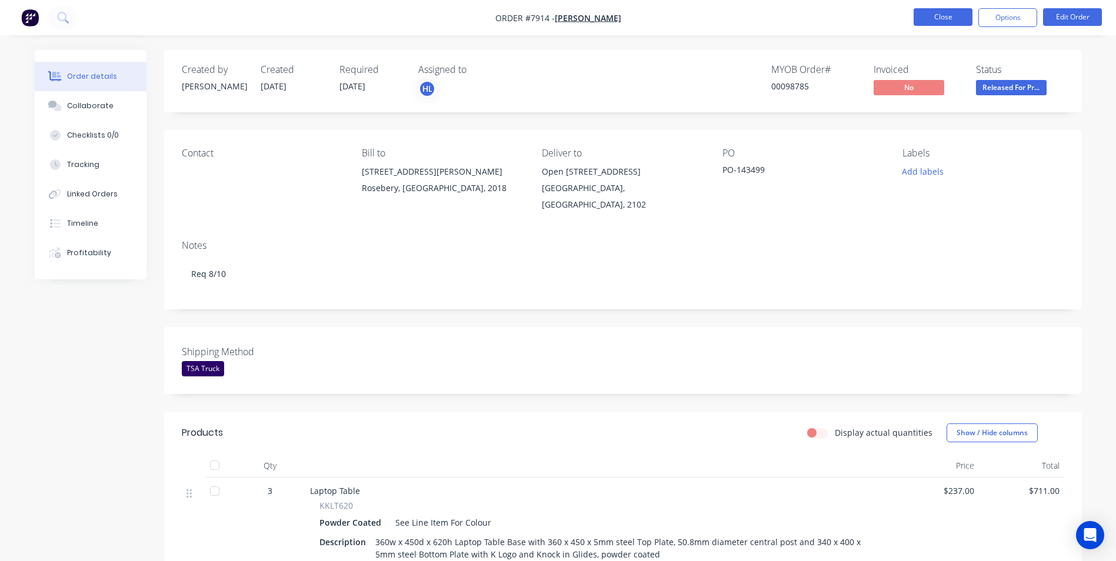
click at [939, 19] on button "Close" at bounding box center [943, 17] width 59 height 18
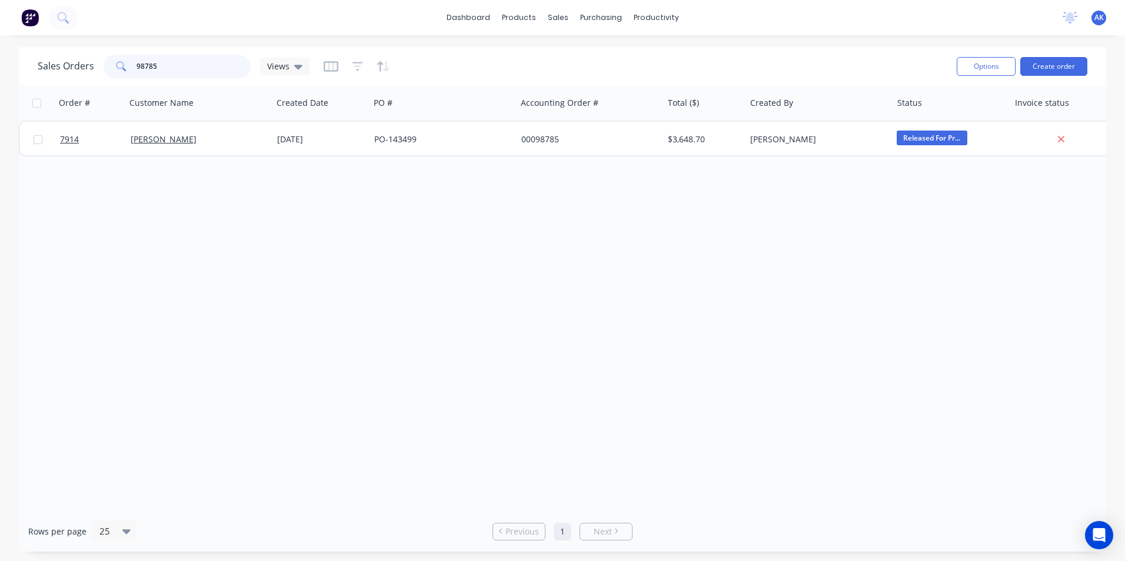
drag, startPoint x: 167, startPoint y: 68, endPoint x: 147, endPoint y: 66, distance: 19.6
click at [147, 66] on input "98785" at bounding box center [194, 67] width 115 height 24
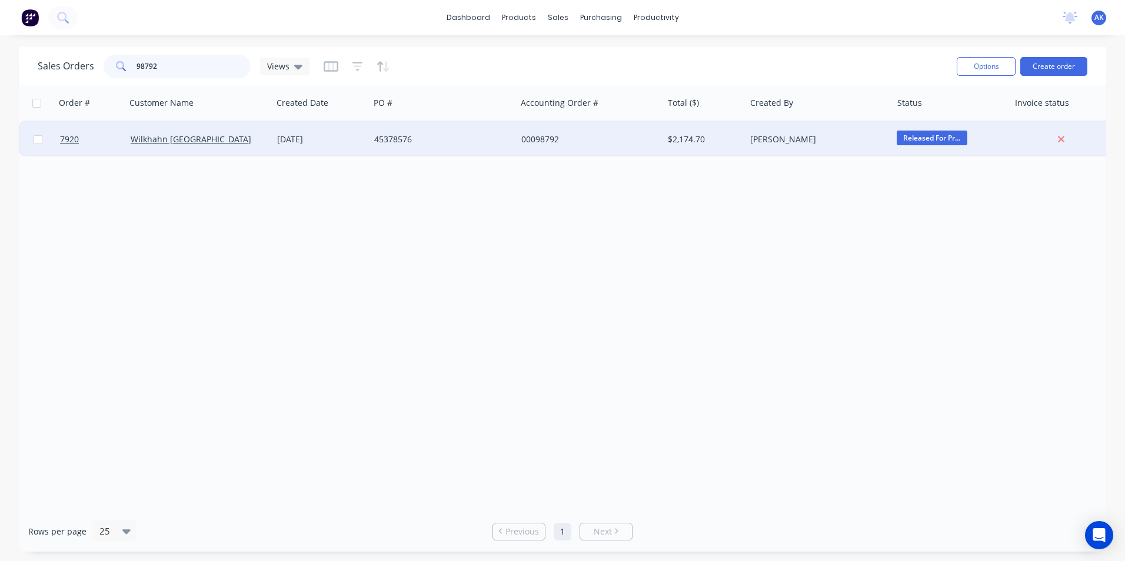
type input "98792"
click at [321, 142] on div "[DATE]" at bounding box center [321, 140] width 88 height 12
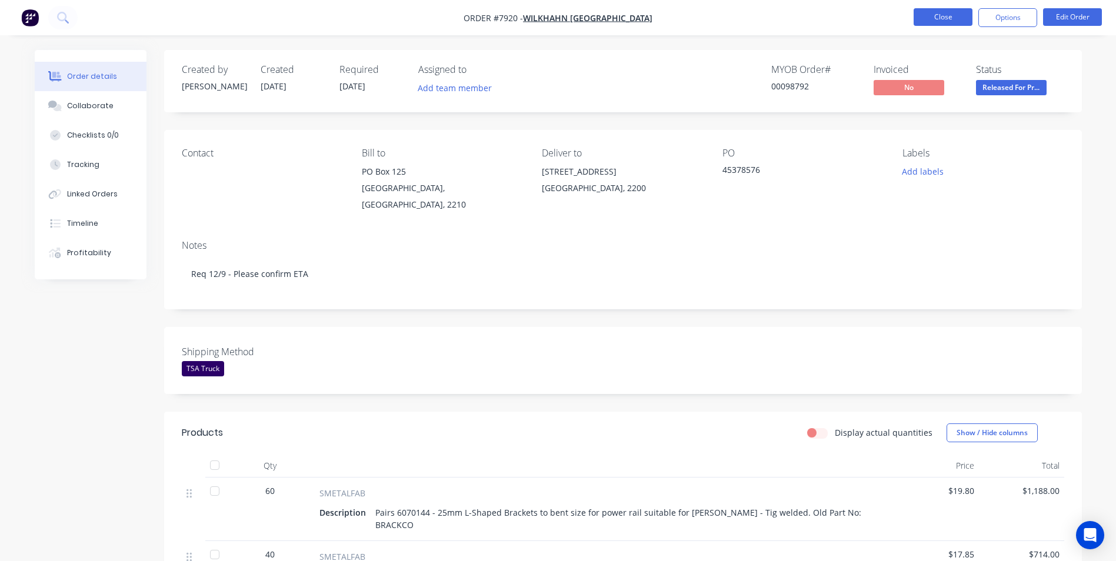
click at [915, 18] on button "Close" at bounding box center [943, 17] width 59 height 18
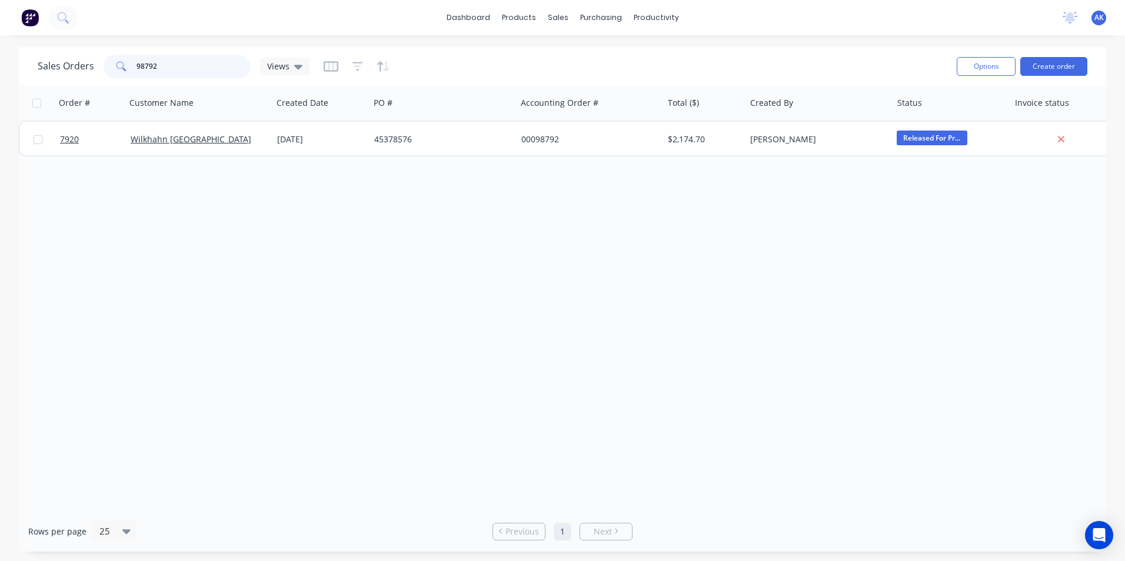
drag, startPoint x: 156, startPoint y: 67, endPoint x: 144, endPoint y: 74, distance: 13.7
click at [144, 74] on input "98792" at bounding box center [194, 67] width 115 height 24
type input "98823"
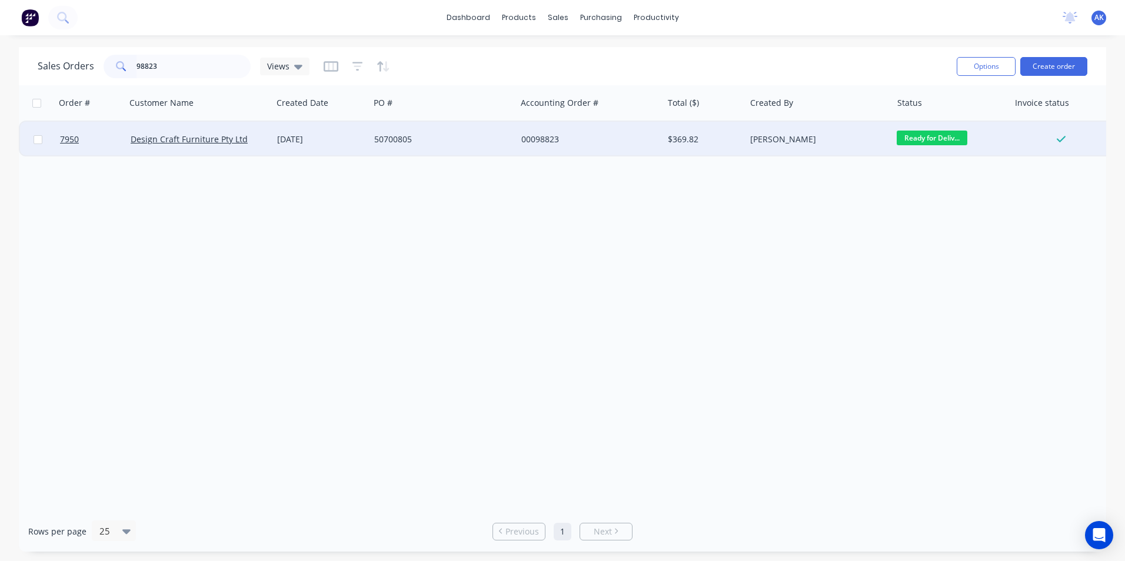
click at [310, 140] on div "[DATE]" at bounding box center [321, 140] width 88 height 12
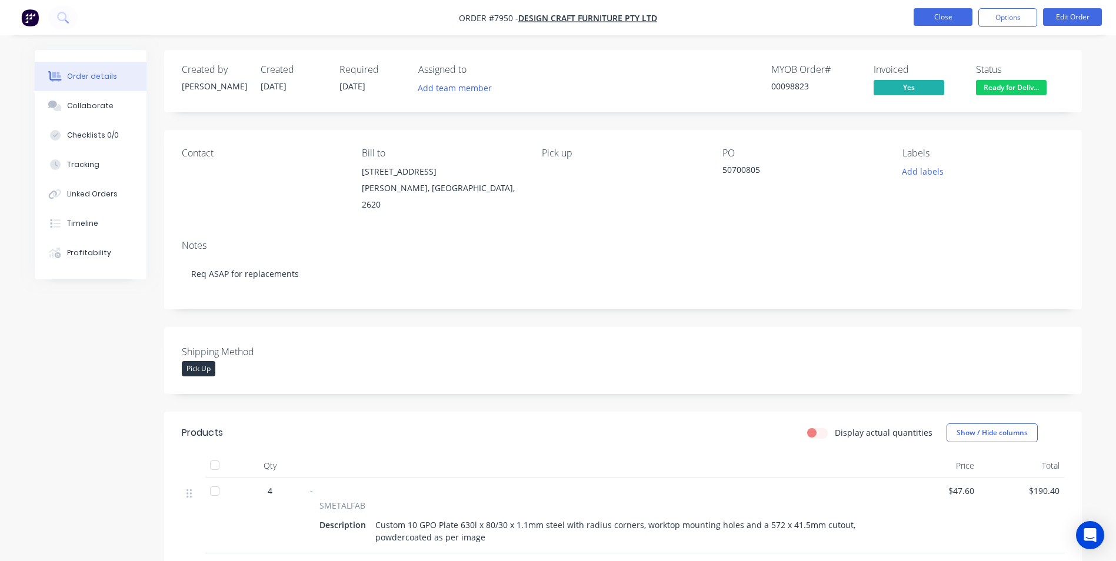
click at [955, 19] on button "Close" at bounding box center [943, 17] width 59 height 18
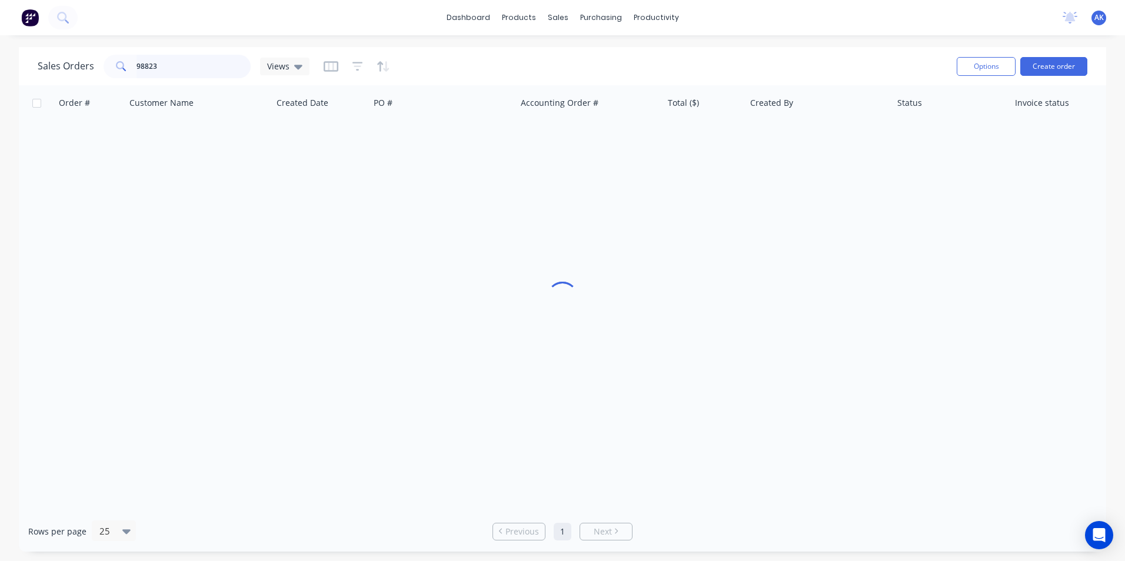
click at [171, 65] on input "98823" at bounding box center [194, 67] width 115 height 24
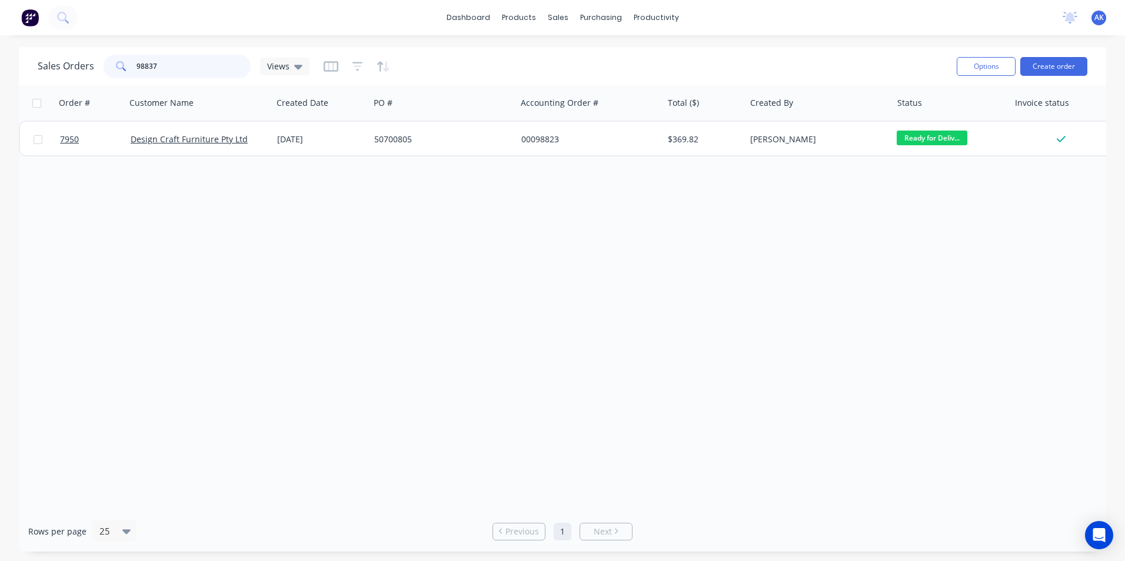
type input "98837"
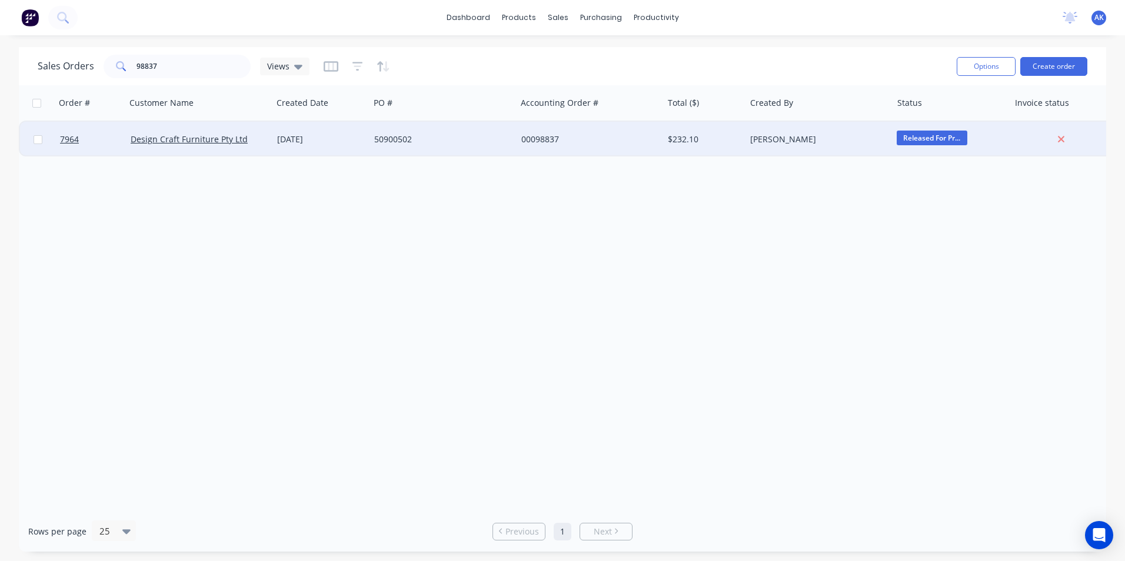
click at [340, 137] on div "[DATE]" at bounding box center [321, 140] width 88 height 12
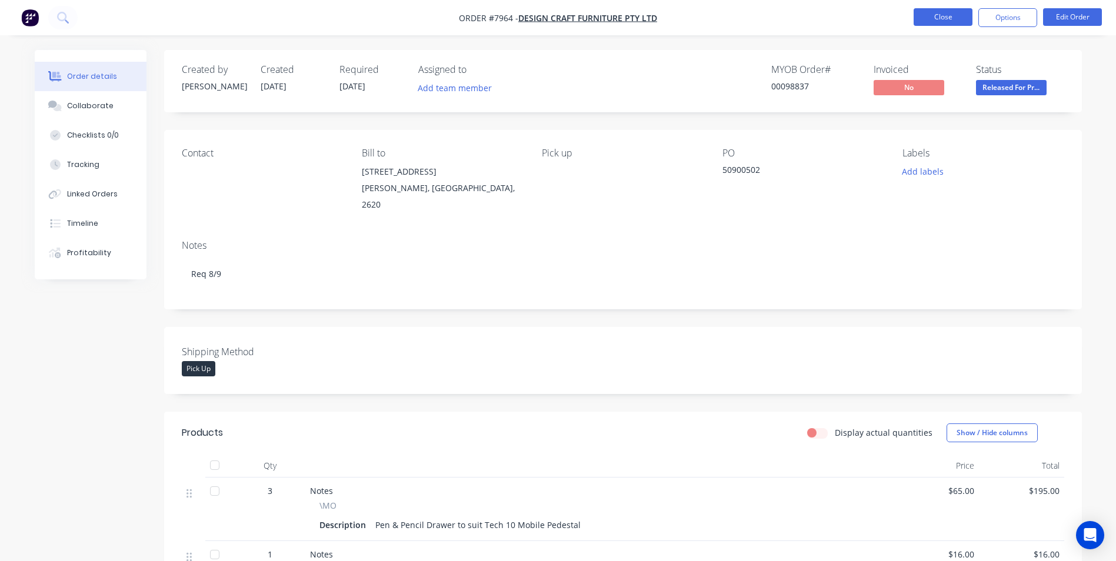
click at [950, 13] on button "Close" at bounding box center [943, 17] width 59 height 18
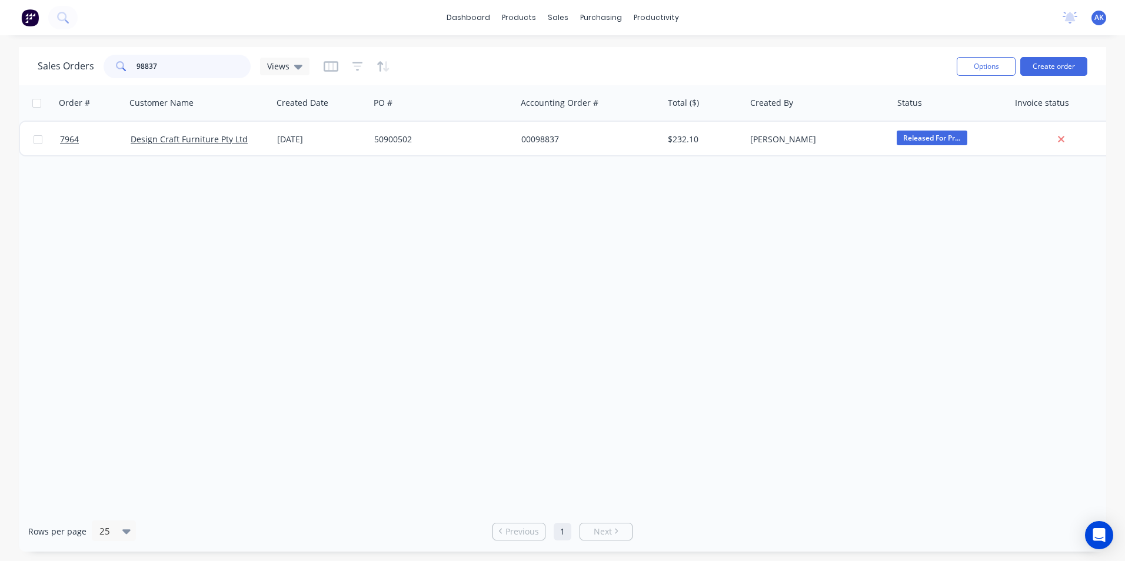
drag, startPoint x: 157, startPoint y: 64, endPoint x: 144, endPoint y: 70, distance: 14.5
click at [144, 70] on input "98837" at bounding box center [194, 67] width 115 height 24
type input "98795"
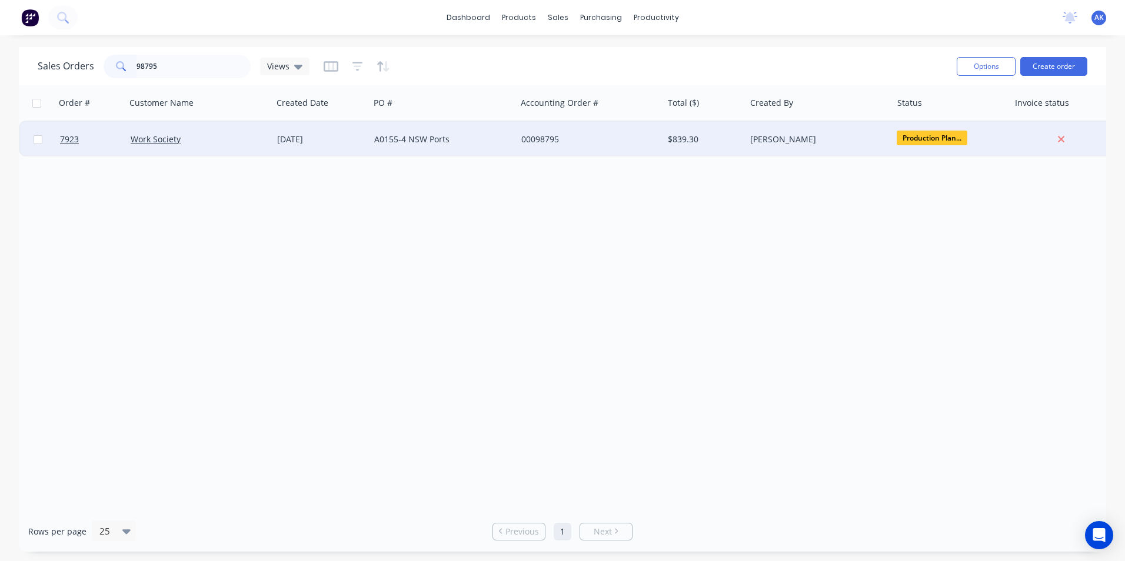
click at [300, 137] on div "[DATE]" at bounding box center [321, 140] width 88 height 12
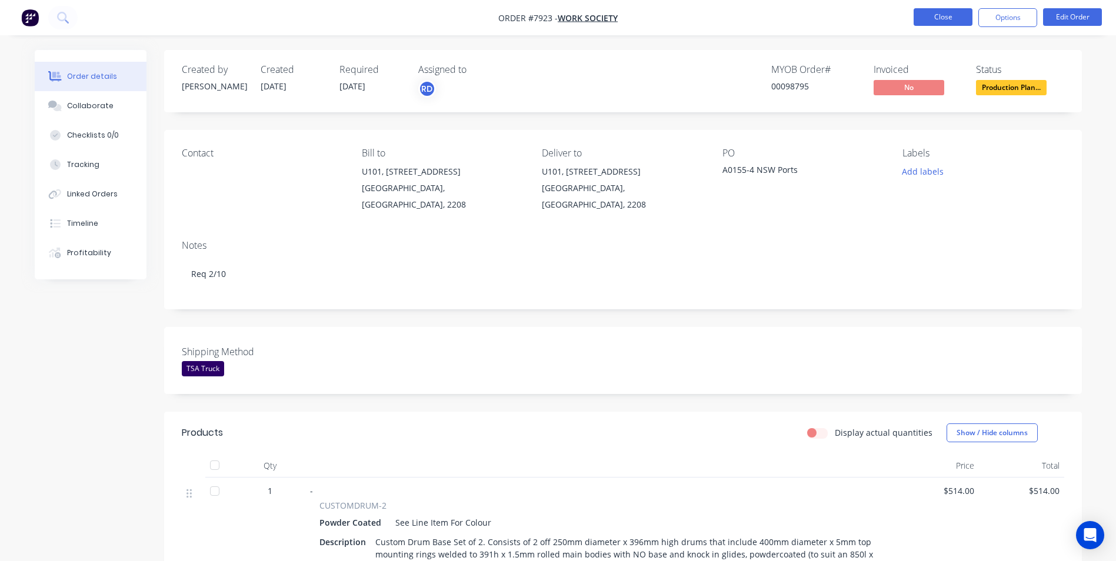
click at [942, 19] on button "Close" at bounding box center [943, 17] width 59 height 18
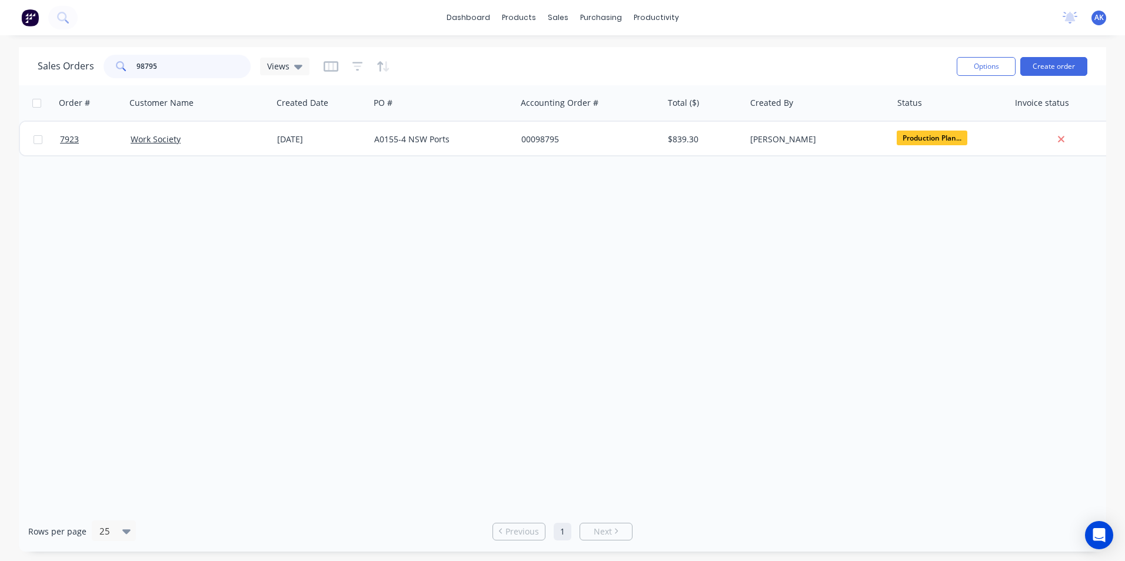
drag, startPoint x: 154, startPoint y: 70, endPoint x: 144, endPoint y: 75, distance: 11.3
click at [144, 75] on input "98795" at bounding box center [194, 67] width 115 height 24
type input "98836"
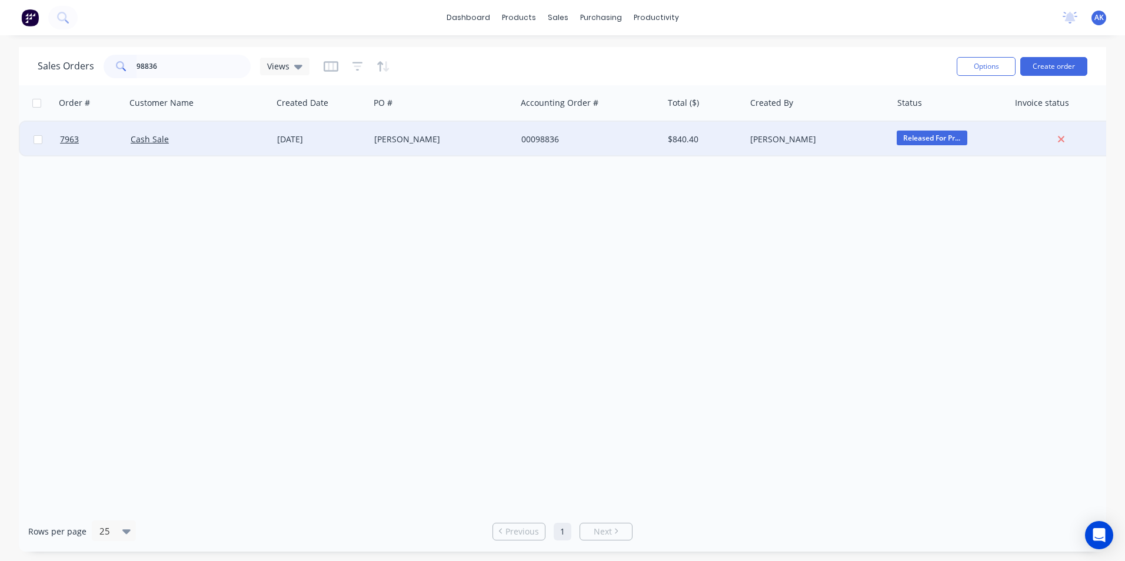
click at [388, 139] on div "[PERSON_NAME]" at bounding box center [439, 140] width 131 height 12
